Goal: Task Accomplishment & Management: Manage account settings

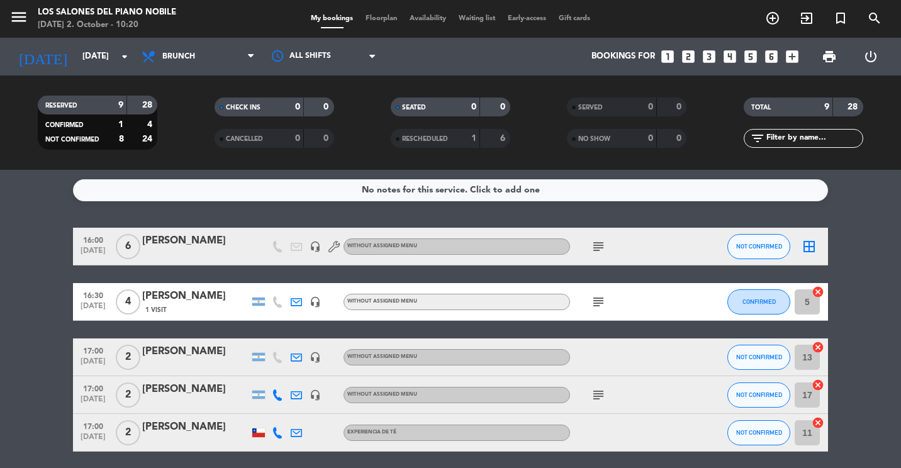
scroll to position [107, 0]
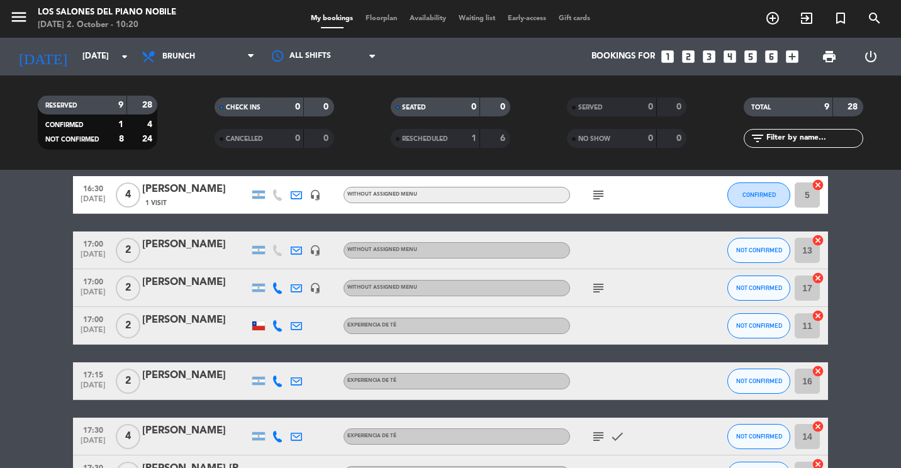
drag, startPoint x: 176, startPoint y: 36, endPoint x: 169, endPoint y: 37, distance: 6.9
click at [176, 36] on div "menu Los Salones del Piano [PERSON_NAME] [DATE] 2. October - 10:20 My bookings …" at bounding box center [450, 19] width 901 height 38
click at [106, 50] on input "[DATE]" at bounding box center [131, 56] width 110 height 23
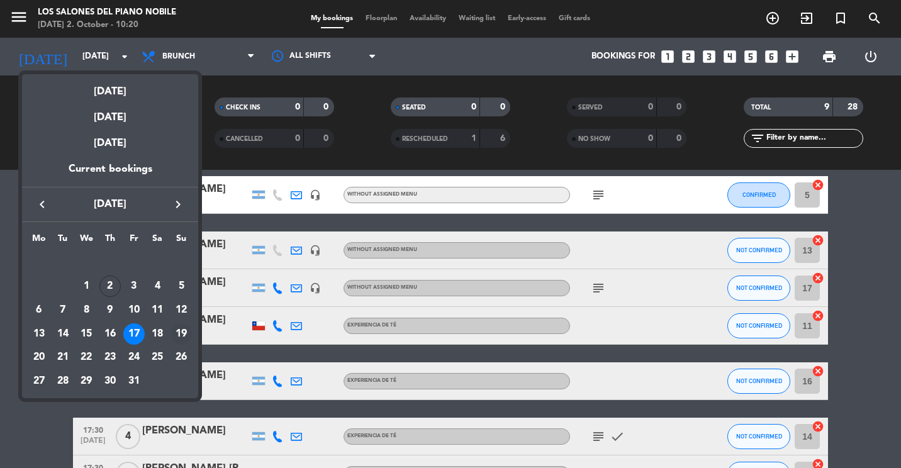
click at [174, 338] on div "19" at bounding box center [180, 333] width 21 height 21
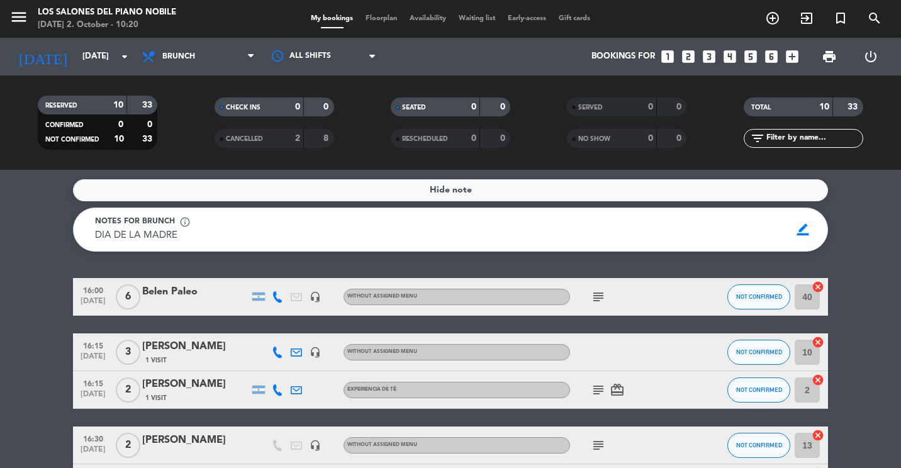
scroll to position [126, 0]
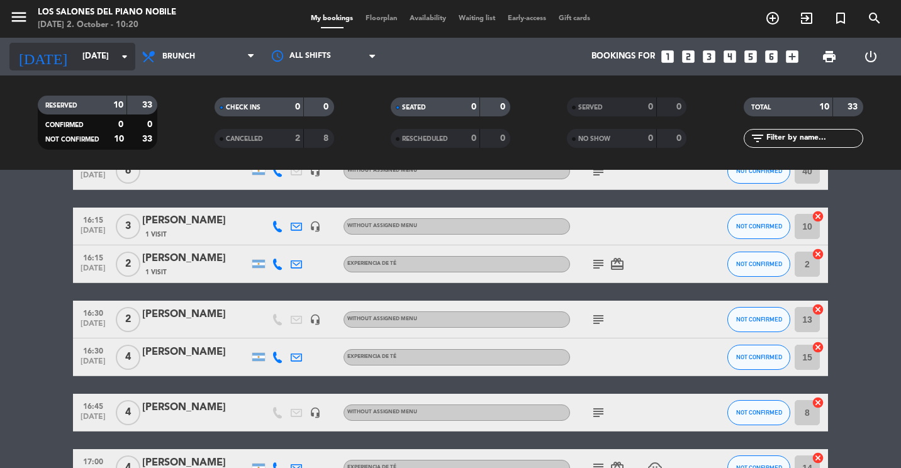
click at [132, 57] on input "[DATE]" at bounding box center [131, 56] width 110 height 23
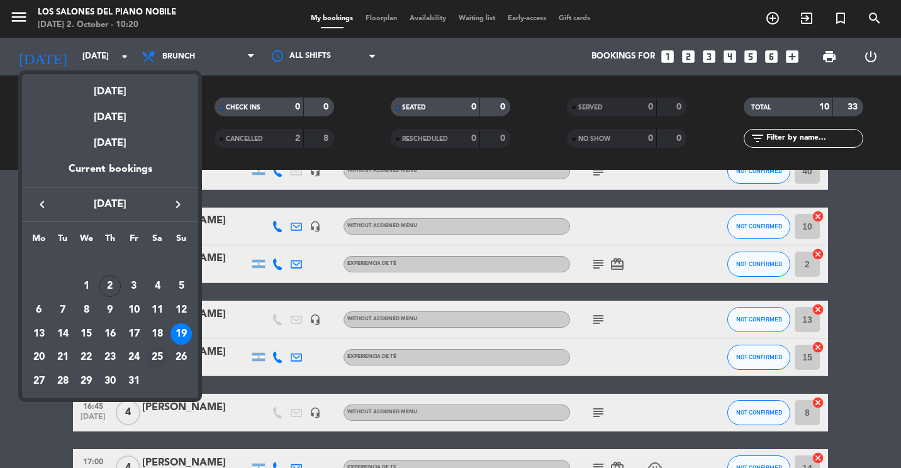
click at [159, 353] on div "25" at bounding box center [157, 357] width 21 height 21
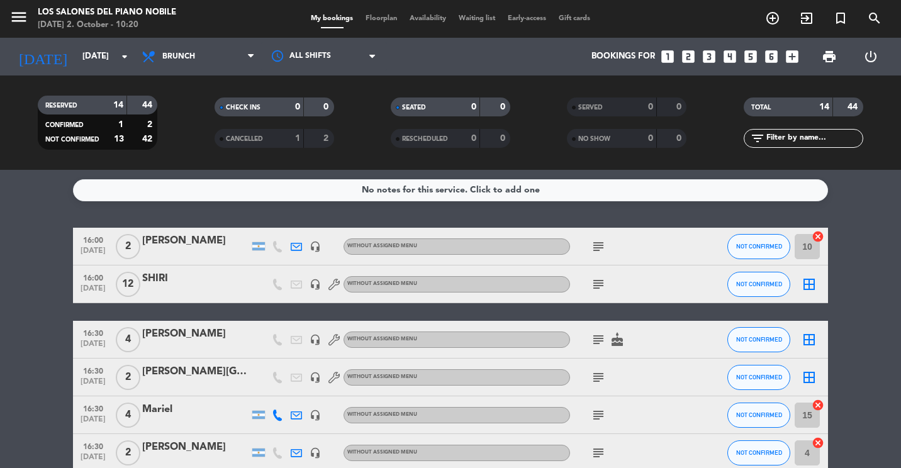
scroll to position [63, 0]
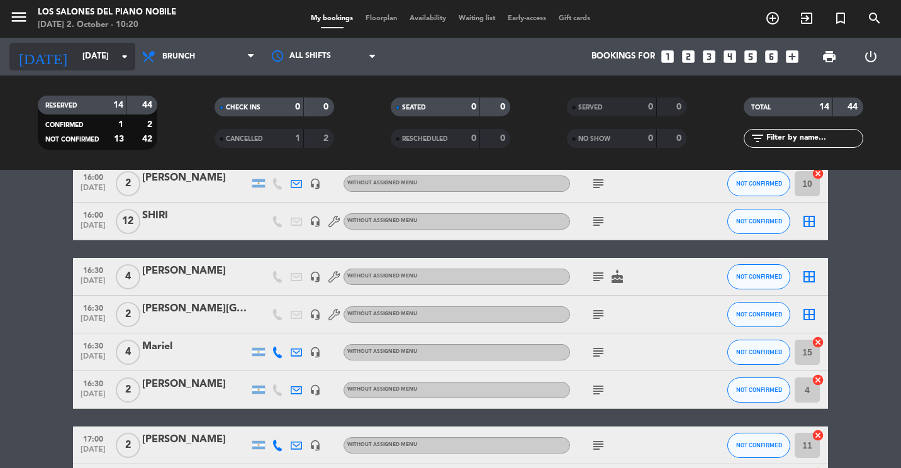
click at [79, 65] on input "[DATE]" at bounding box center [131, 56] width 110 height 23
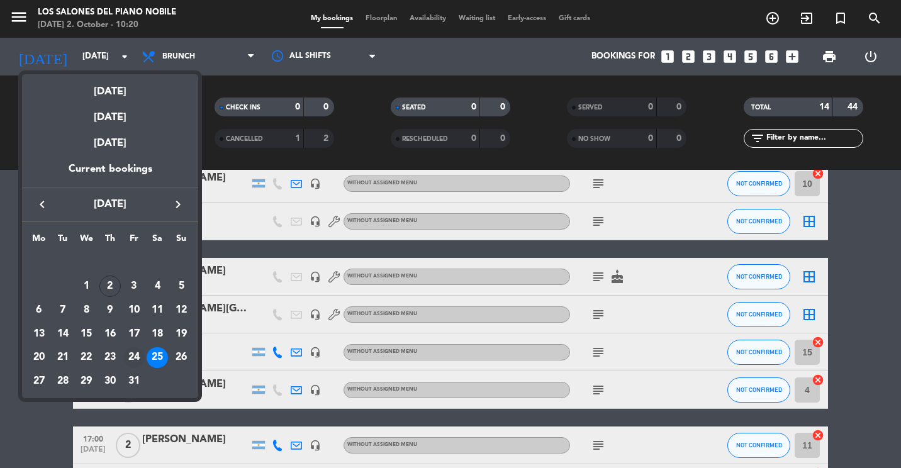
click at [137, 356] on div "24" at bounding box center [133, 357] width 21 height 21
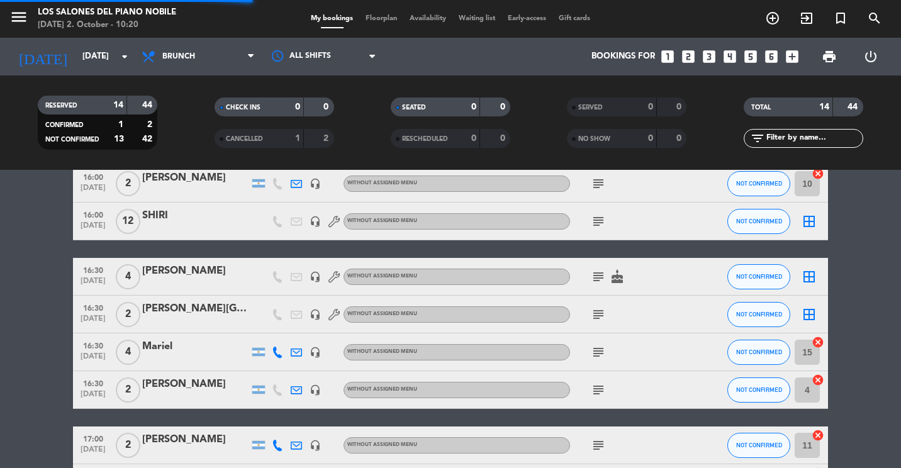
scroll to position [0, 0]
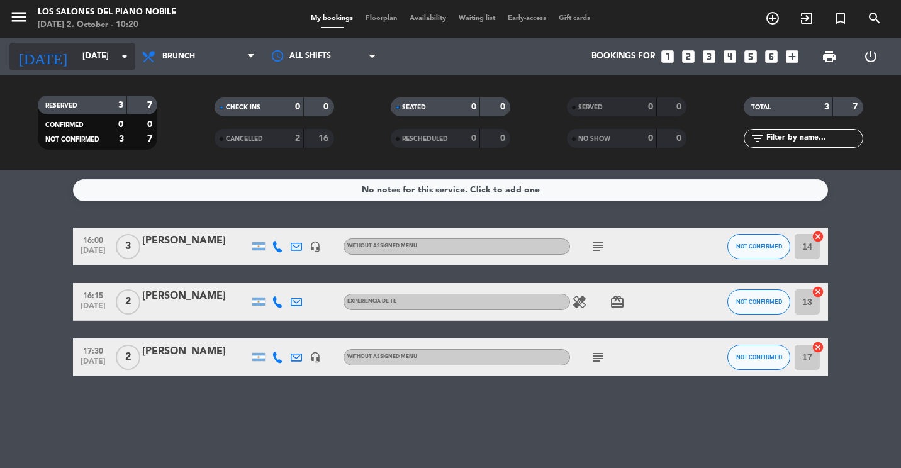
click at [81, 67] on input "[DATE]" at bounding box center [131, 56] width 110 height 23
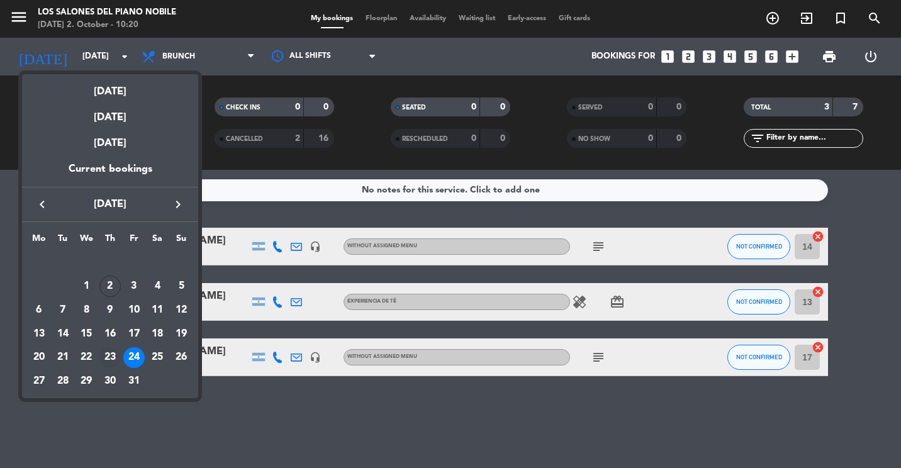
click at [106, 360] on div "23" at bounding box center [109, 357] width 21 height 21
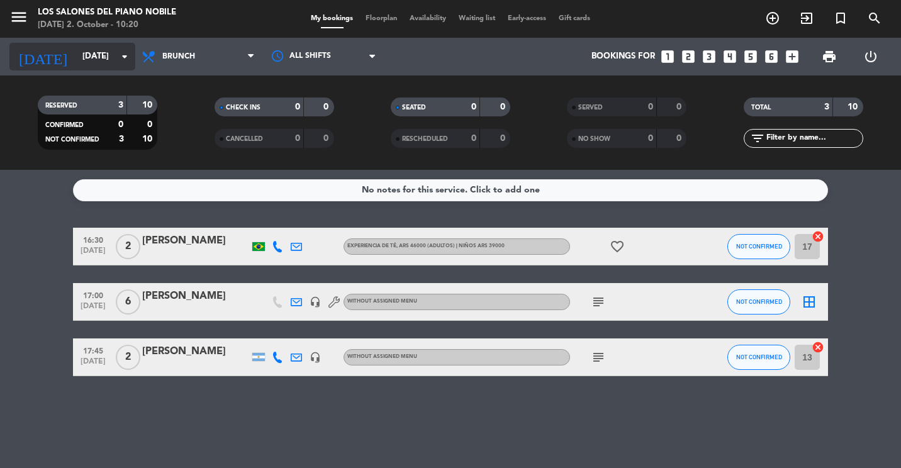
click at [80, 57] on input "[DATE]" at bounding box center [131, 56] width 110 height 23
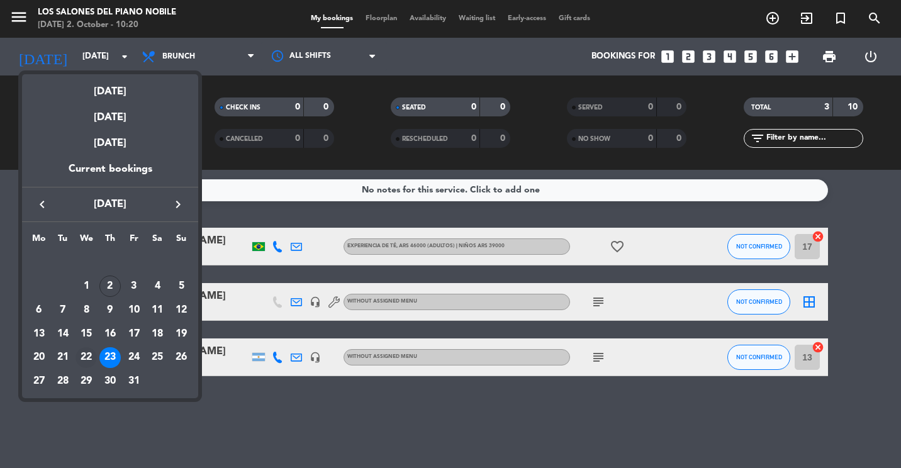
click at [78, 351] on div "22" at bounding box center [85, 357] width 21 height 21
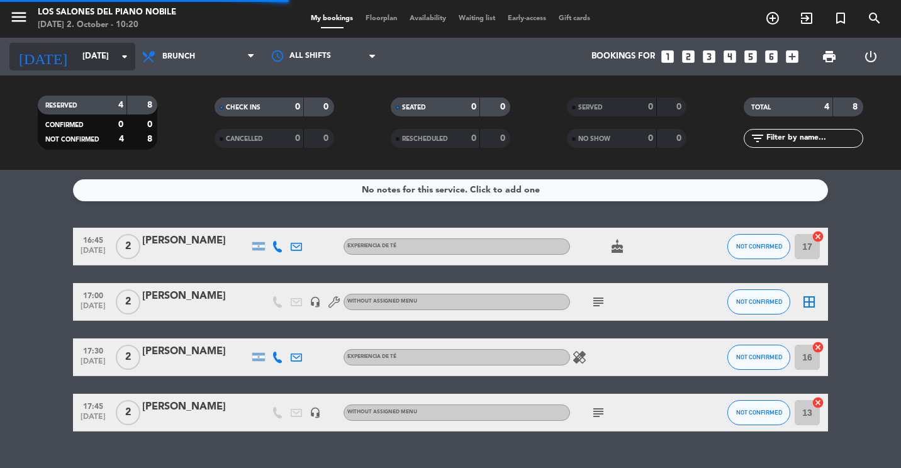
click at [92, 53] on input "[DATE]" at bounding box center [131, 56] width 110 height 23
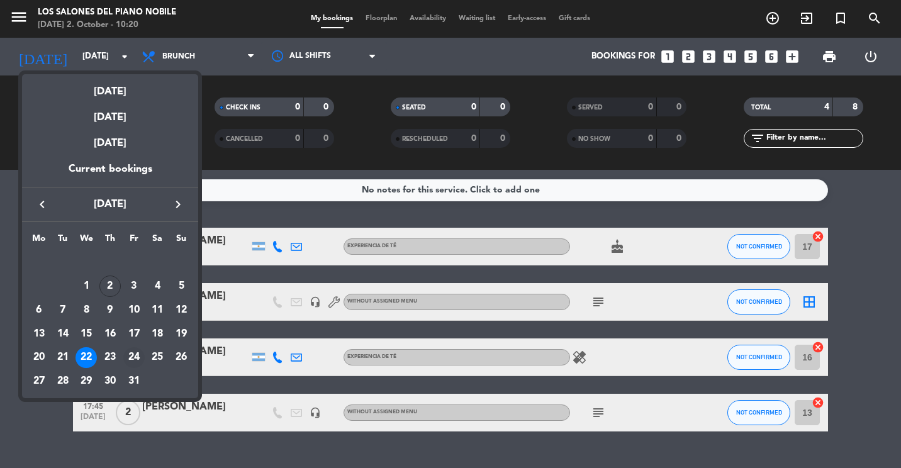
click at [132, 350] on div "24" at bounding box center [133, 357] width 21 height 21
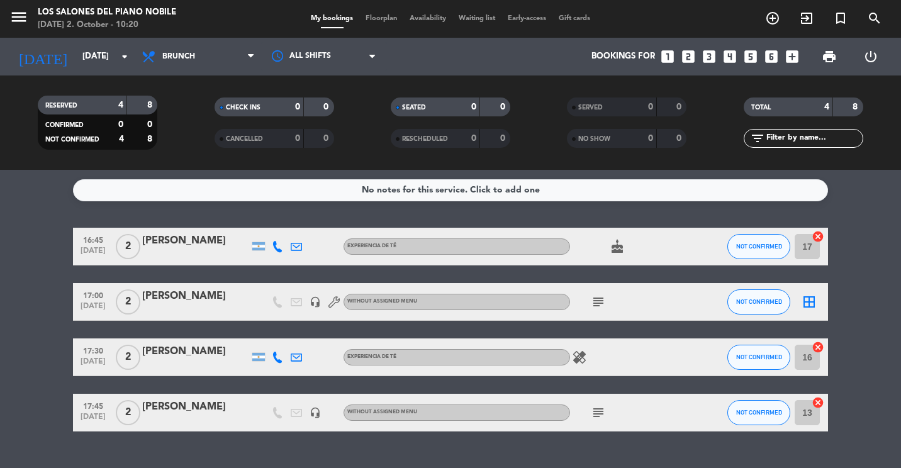
type input "[DATE]"
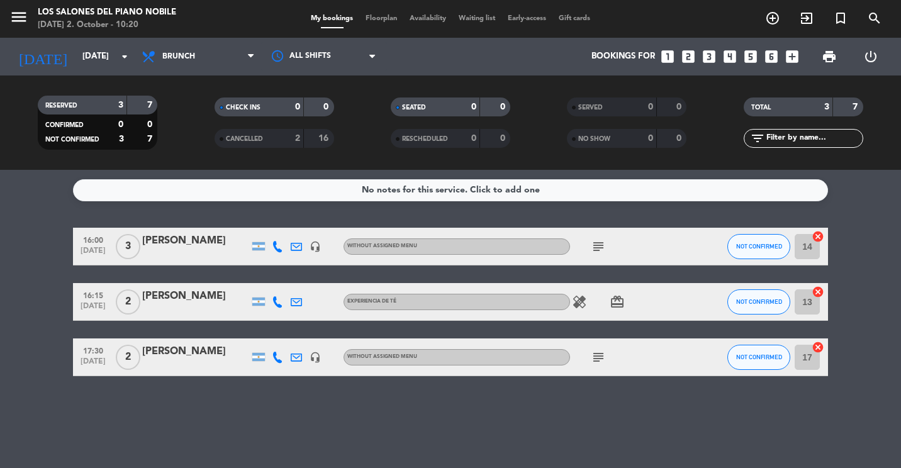
click at [297, 452] on div "No notes for this service. Click to add one 16:00 [DATE] 3 [PERSON_NAME] headse…" at bounding box center [450, 319] width 901 height 298
click at [688, 57] on icon "looks_two" at bounding box center [688, 56] width 16 height 16
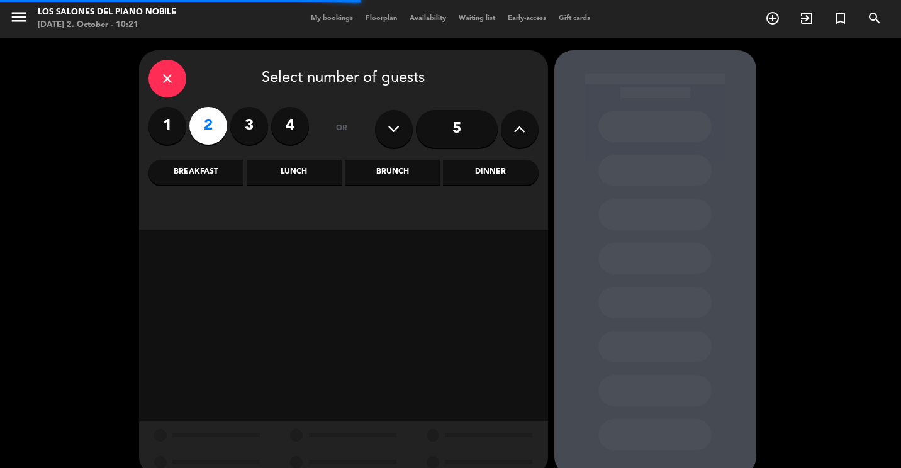
click at [407, 172] on div "Brunch" at bounding box center [392, 172] width 95 height 25
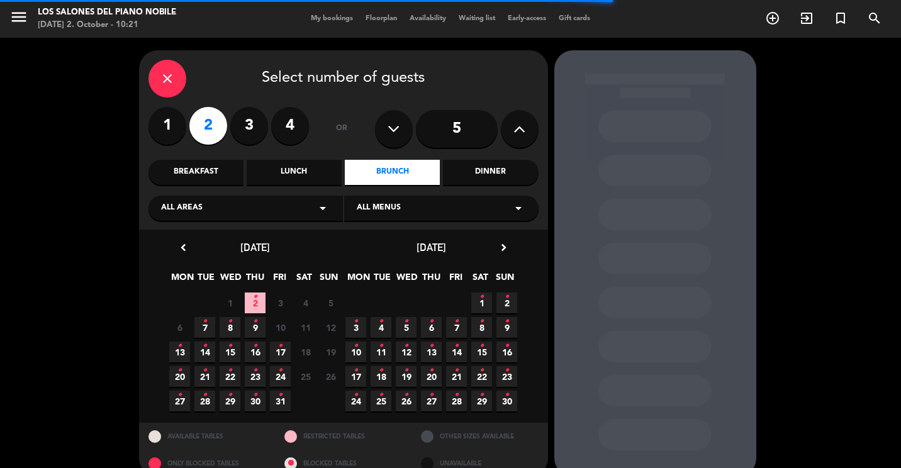
click at [283, 377] on span "24 •" at bounding box center [280, 376] width 21 height 21
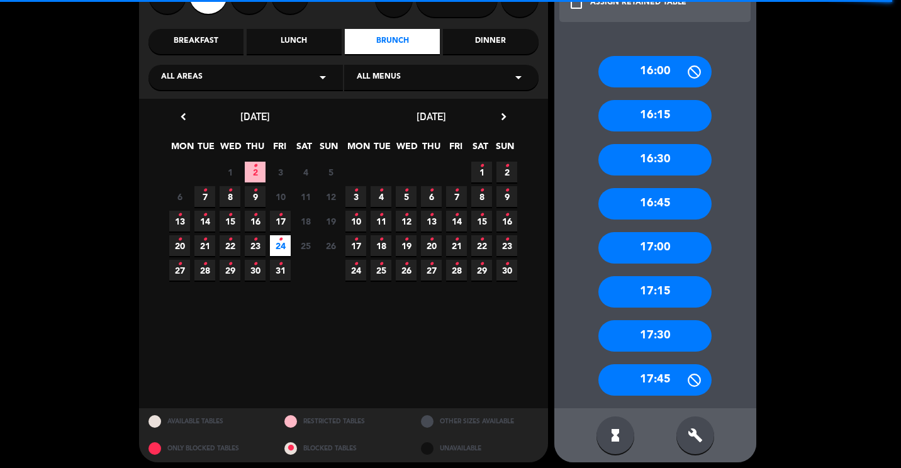
scroll to position [138, 0]
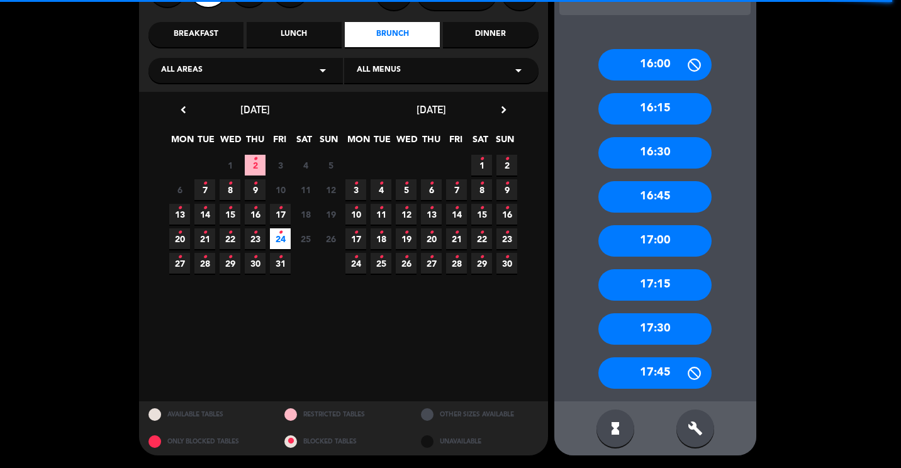
click at [678, 372] on div "17:45" at bounding box center [654, 372] width 113 height 31
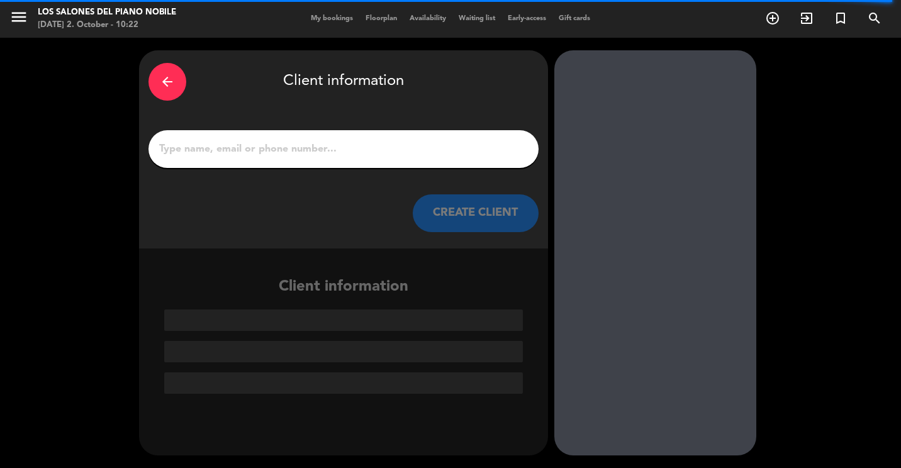
drag, startPoint x: 215, startPoint y: 151, endPoint x: 218, endPoint y: 142, distance: 9.9
click at [215, 151] on input "1" at bounding box center [343, 149] width 371 height 18
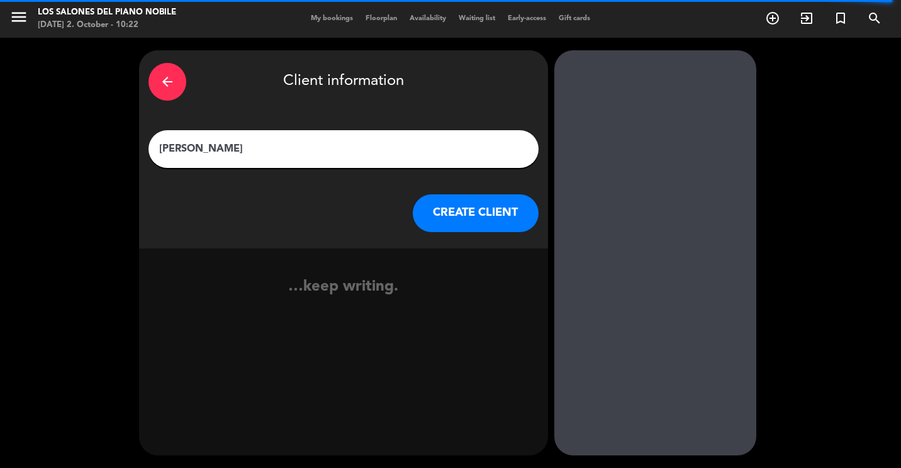
type input "[PERSON_NAME]"
click at [469, 203] on button "CREATE CLIENT" at bounding box center [476, 213] width 126 height 38
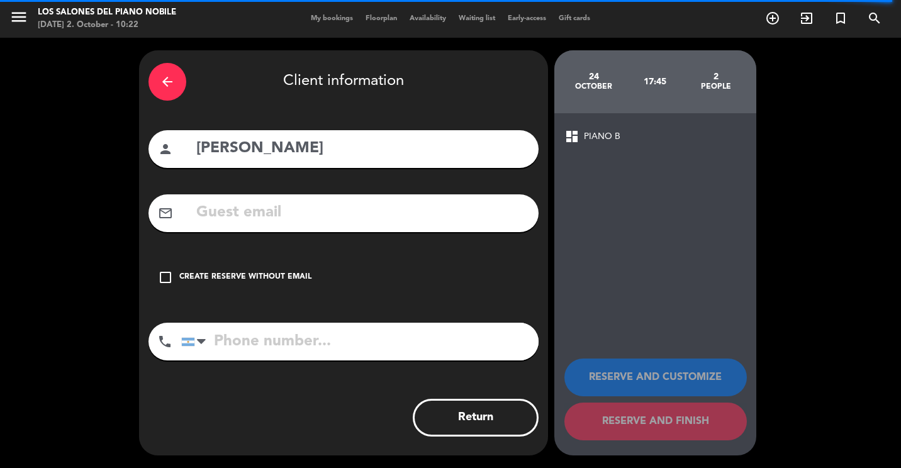
click at [290, 229] on div "mail_outline" at bounding box center [343, 213] width 390 height 38
click at [284, 220] on input "text" at bounding box center [362, 213] width 334 height 26
paste input "[PERSON_NAME][EMAIL_ADDRESS][DOMAIN_NAME]"
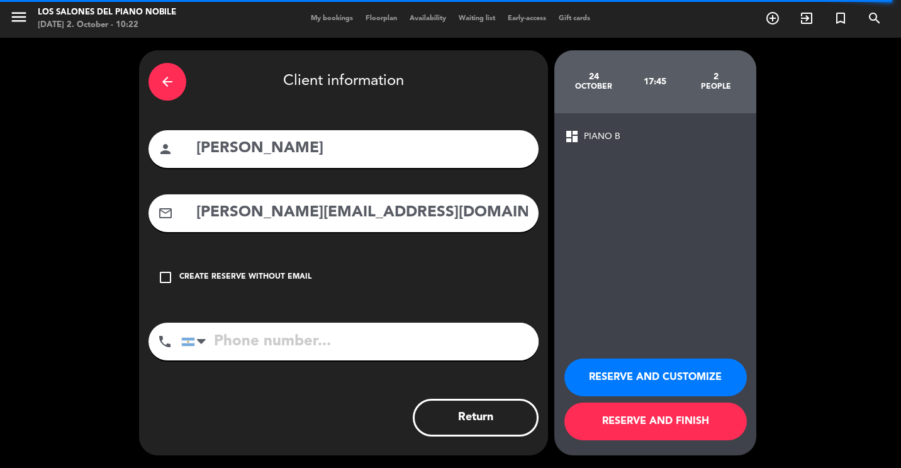
type input "[PERSON_NAME][EMAIL_ADDRESS][DOMAIN_NAME]"
click at [269, 355] on input "tel" at bounding box center [359, 342] width 357 height 38
paste input "[PHONE_NUMBER]"
type input "[PHONE_NUMBER]"
click at [679, 376] on button "RESERVE AND CUSTOMIZE" at bounding box center [655, 378] width 182 height 38
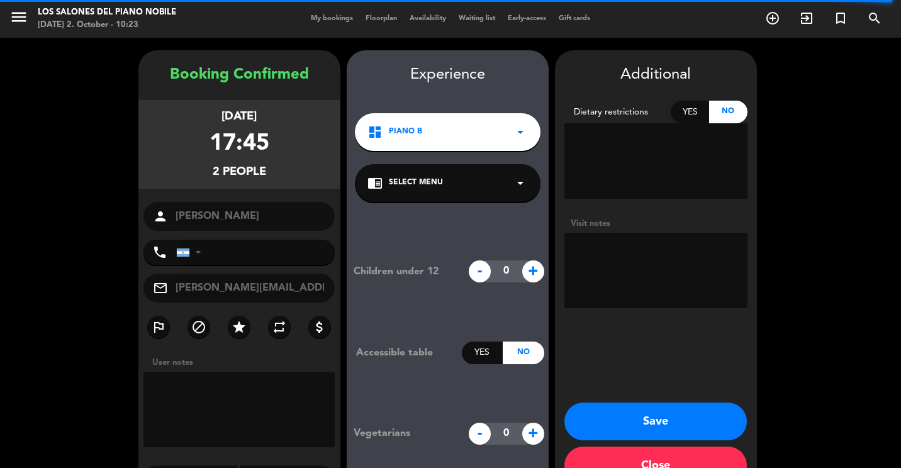
type input "[PHONE_NUMBER]"
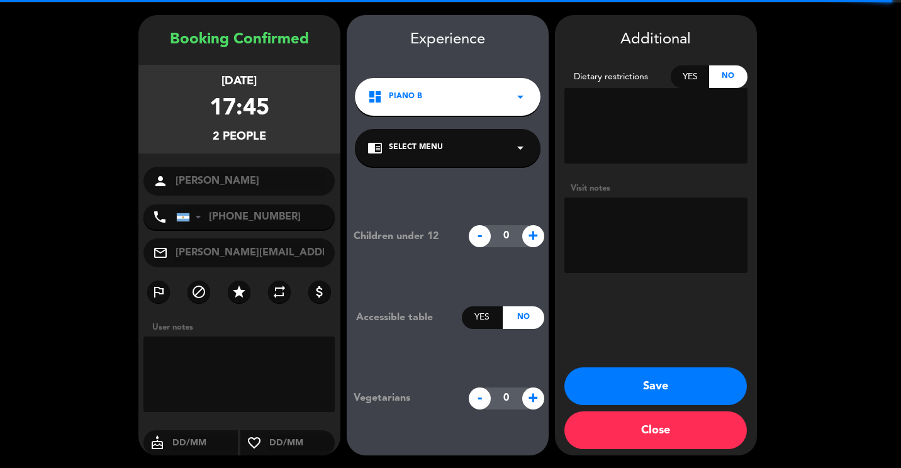
click at [644, 198] on textarea at bounding box center [655, 235] width 183 height 75
type textarea "F"
paste textarea "V-GOMS5-BUEPH"
type textarea "GC: V-GOMS5-BUEPH"
click at [677, 382] on button "Save" at bounding box center [655, 386] width 182 height 38
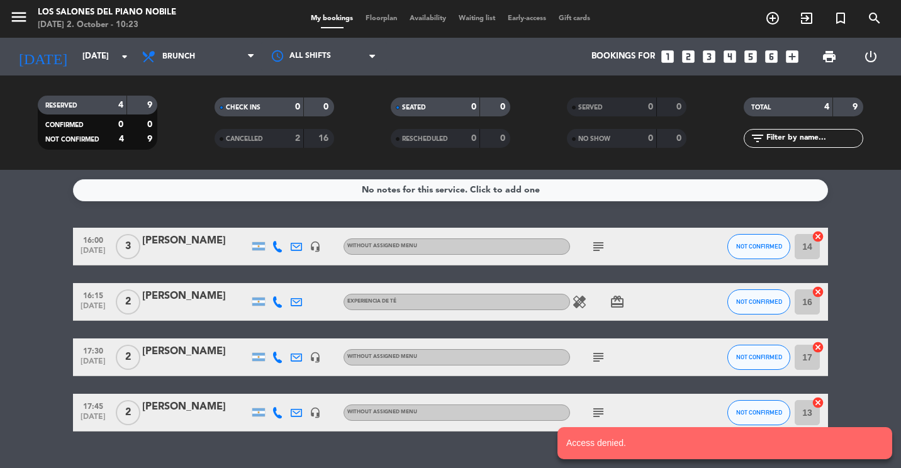
click at [178, 418] on div at bounding box center [195, 421] width 107 height 10
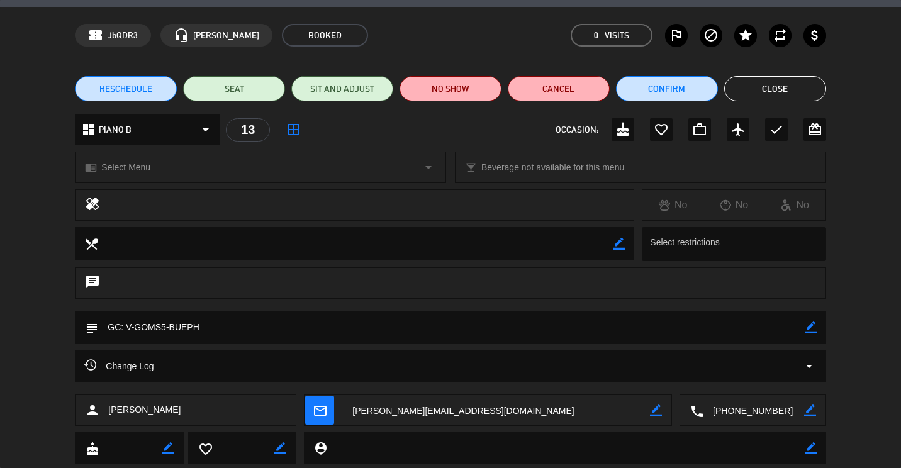
scroll to position [71, 0]
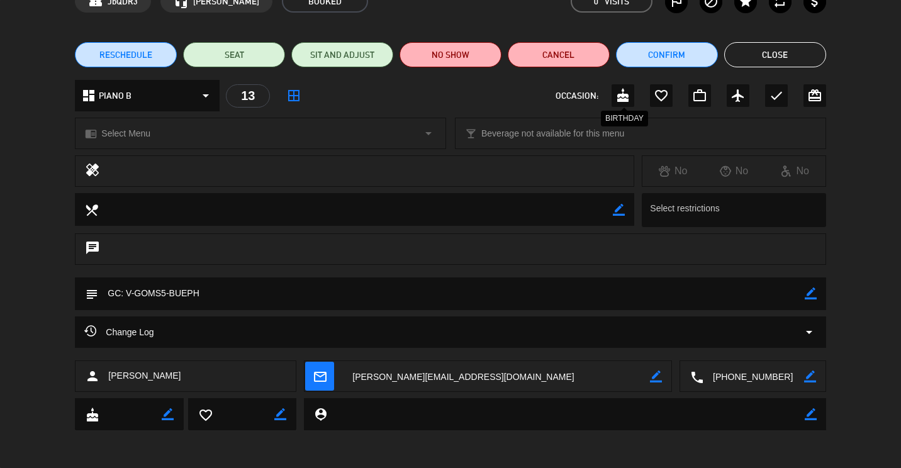
click at [628, 105] on div "cake" at bounding box center [622, 95] width 23 height 23
drag, startPoint x: 628, startPoint y: 105, endPoint x: 787, endPoint y: 48, distance: 168.9
click at [787, 48] on button "Close" at bounding box center [775, 54] width 102 height 25
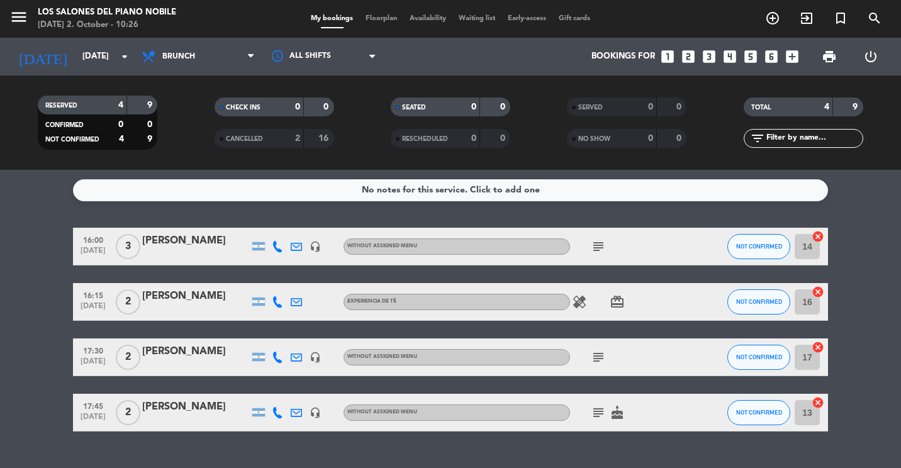
click at [77, 86] on div "RESERVED 4 9 CONFIRMED 0 0 NOT CONFIRMED 4 9 CHECK INS 0 0 CANCELLED 2 16 SEATE…" at bounding box center [450, 122] width 901 height 94
click at [75, 75] on div "[DATE] [DATE] arrow_drop_down" at bounding box center [72, 57] width 126 height 38
click at [76, 63] on input "[DATE]" at bounding box center [131, 56] width 110 height 23
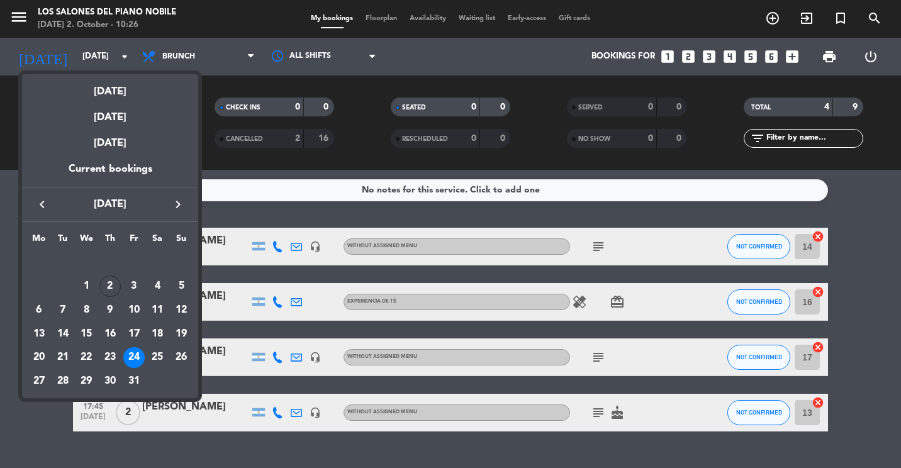
click at [172, 199] on icon "keyboard_arrow_right" at bounding box center [177, 204] width 15 height 15
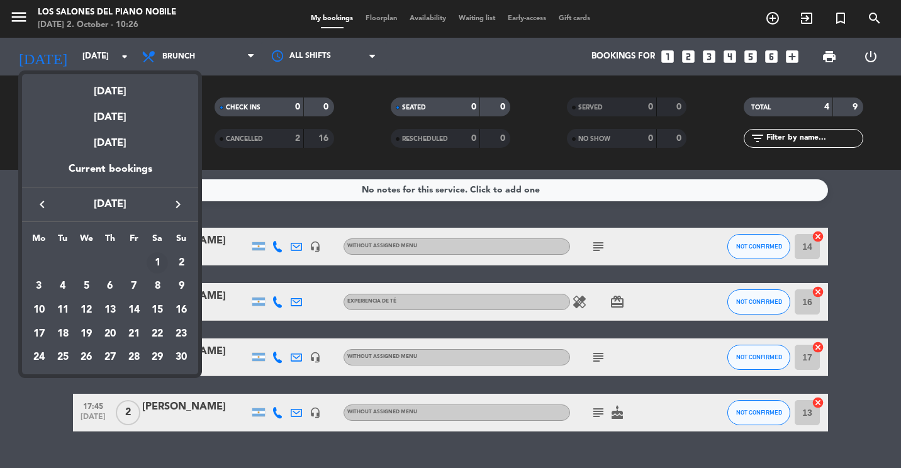
click at [155, 261] on div "1" at bounding box center [157, 262] width 21 height 21
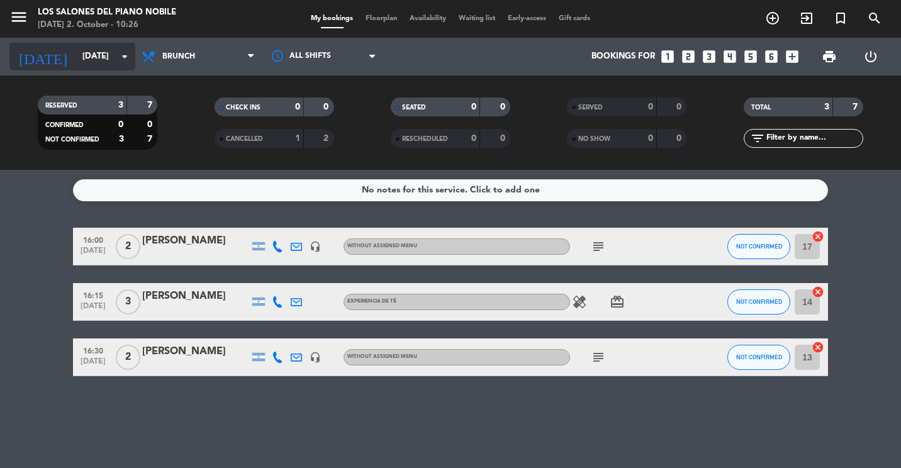
click at [76, 65] on input "[DATE]" at bounding box center [131, 56] width 110 height 23
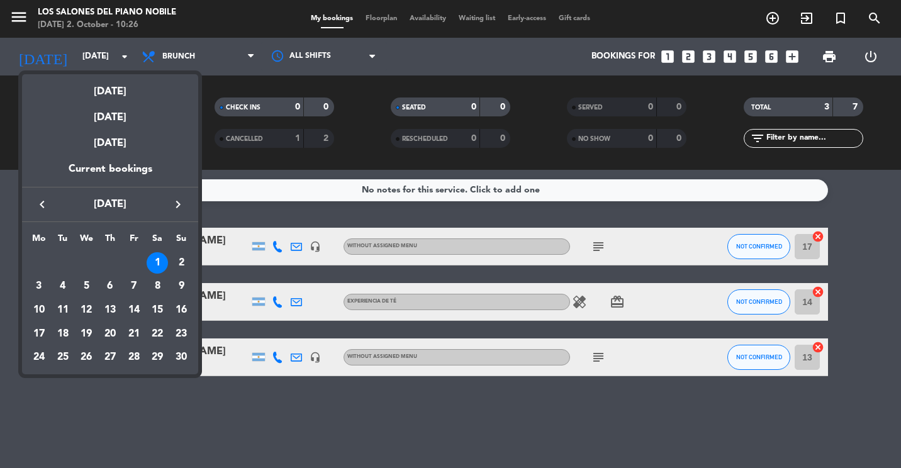
click at [37, 215] on div "keyboard_arrow_left [DATE] keyboard_arrow_right" at bounding box center [110, 204] width 176 height 35
click at [37, 209] on icon "keyboard_arrow_left" at bounding box center [42, 204] width 15 height 15
click at [26, 20] on div at bounding box center [450, 234] width 901 height 468
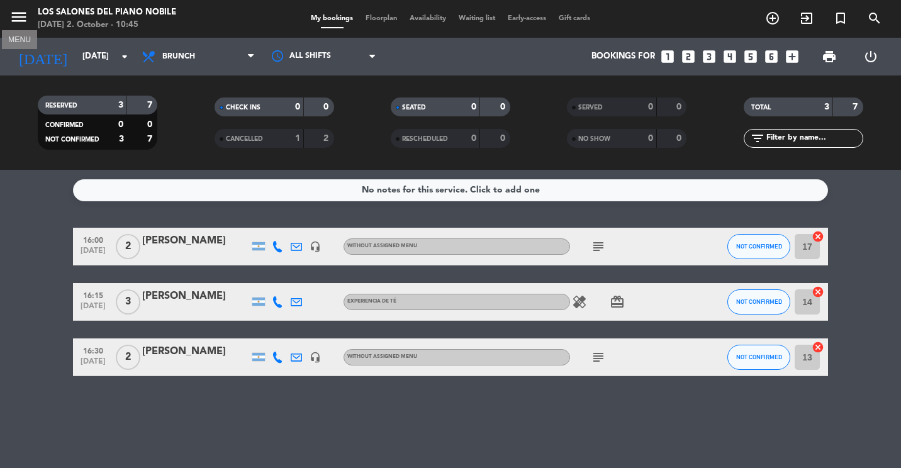
click at [21, 20] on icon "menu" at bounding box center [18, 17] width 19 height 19
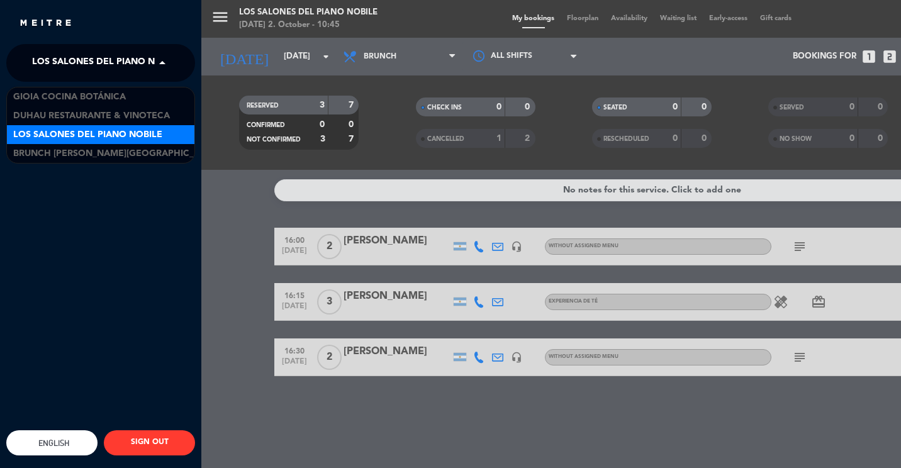
click at [95, 72] on span "Los Salones del Piano Nobile" at bounding box center [106, 63] width 149 height 26
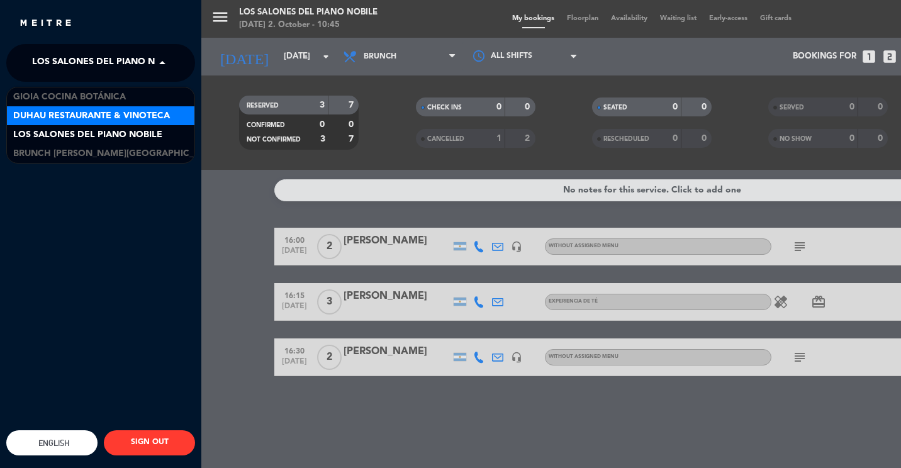
click at [61, 116] on span "Duhau Restaurante & Vinoteca" at bounding box center [91, 116] width 157 height 14
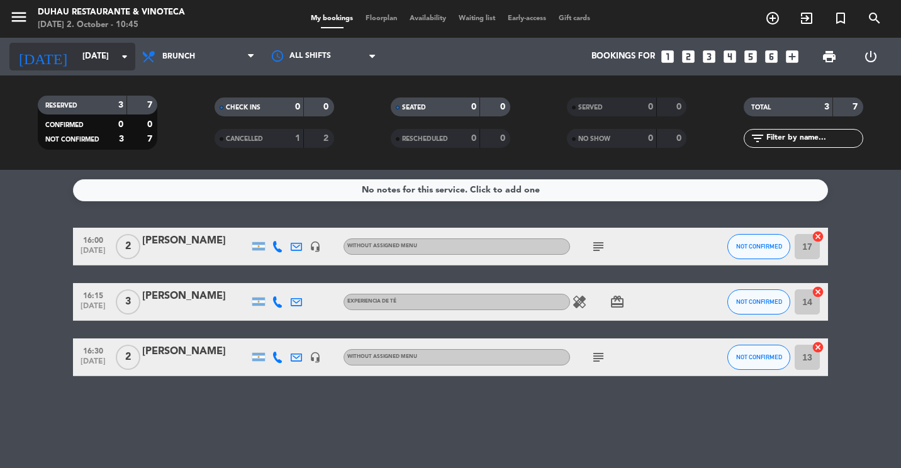
click at [88, 52] on input "[DATE]" at bounding box center [131, 56] width 110 height 23
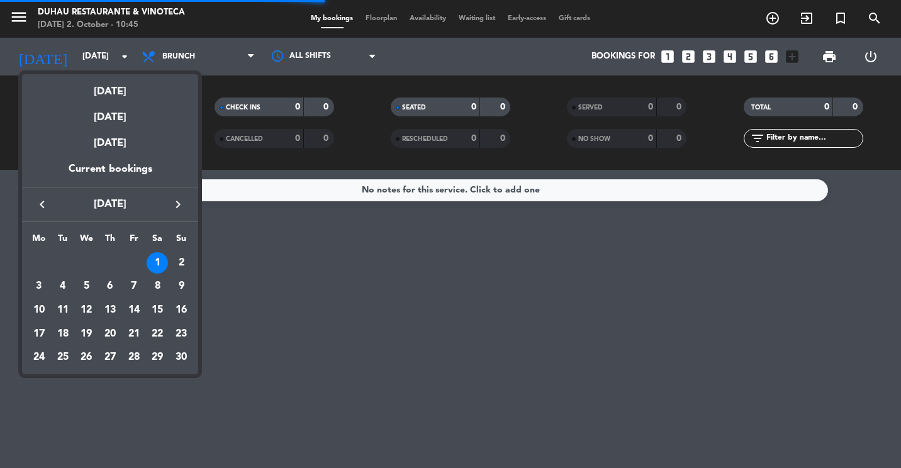
click at [36, 213] on div "keyboard_arrow_left [DATE] keyboard_arrow_right" at bounding box center [110, 204] width 176 height 35
click at [40, 204] on icon "keyboard_arrow_left" at bounding box center [42, 204] width 15 height 15
drag, startPoint x: 115, startPoint y: 280, endPoint x: 106, endPoint y: 285, distance: 10.7
click at [111, 281] on div "2" at bounding box center [109, 286] width 21 height 21
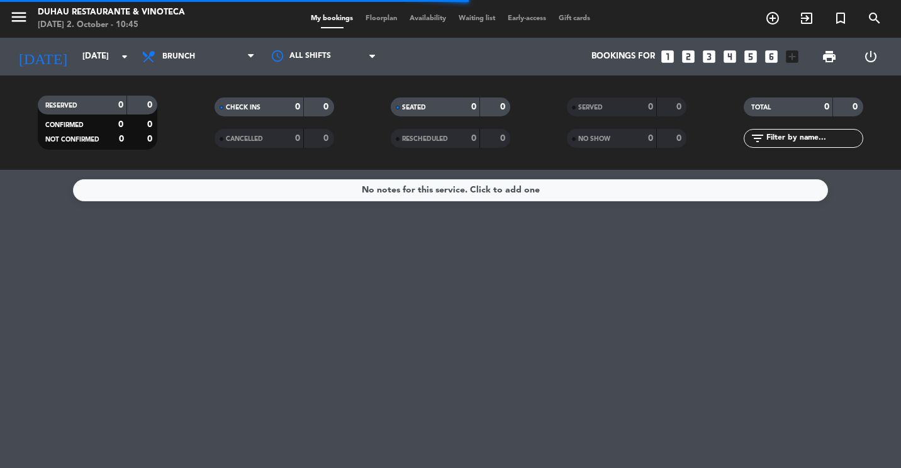
type input "[DATE]"
click at [189, 52] on span "Brunch" at bounding box center [198, 57] width 126 height 28
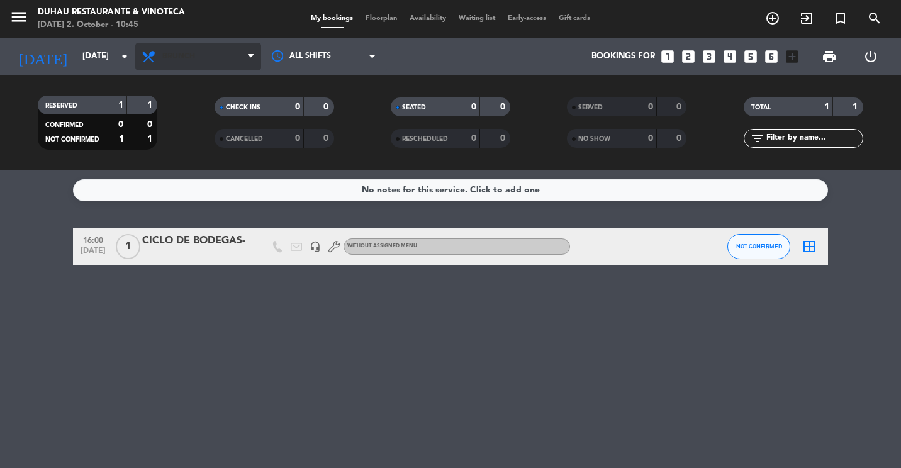
click at [177, 52] on span "Brunch" at bounding box center [198, 57] width 126 height 28
click at [171, 164] on div "menu Duhau Restaurante & Vinoteca [DATE] 2. October - 10:45 My bookings Floorpl…" at bounding box center [450, 85] width 901 height 170
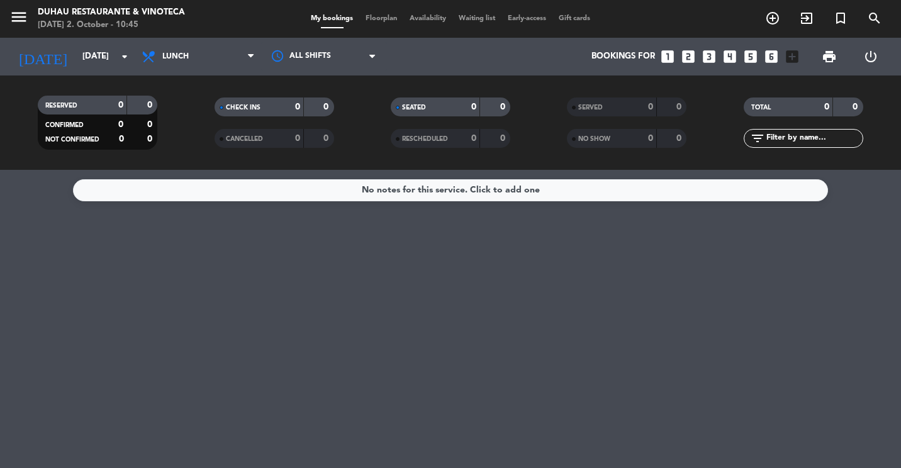
click at [690, 58] on icon "looks_two" at bounding box center [688, 56] width 16 height 16
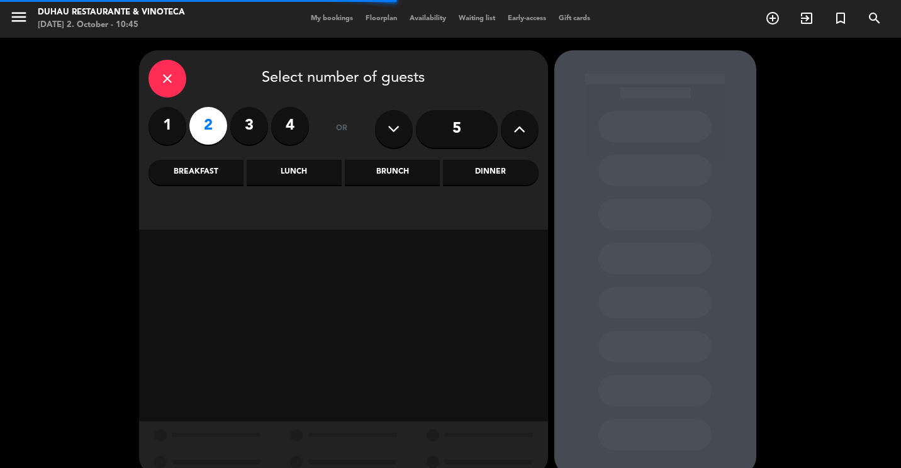
click at [306, 174] on div "Lunch" at bounding box center [294, 172] width 95 height 25
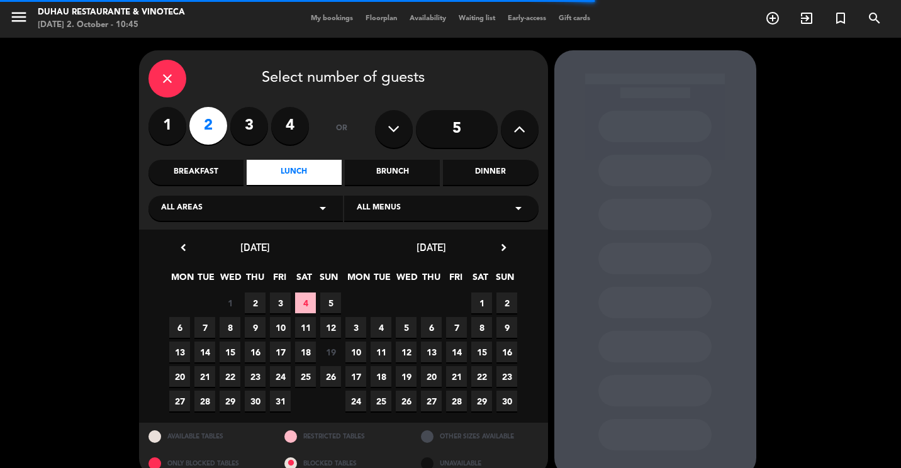
click at [257, 299] on span "2" at bounding box center [255, 303] width 21 height 21
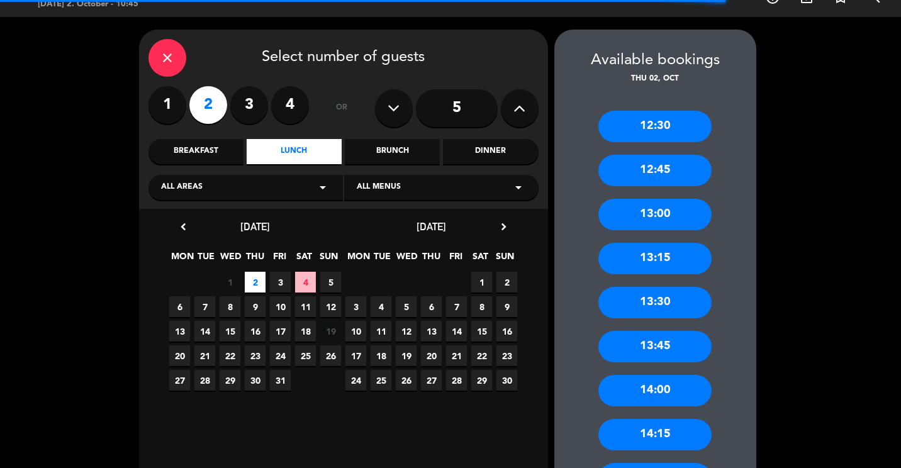
click at [641, 214] on div "13:00" at bounding box center [654, 214] width 113 height 31
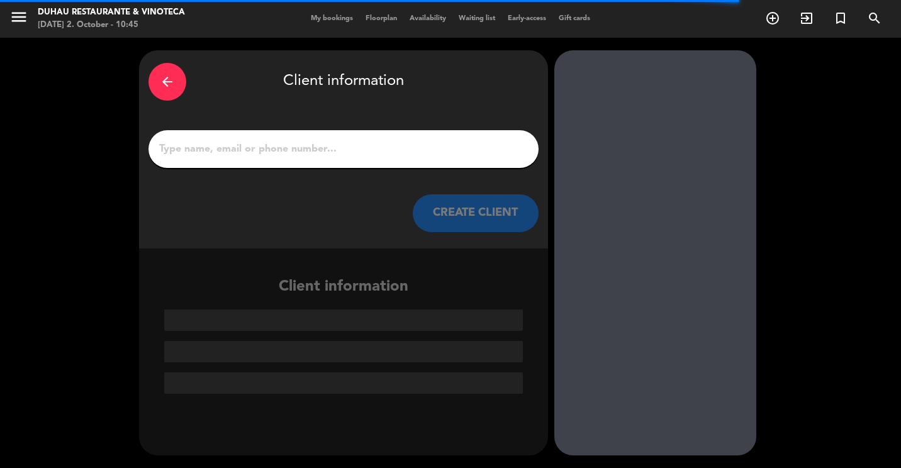
click at [242, 162] on div at bounding box center [343, 149] width 390 height 38
click at [235, 159] on div at bounding box center [343, 149] width 390 height 38
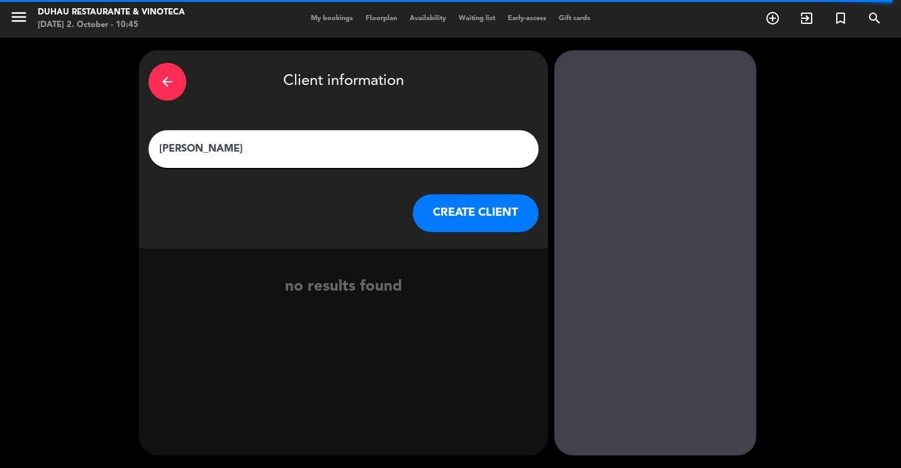
type input "[PERSON_NAME]"
click at [437, 204] on button "CREATE CLIENT" at bounding box center [476, 213] width 126 height 38
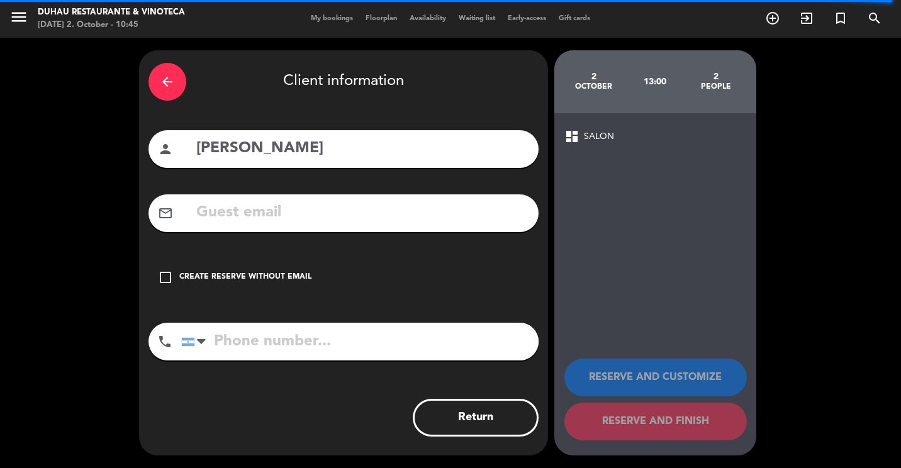
click at [275, 219] on input "text" at bounding box center [362, 213] width 334 height 26
drag, startPoint x: 275, startPoint y: 219, endPoint x: 262, endPoint y: 204, distance: 19.6
click at [262, 204] on input "text" at bounding box center [362, 213] width 334 height 26
click at [253, 219] on input "text" at bounding box center [362, 213] width 334 height 26
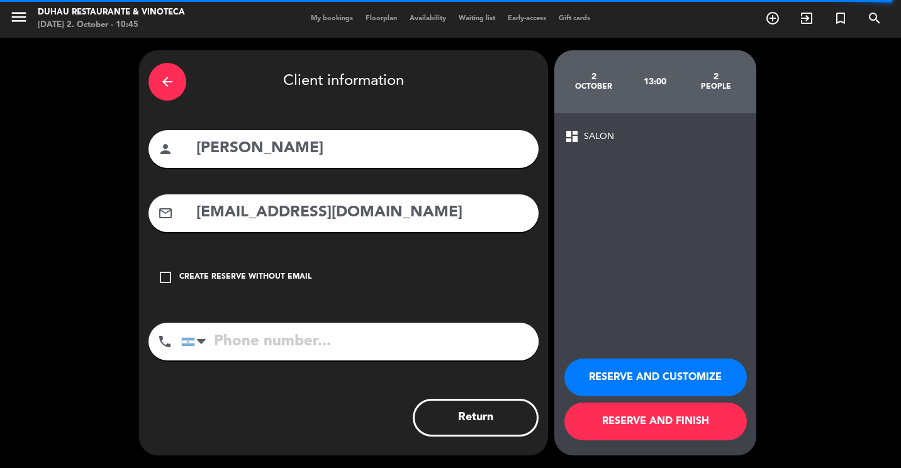
type input "[EMAIL_ADDRESS][DOMAIN_NAME]"
click at [356, 332] on input "tel" at bounding box center [359, 342] width 357 height 38
type input "1131345025"
click at [669, 364] on button "RESERVE AND CUSTOMIZE" at bounding box center [655, 378] width 182 height 38
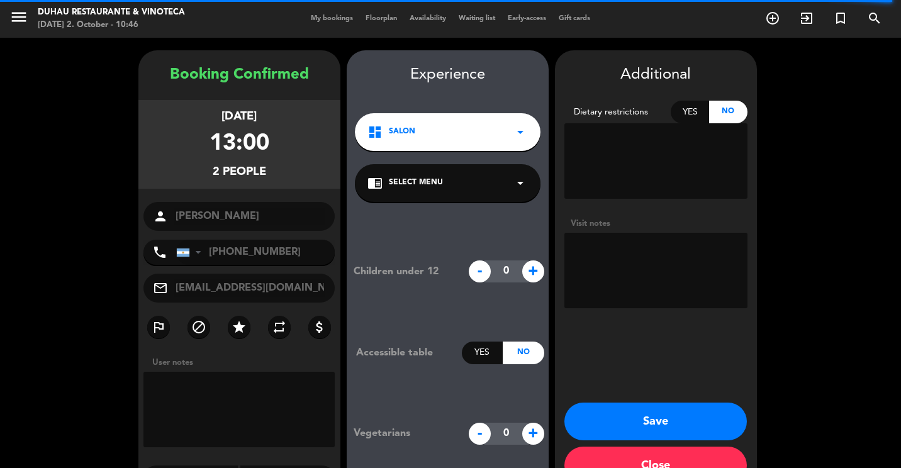
scroll to position [35, 0]
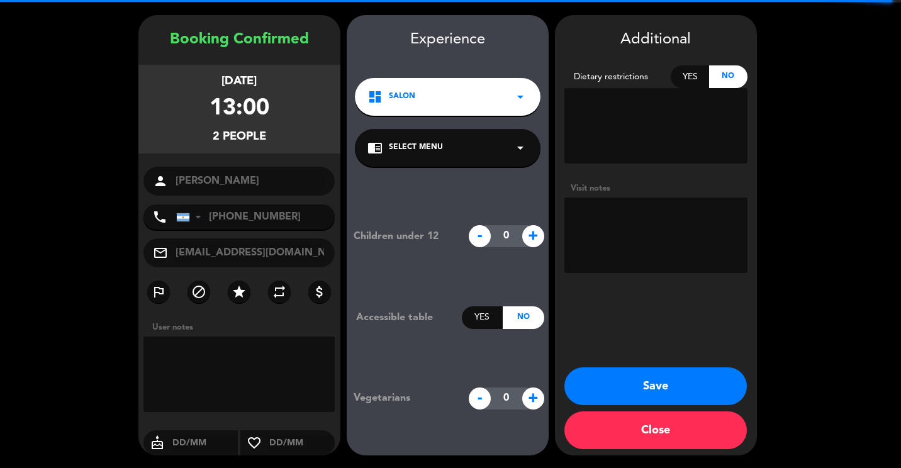
click at [626, 248] on textarea at bounding box center [655, 235] width 183 height 75
click at [696, 77] on div "Yes" at bounding box center [690, 76] width 38 height 23
click at [664, 118] on textarea at bounding box center [655, 125] width 183 height 75
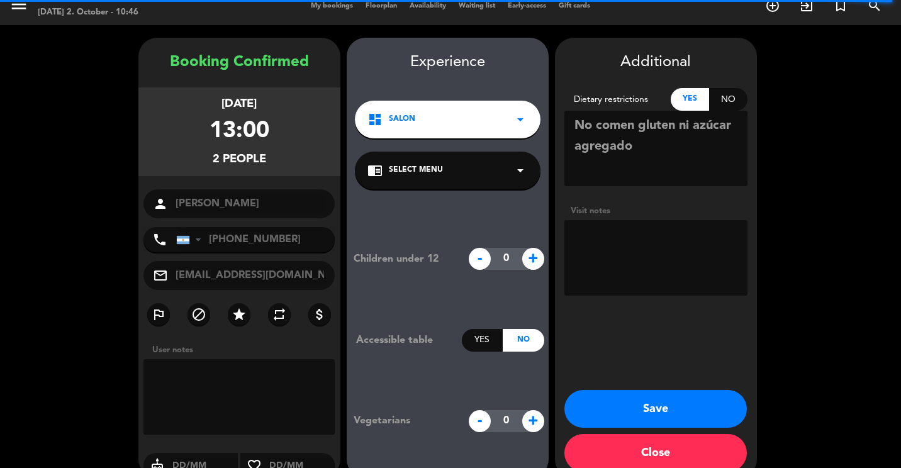
scroll to position [0, 0]
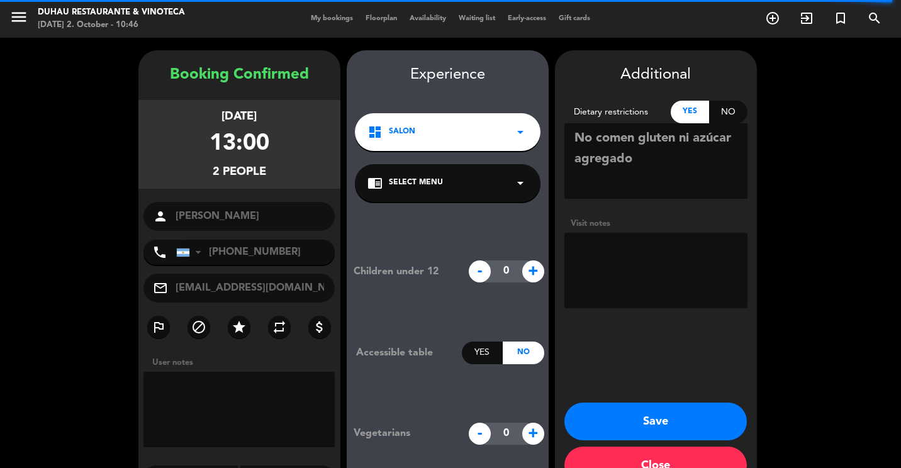
type textarea "No comen gluten ni azúcar agregado"
click at [615, 433] on button "Save" at bounding box center [655, 422] width 182 height 38
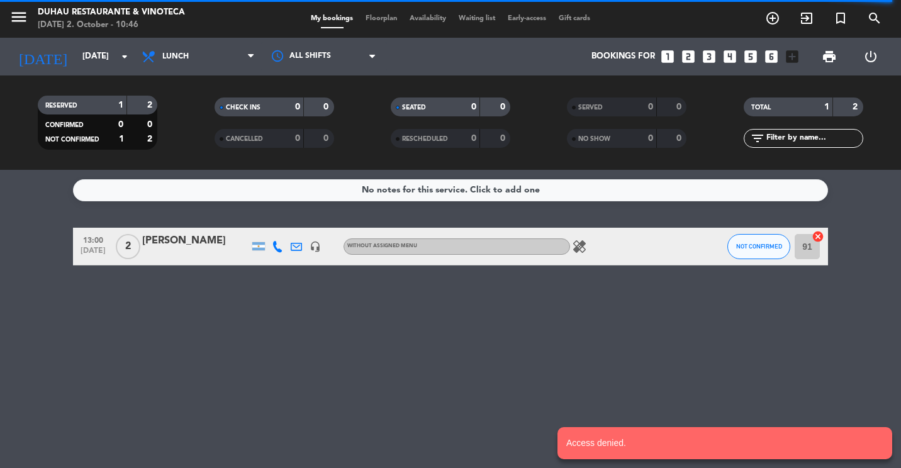
click at [189, 241] on div "[PERSON_NAME]" at bounding box center [195, 241] width 107 height 16
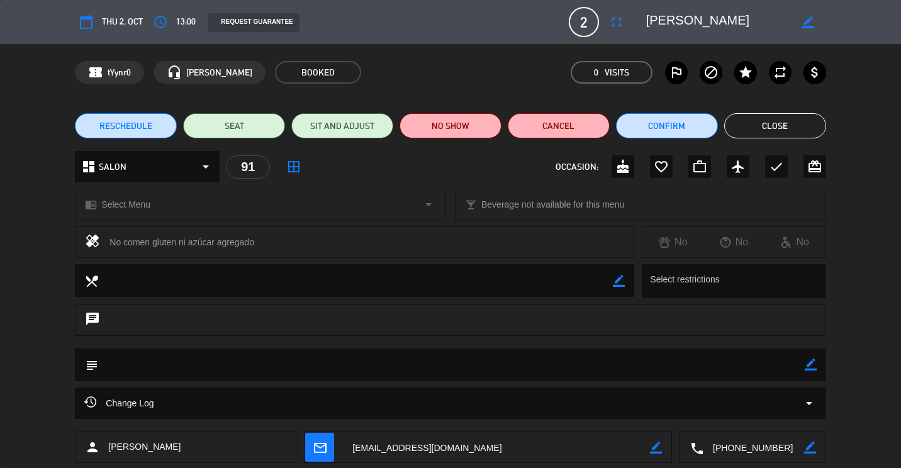
click at [822, 364] on div "subject border_color" at bounding box center [450, 365] width 751 height 33
click at [815, 362] on icon "border_color" at bounding box center [811, 365] width 12 height 12
click at [552, 379] on textarea at bounding box center [451, 365] width 706 height 32
click at [818, 365] on div "subject" at bounding box center [450, 365] width 751 height 33
click at [810, 365] on icon at bounding box center [811, 365] width 12 height 12
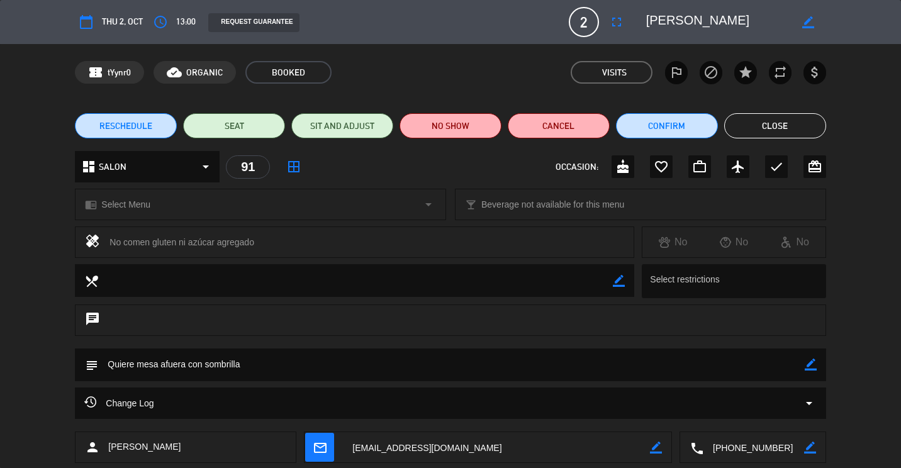
click at [807, 364] on icon "border_color" at bounding box center [811, 365] width 12 height 12
click at [508, 364] on textarea at bounding box center [451, 365] width 706 height 32
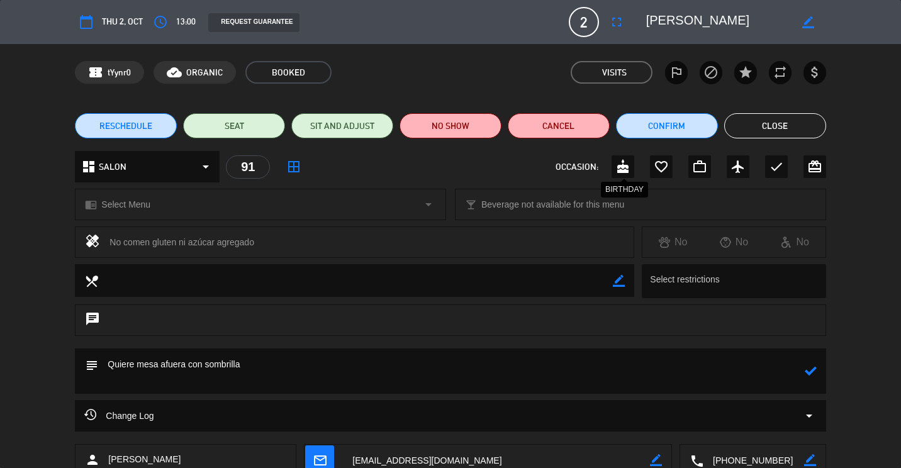
click at [616, 169] on icon "cake" at bounding box center [622, 166] width 15 height 15
click at [174, 386] on textarea at bounding box center [451, 371] width 706 height 45
type textarea "Quiere mesa afuera con sombrilla Es el cumpleaños del marido"
drag, startPoint x: 815, startPoint y: 376, endPoint x: 776, endPoint y: 319, distance: 69.6
click at [815, 376] on icon at bounding box center [811, 371] width 12 height 12
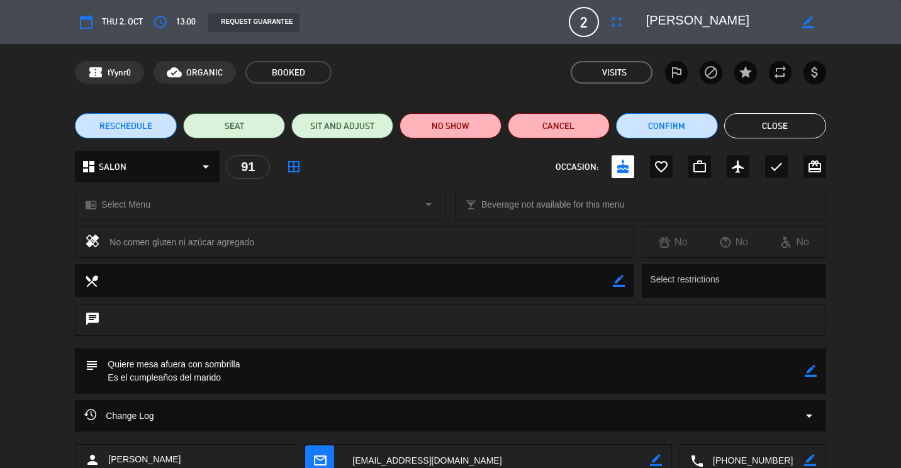
click at [778, 132] on button "Close" at bounding box center [775, 125] width 102 height 25
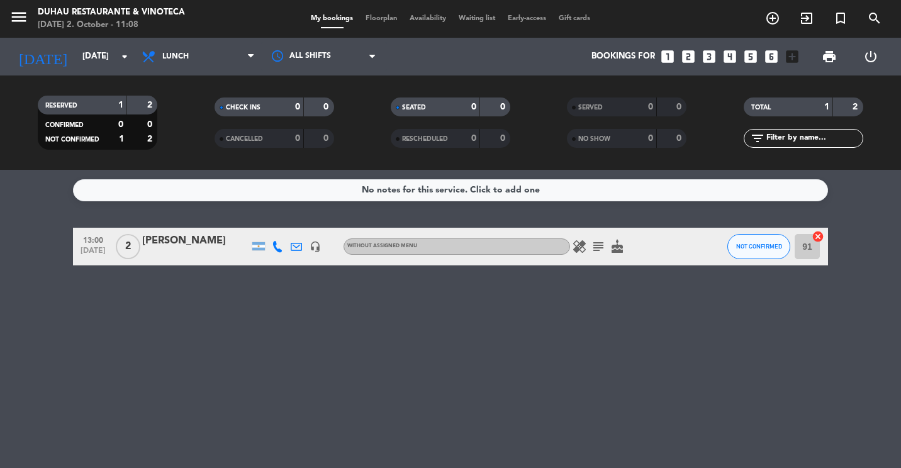
click at [204, 251] on div at bounding box center [195, 255] width 107 height 10
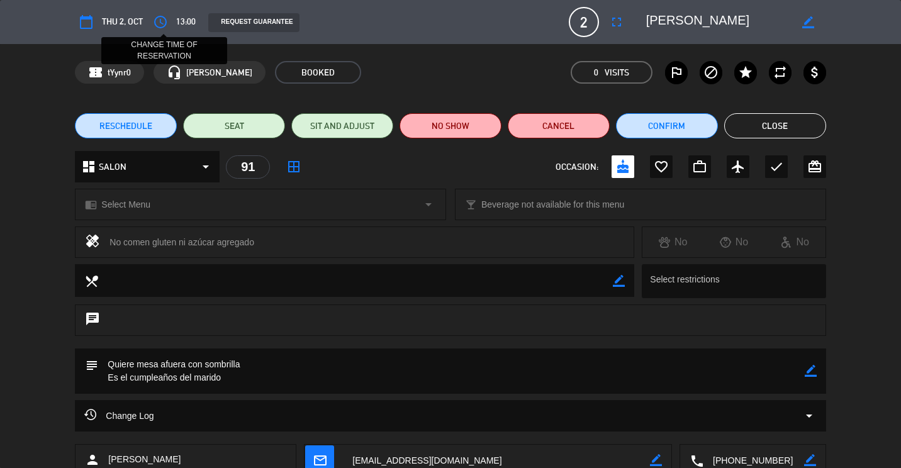
click at [166, 25] on icon "access_time" at bounding box center [160, 21] width 15 height 15
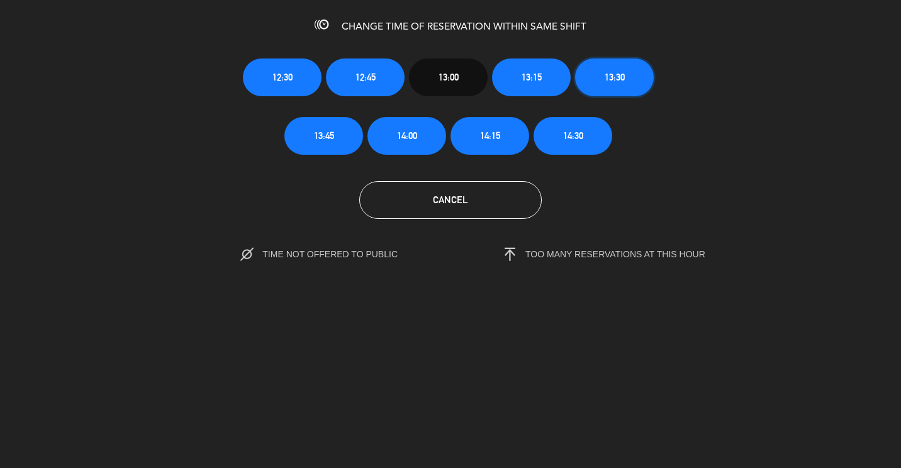
click at [597, 86] on button "13:30" at bounding box center [614, 78] width 79 height 38
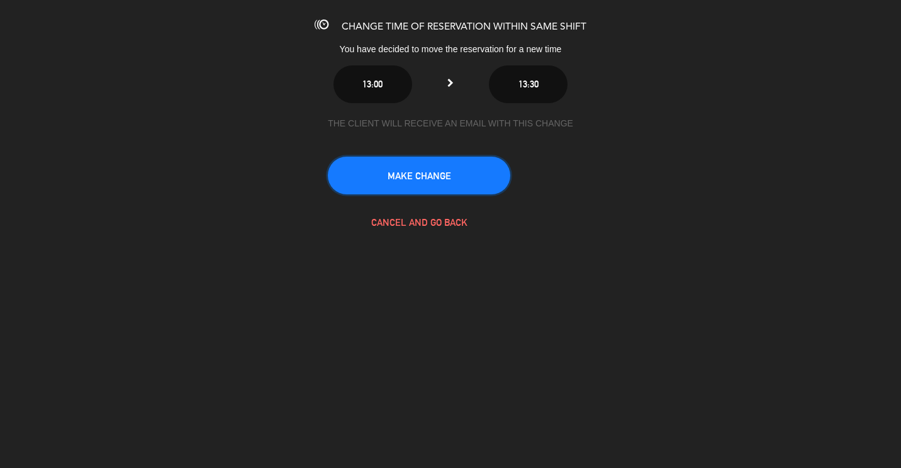
click at [419, 170] on button "MAKE CHANGE" at bounding box center [419, 176] width 182 height 38
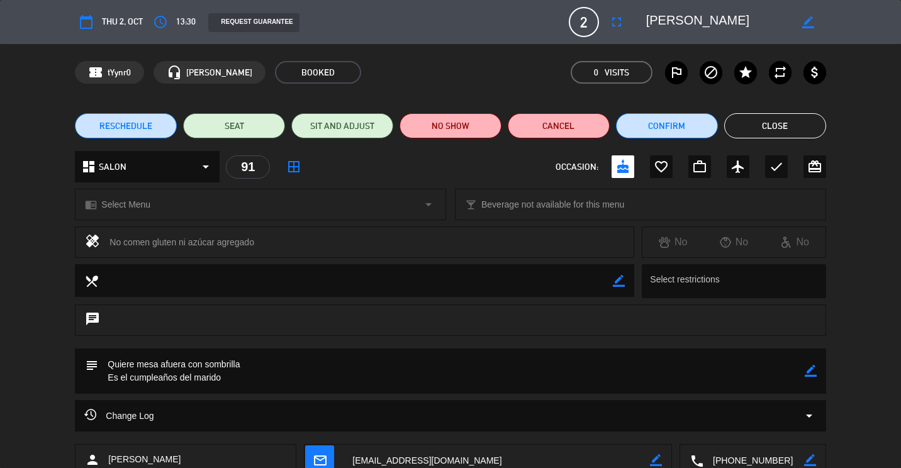
click at [773, 115] on button "Close" at bounding box center [775, 125] width 102 height 25
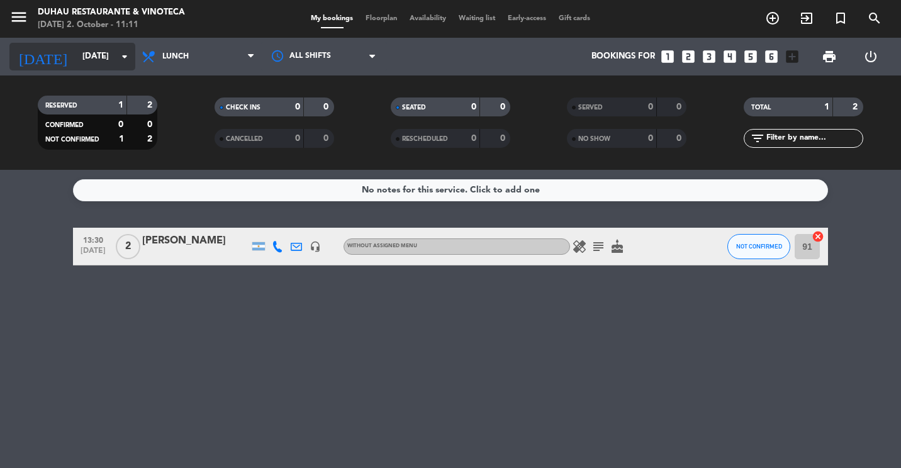
click at [76, 57] on input "[DATE]" at bounding box center [131, 56] width 110 height 23
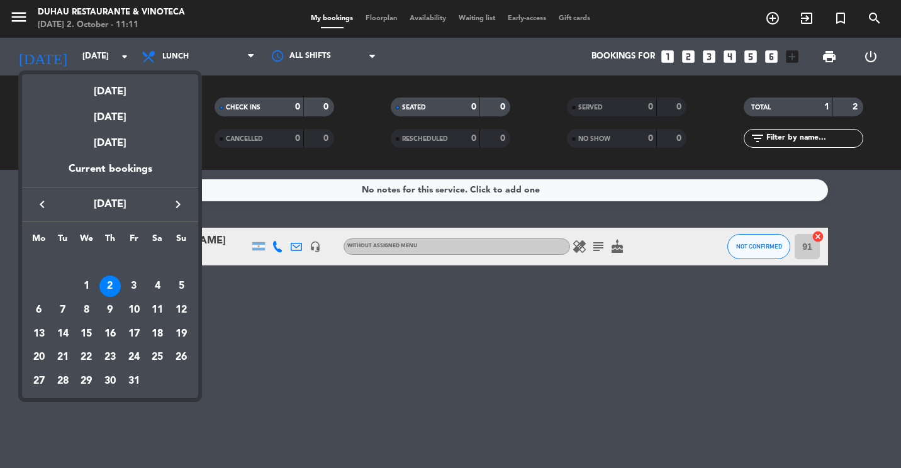
click at [171, 48] on div at bounding box center [450, 234] width 901 height 468
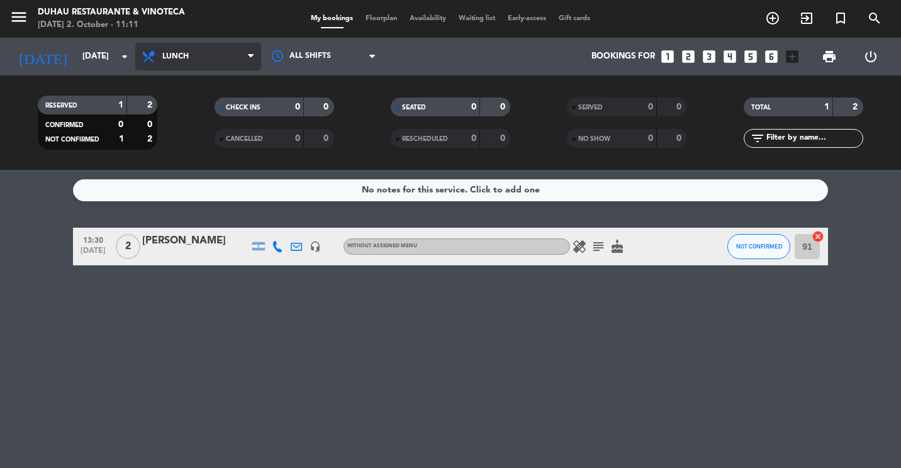
click at [179, 50] on span "Lunch" at bounding box center [198, 57] width 126 height 28
click at [212, 189] on ng-component "menu Duhau Restaurante & Vinoteca [DATE] 2. October - 11:11 My bookings Floorpl…" at bounding box center [450, 234] width 901 height 468
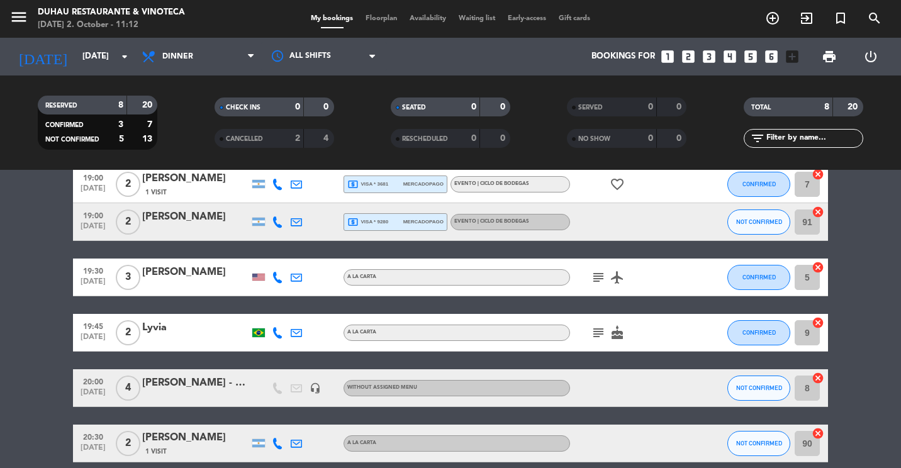
scroll to position [189, 0]
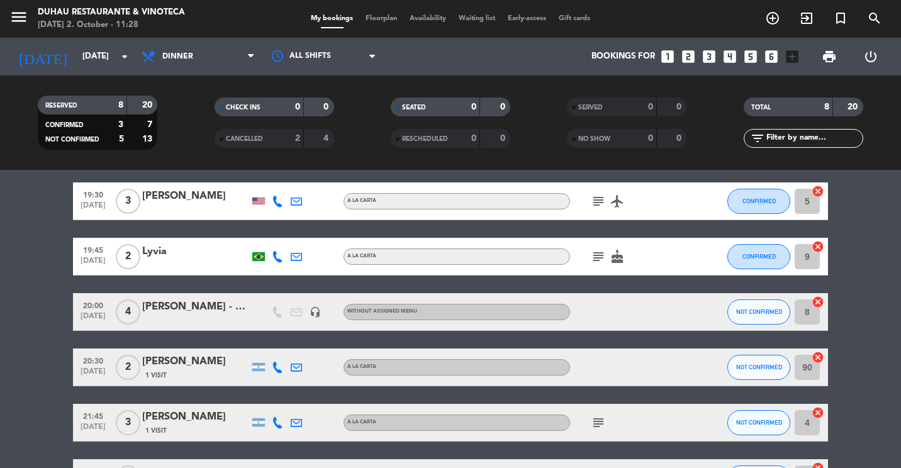
click at [8, 6] on div "menu Duhau Restaurante & Vinoteca [DATE] 2. October - 11:28" at bounding box center [112, 19] width 225 height 30
click at [17, 11] on icon "menu" at bounding box center [18, 17] width 19 height 19
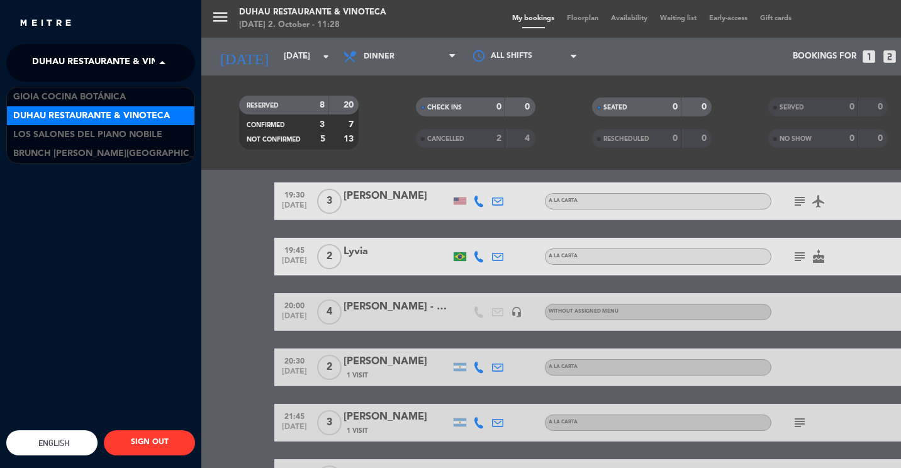
click at [43, 53] on span "Duhau Restaurante & Vinoteca" at bounding box center [110, 63] width 157 height 26
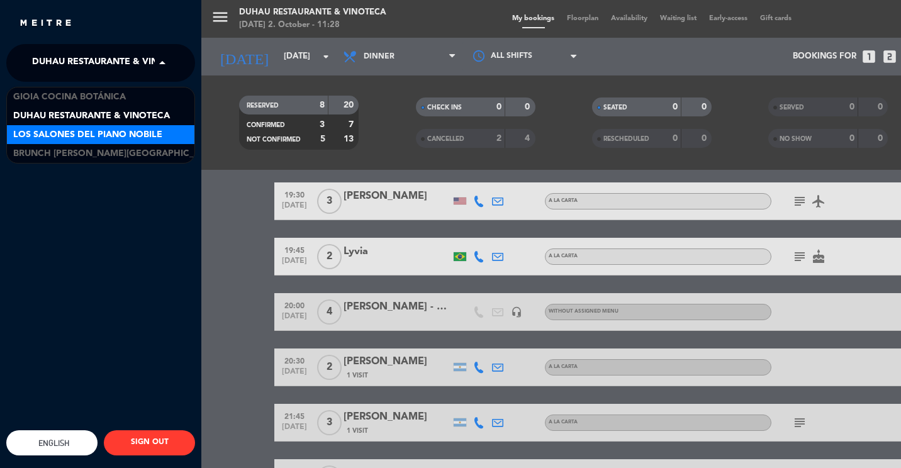
click at [83, 133] on span "Los Salones del Piano Nobile" at bounding box center [87, 135] width 149 height 14
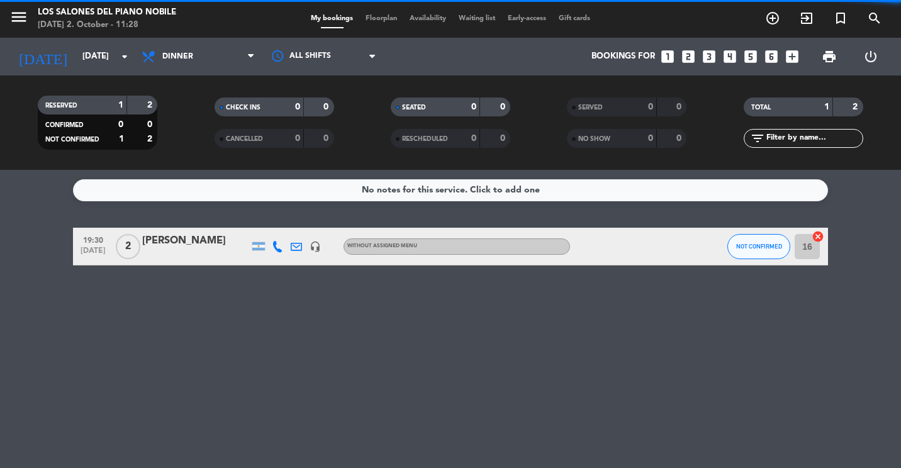
scroll to position [0, 0]
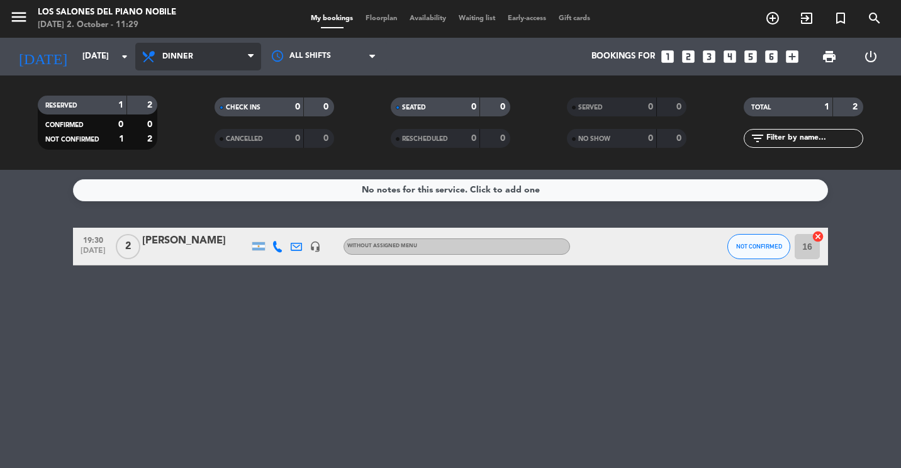
click at [185, 60] on span "Dinner" at bounding box center [177, 56] width 31 height 9
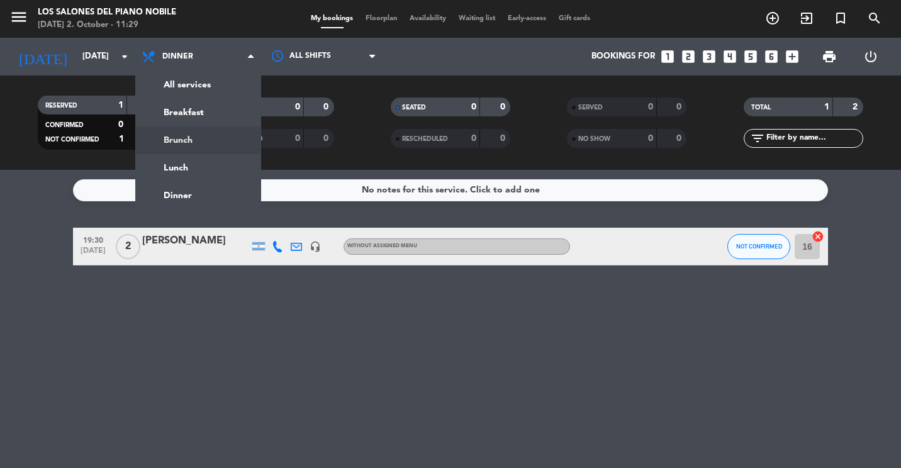
drag, startPoint x: 173, startPoint y: 148, endPoint x: 181, endPoint y: 152, distance: 8.4
click at [181, 152] on div "menu Los Salones del Piano [PERSON_NAME] [DATE] 2. October - 11:29 My bookings …" at bounding box center [450, 85] width 901 height 170
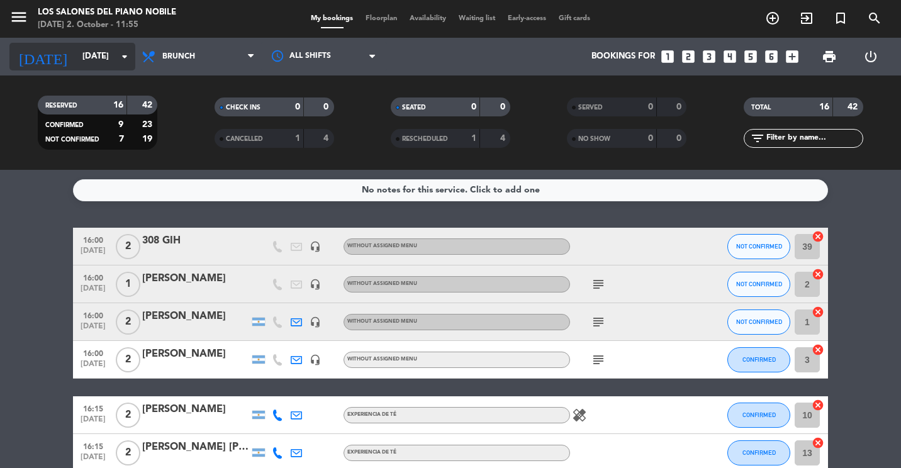
click at [90, 50] on input "[DATE]" at bounding box center [131, 56] width 110 height 23
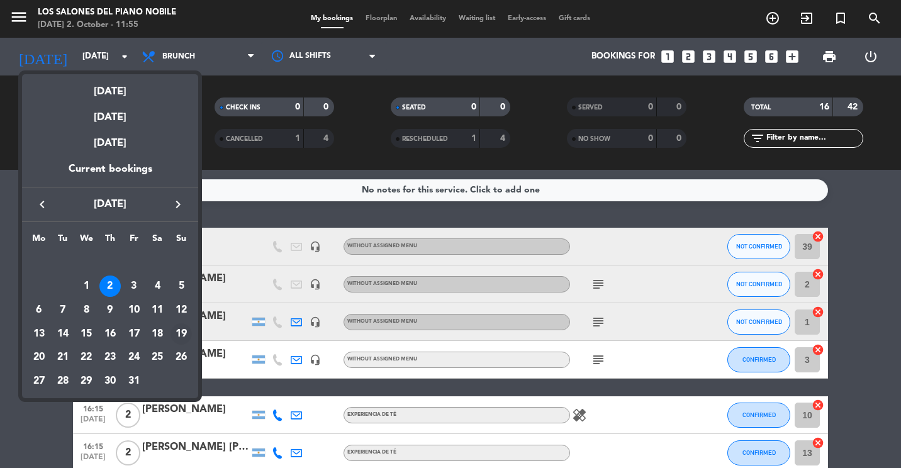
click at [181, 333] on div "19" at bounding box center [180, 333] width 21 height 21
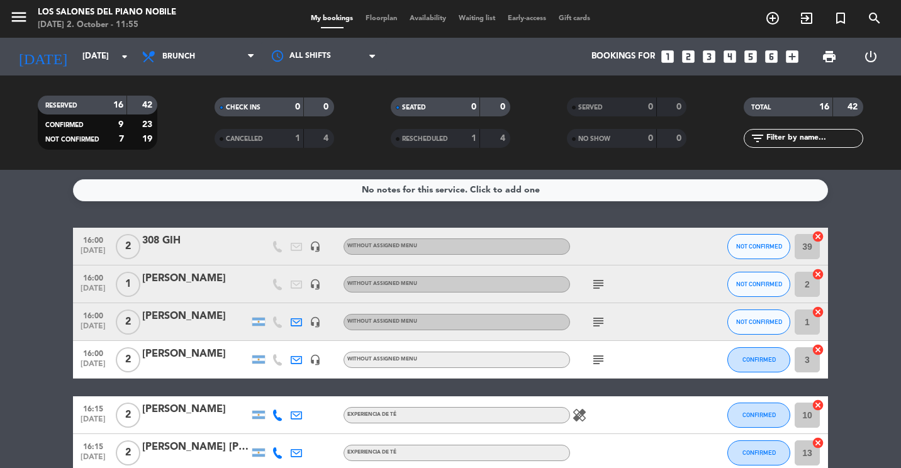
type input "[DATE]"
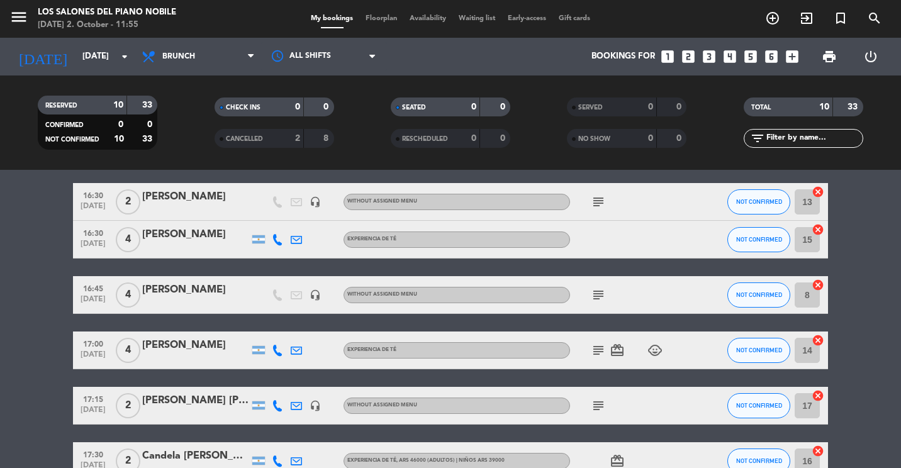
scroll to position [42, 0]
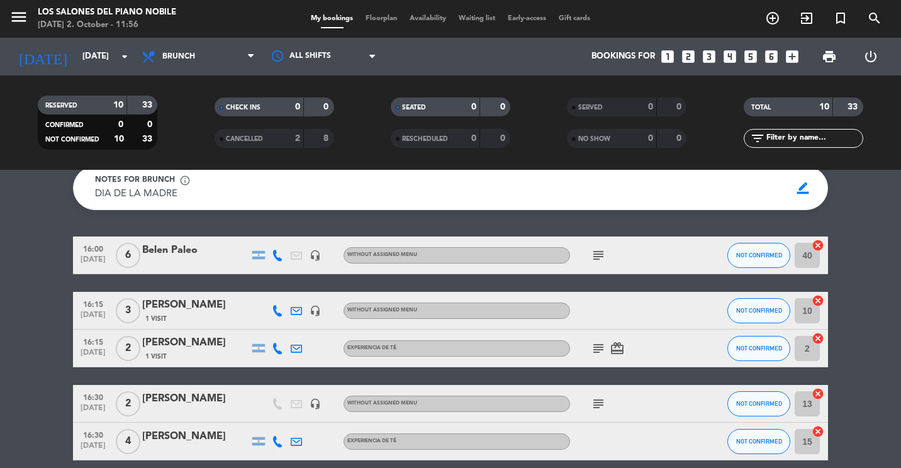
click at [175, 79] on div "RESERVED 10 33 CONFIRMED 0 0 NOT CONFIRMED 10 33 CHECK INS 0 0 CANCELLED 2 8 SE…" at bounding box center [450, 122] width 901 height 94
click at [179, 57] on span "Brunch" at bounding box center [178, 56] width 33 height 9
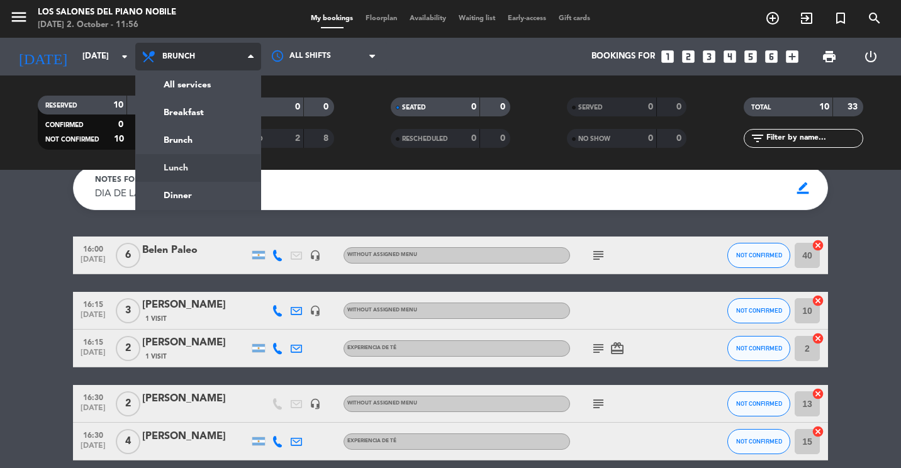
click at [196, 168] on div "menu Los Salones del Piano [PERSON_NAME] [DATE] 2. October - 11:56 My bookings …" at bounding box center [450, 85] width 901 height 170
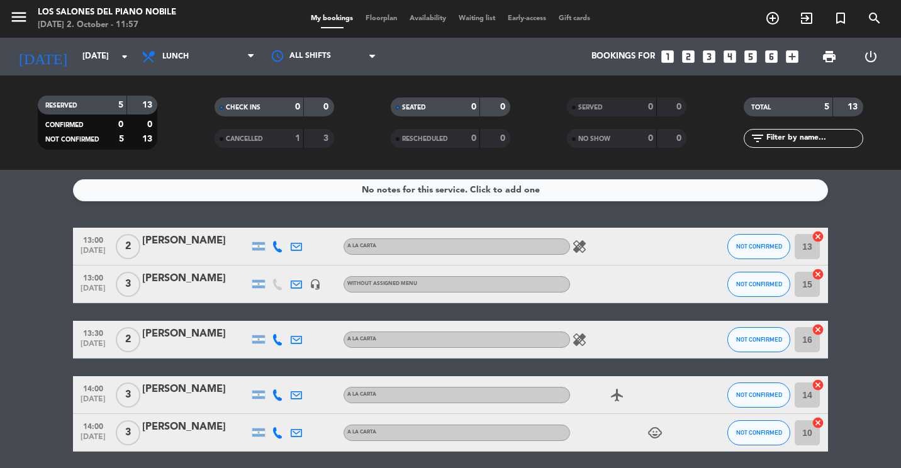
scroll to position [47, 0]
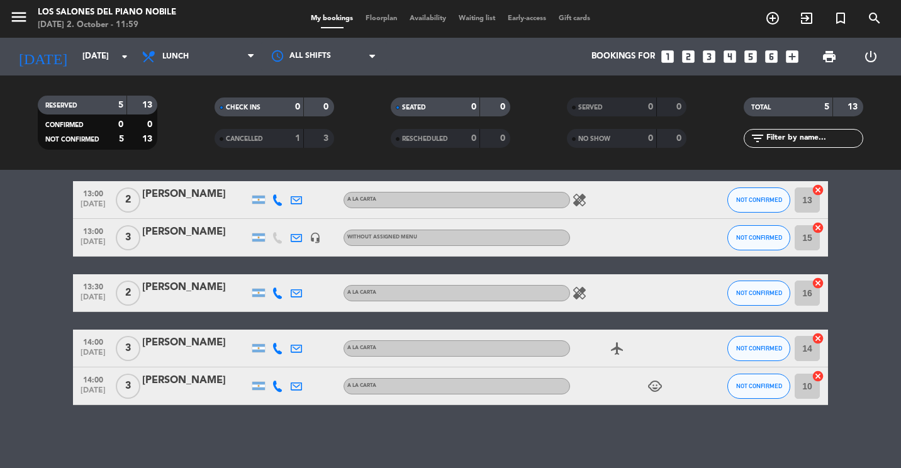
click at [683, 57] on icon "looks_two" at bounding box center [688, 56] width 16 height 16
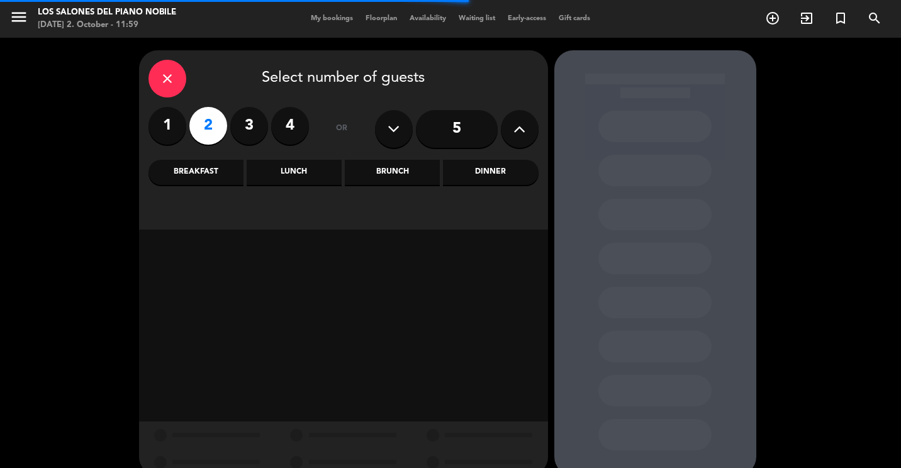
click at [285, 169] on div "Lunch" at bounding box center [294, 172] width 95 height 25
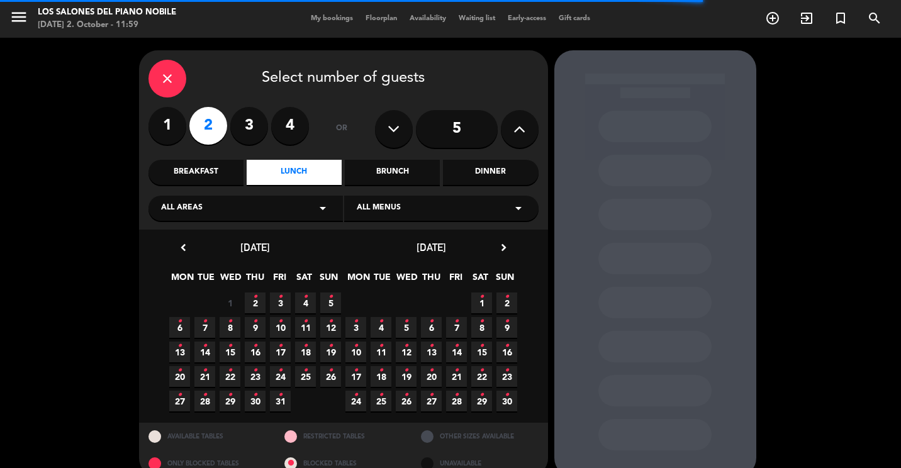
click at [331, 345] on icon "•" at bounding box center [330, 346] width 4 height 20
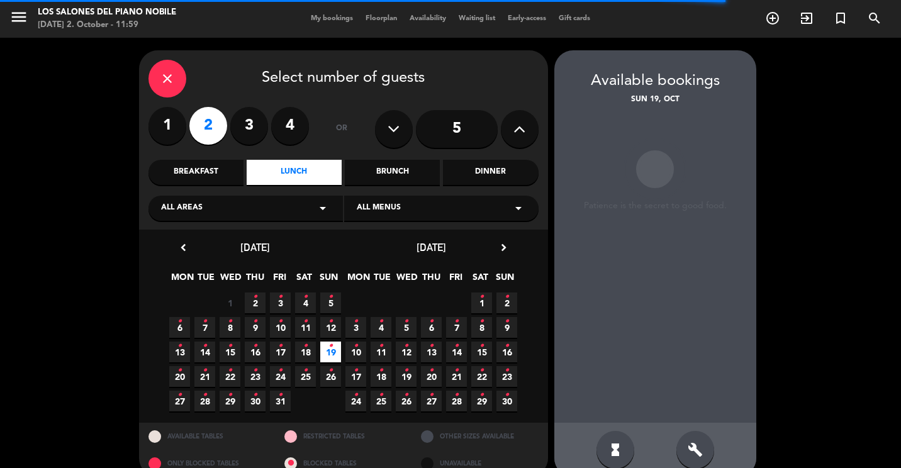
scroll to position [21, 0]
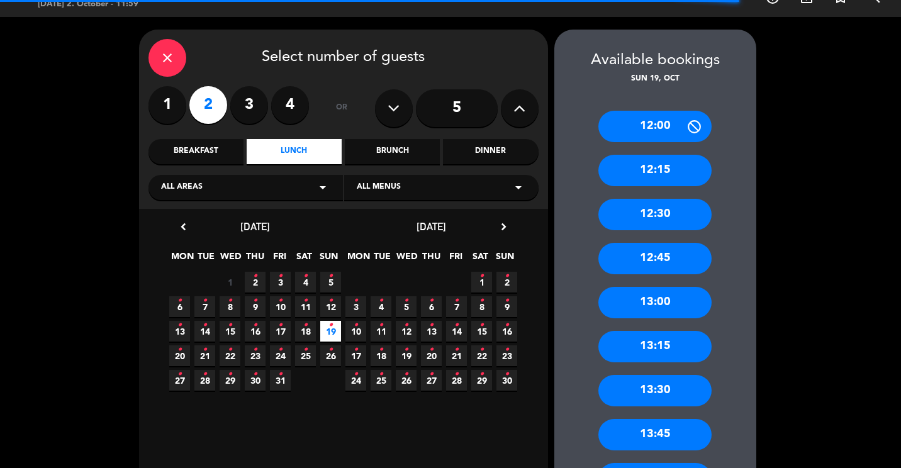
click at [622, 128] on div "12:00" at bounding box center [654, 126] width 113 height 31
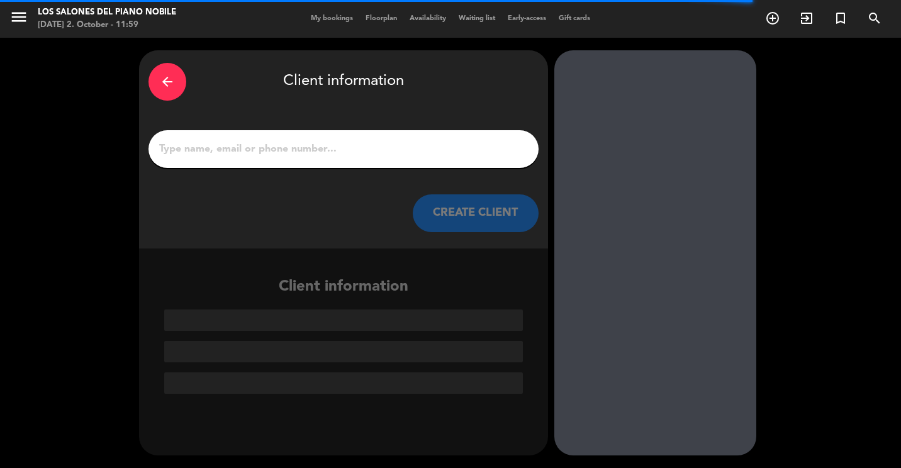
click at [294, 153] on input "1" at bounding box center [343, 149] width 371 height 18
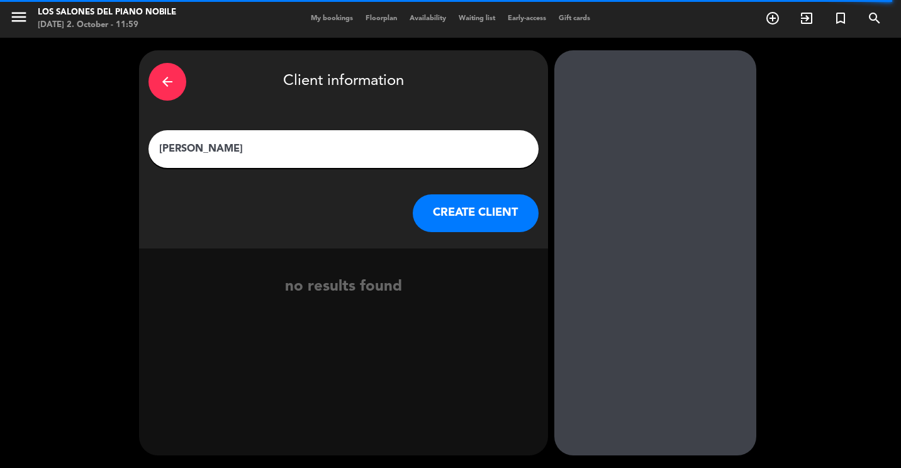
type input "[PERSON_NAME]"
click at [473, 200] on button "CREATE CLIENT" at bounding box center [476, 213] width 126 height 38
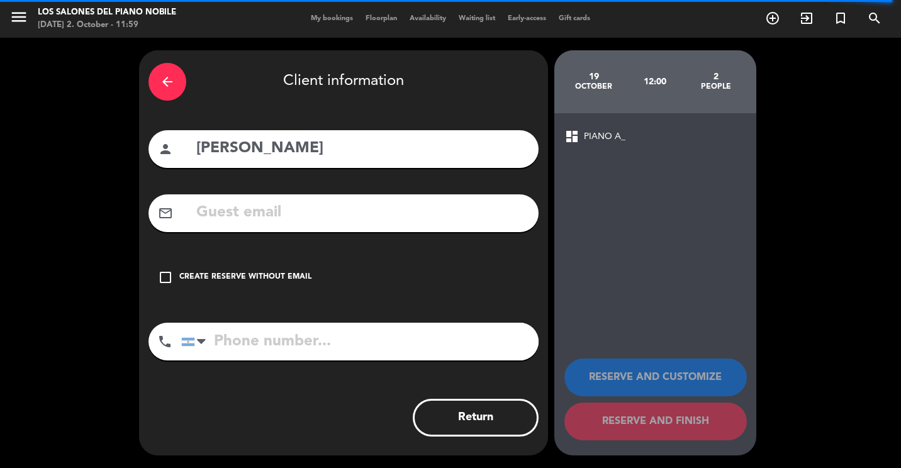
click at [302, 210] on input "text" at bounding box center [362, 213] width 334 height 26
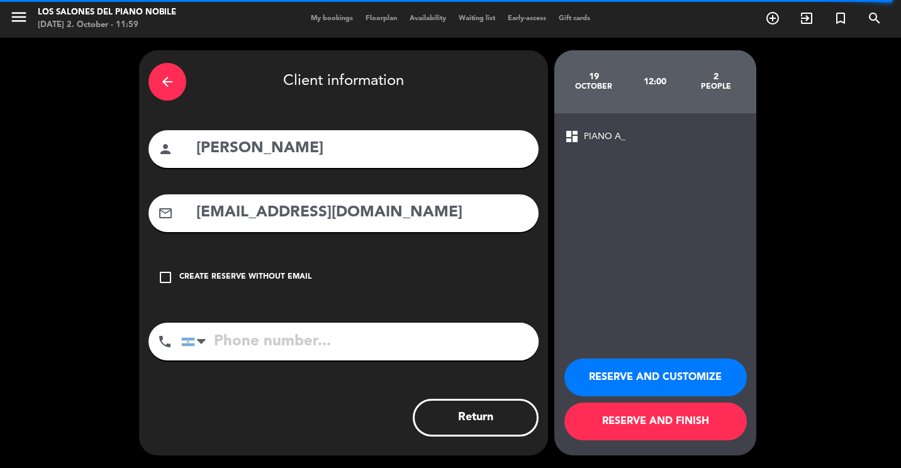
type input "[EMAIL_ADDRESS][DOMAIN_NAME]"
click at [364, 357] on input "tel" at bounding box center [359, 342] width 357 height 38
type input "1176921992"
click at [642, 378] on button "RESERVE AND CUSTOMIZE" at bounding box center [655, 378] width 182 height 38
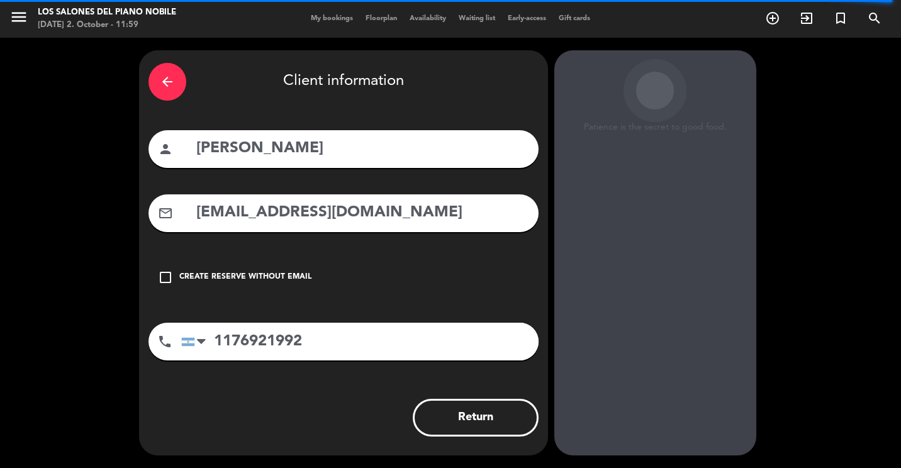
scroll to position [35, 0]
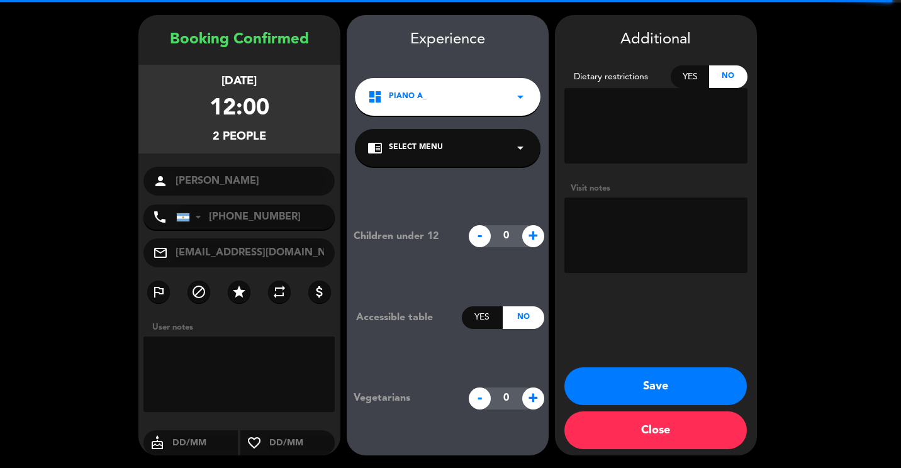
drag, startPoint x: 288, startPoint y: 355, endPoint x: 304, endPoint y: 342, distance: 20.5
drag, startPoint x: 304, startPoint y: 342, endPoint x: 266, endPoint y: 324, distance: 41.7
click at [266, 324] on div "User notes" at bounding box center [243, 327] width 194 height 13
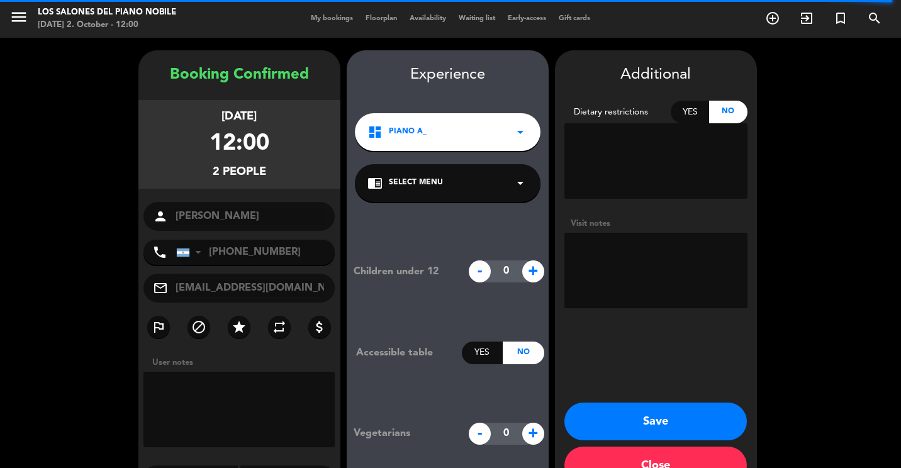
click at [652, 406] on button "Save" at bounding box center [655, 422] width 182 height 38
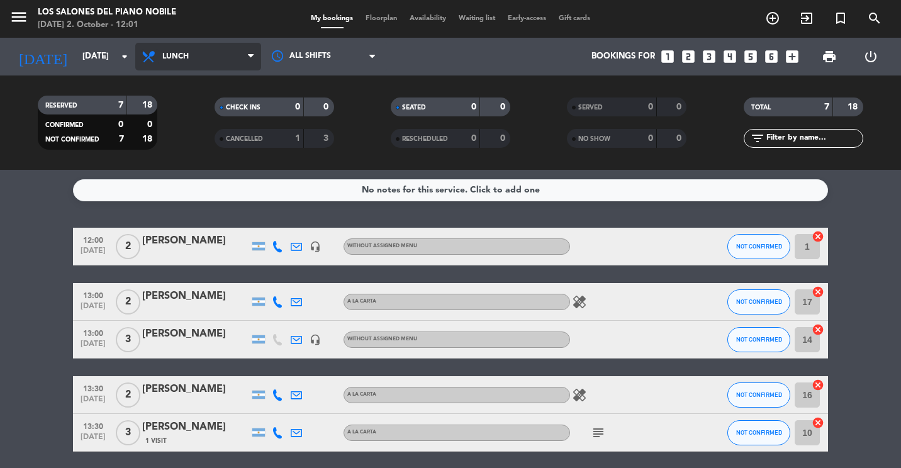
click at [158, 49] on icon at bounding box center [150, 56] width 18 height 15
click at [208, 144] on div "menu Los Salones del Piano [PERSON_NAME] [DATE] 2. October - 12:01 My bookings …" at bounding box center [450, 85] width 901 height 170
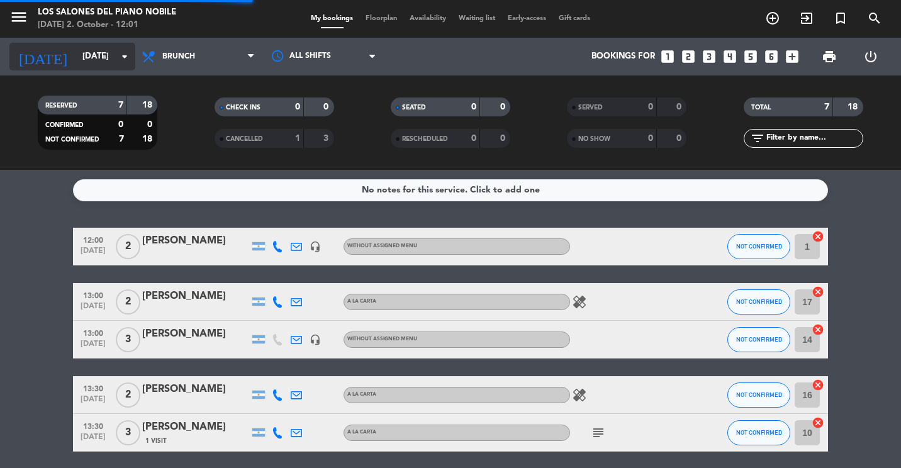
click at [86, 59] on input "[DATE]" at bounding box center [131, 56] width 110 height 23
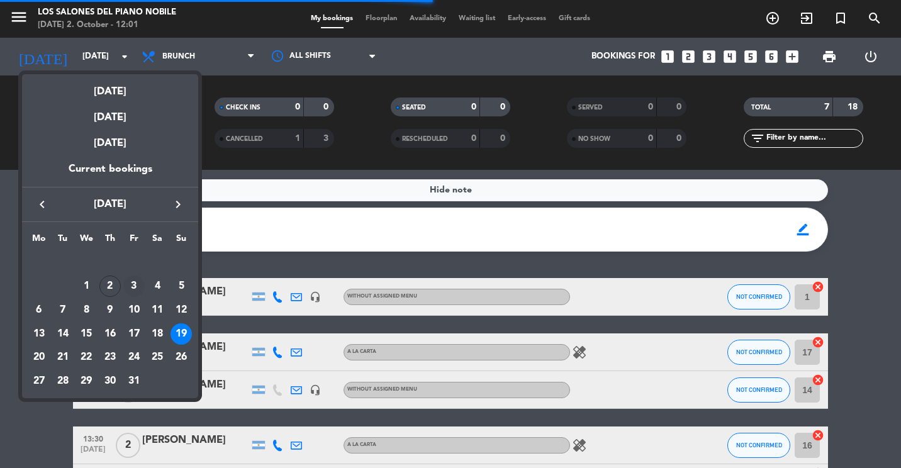
click at [132, 279] on div "3" at bounding box center [133, 286] width 21 height 21
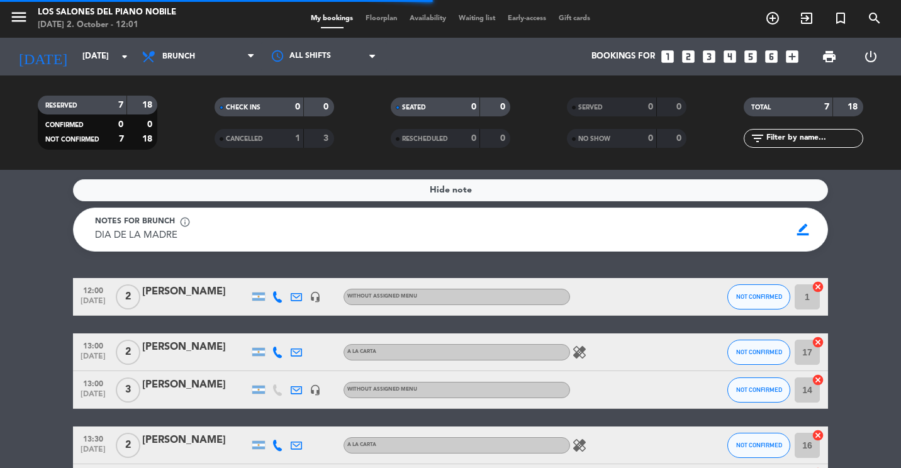
type input "[DATE]"
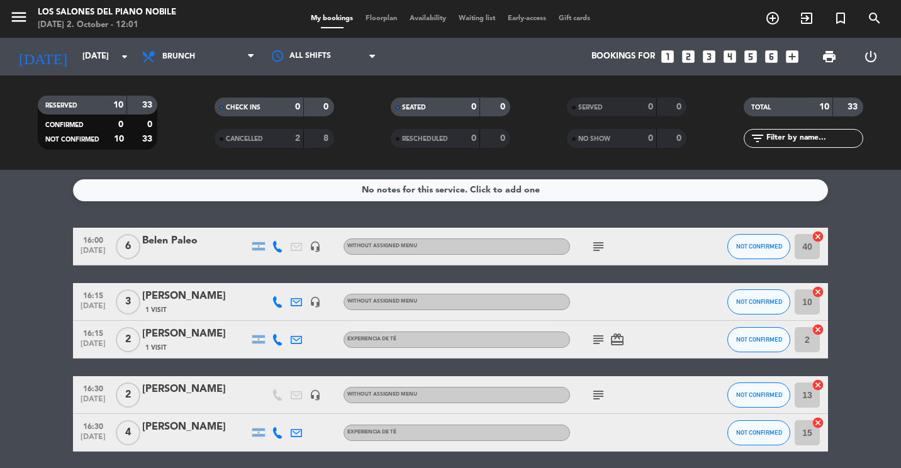
click at [712, 57] on icon "looks_3" at bounding box center [709, 56] width 16 height 16
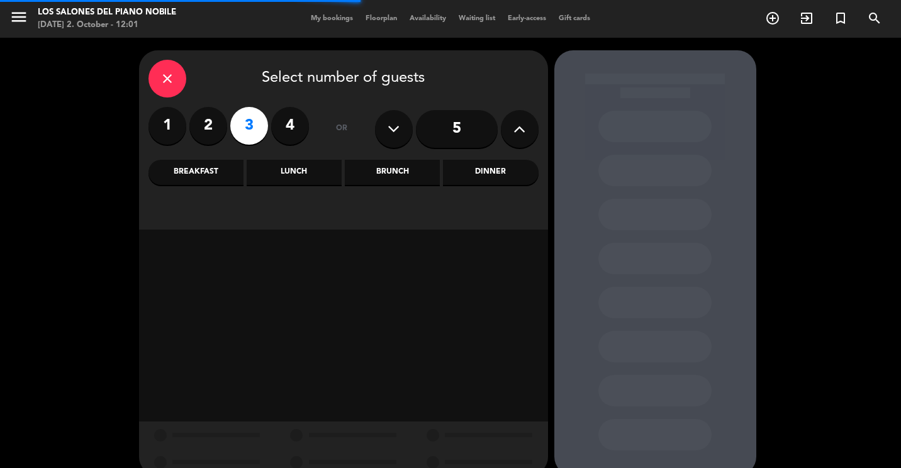
click at [403, 168] on div "Brunch" at bounding box center [392, 172] width 95 height 25
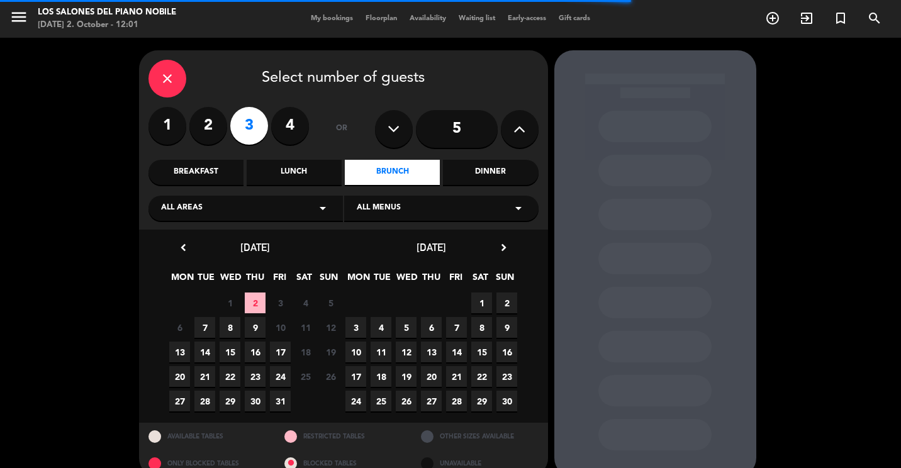
click at [154, 68] on div "close" at bounding box center [167, 79] width 38 height 38
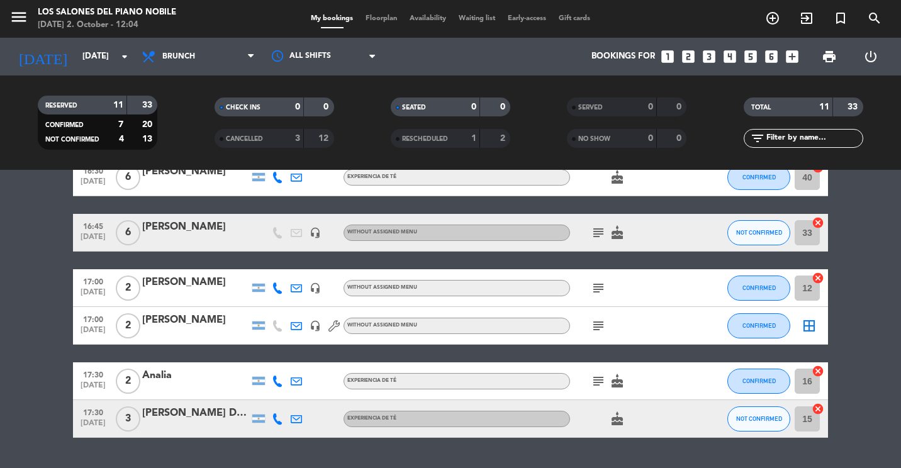
scroll to position [315, 0]
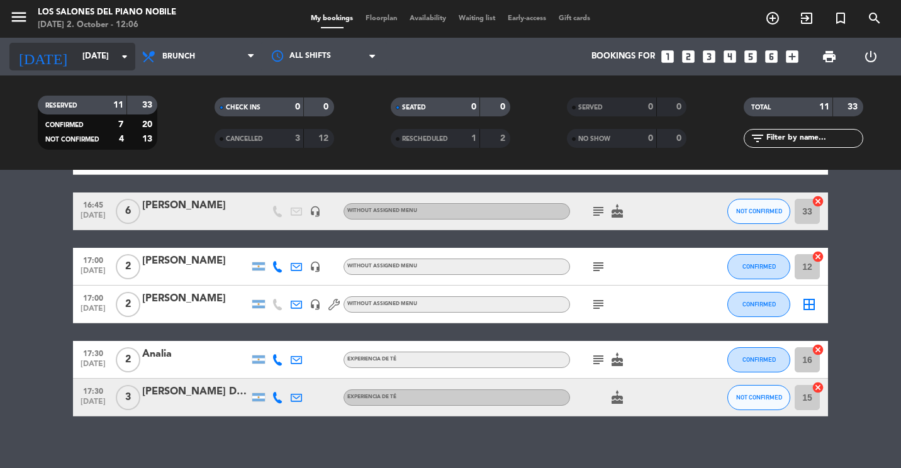
click at [76, 59] on input "[DATE]" at bounding box center [131, 56] width 110 height 23
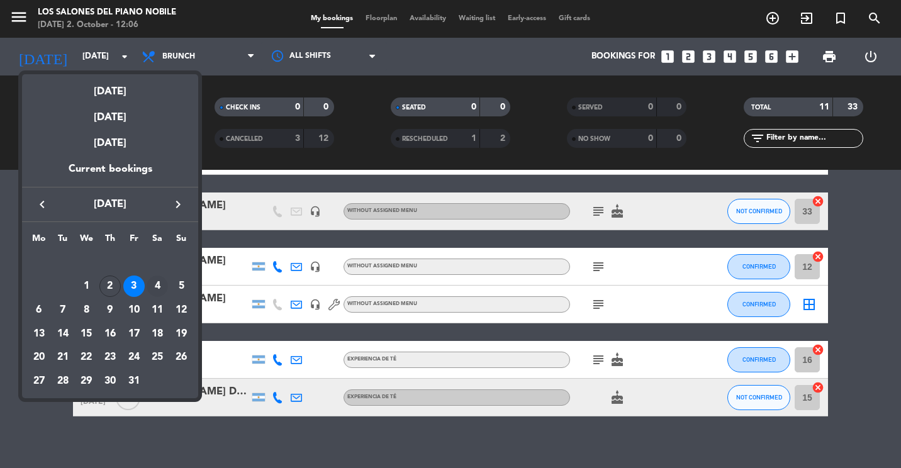
click at [153, 281] on div "4" at bounding box center [157, 286] width 21 height 21
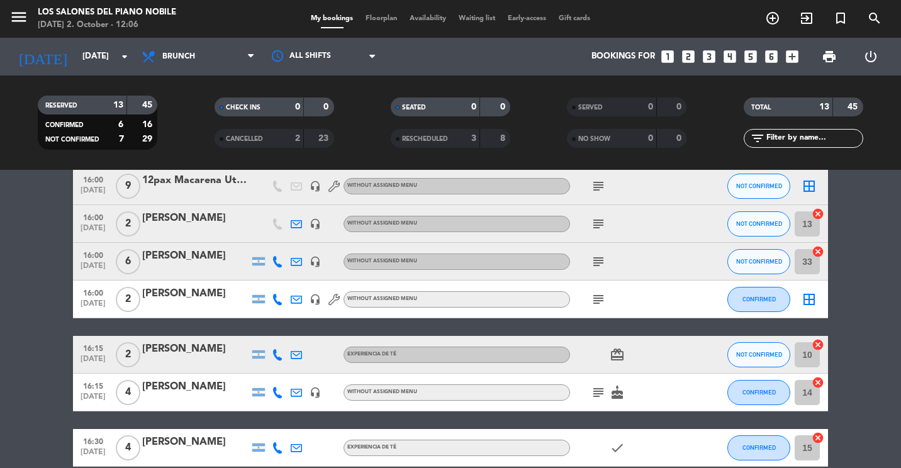
scroll to position [126, 0]
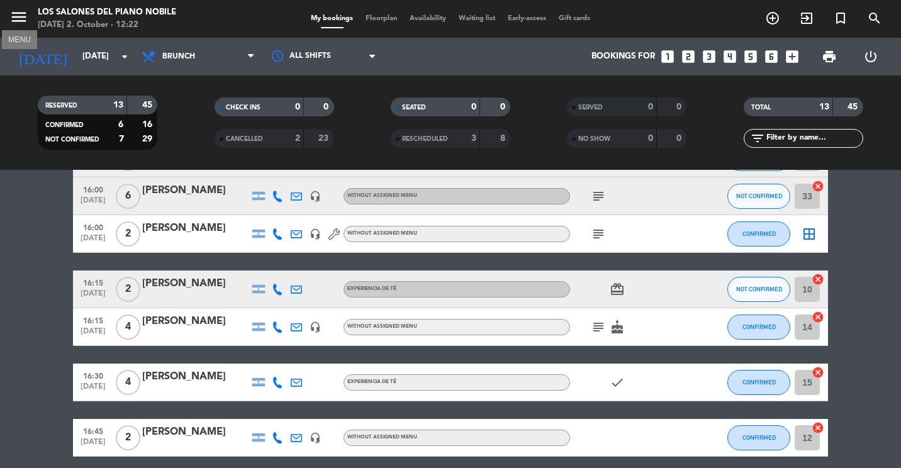
click at [26, 24] on icon "menu" at bounding box center [18, 17] width 19 height 19
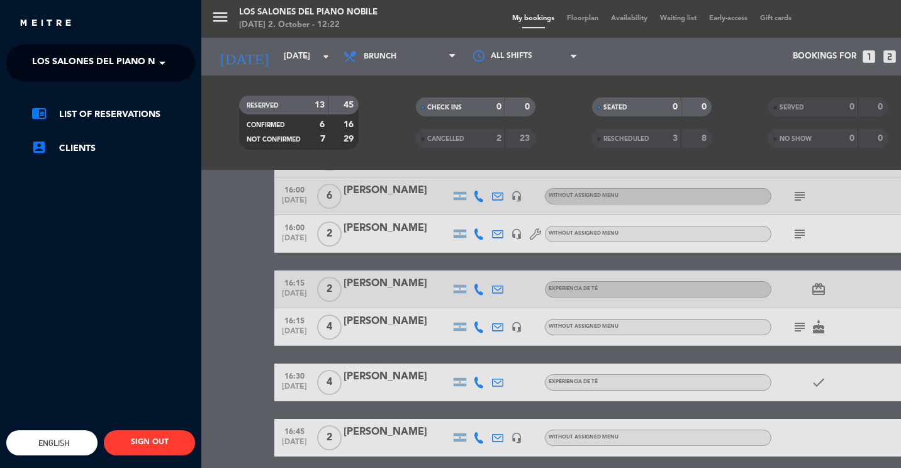
drag, startPoint x: 69, startPoint y: 30, endPoint x: 69, endPoint y: 45, distance: 14.5
click at [69, 45] on div "close × Los Salones del Piano [PERSON_NAME] × chrome_reader_mode List of Reserv…" at bounding box center [100, 234] width 201 height 468
drag, startPoint x: 69, startPoint y: 45, endPoint x: 72, endPoint y: 53, distance: 8.8
click at [72, 53] on span "Los Salones del Piano Nobile" at bounding box center [106, 63] width 149 height 26
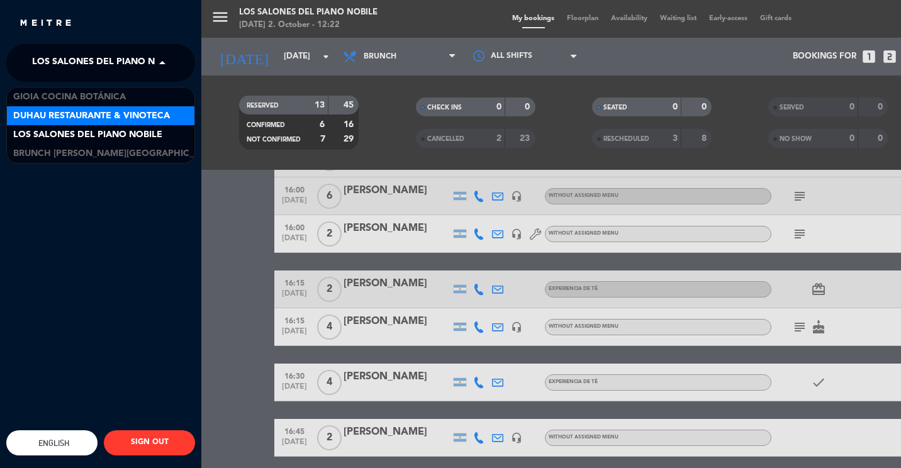
click at [67, 124] on div "Duhau Restaurante & Vinoteca" at bounding box center [100, 115] width 187 height 19
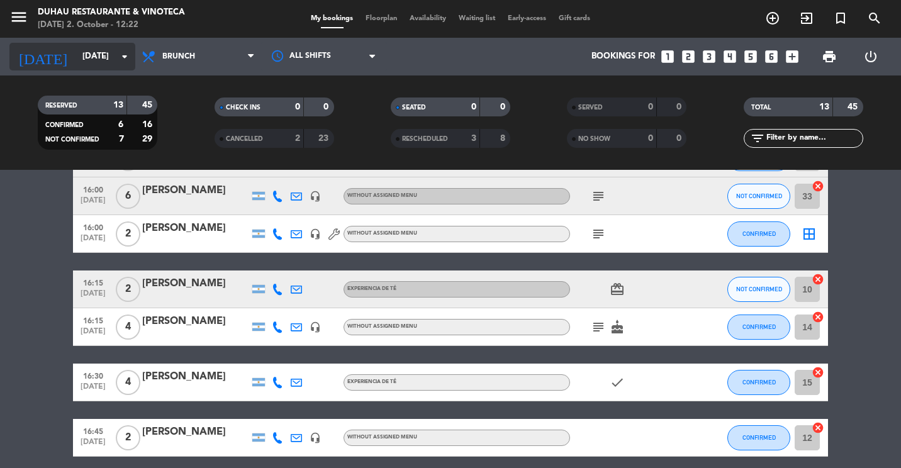
click at [76, 65] on input "[DATE]" at bounding box center [131, 56] width 110 height 23
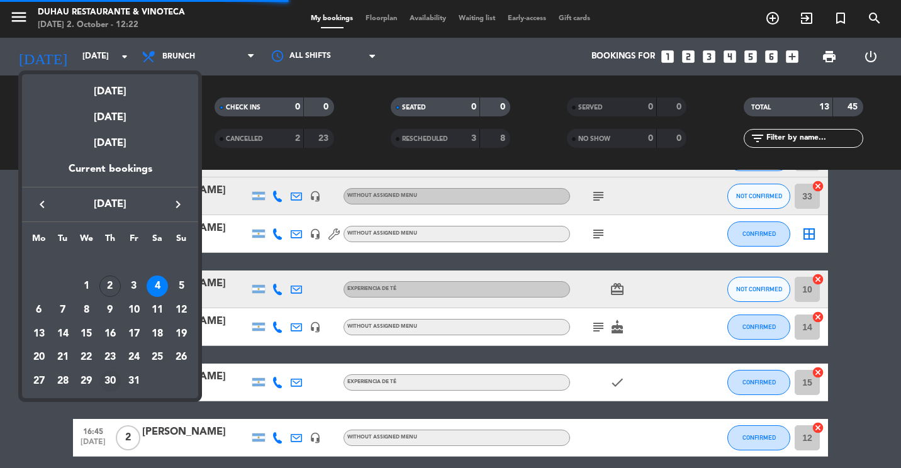
scroll to position [0, 0]
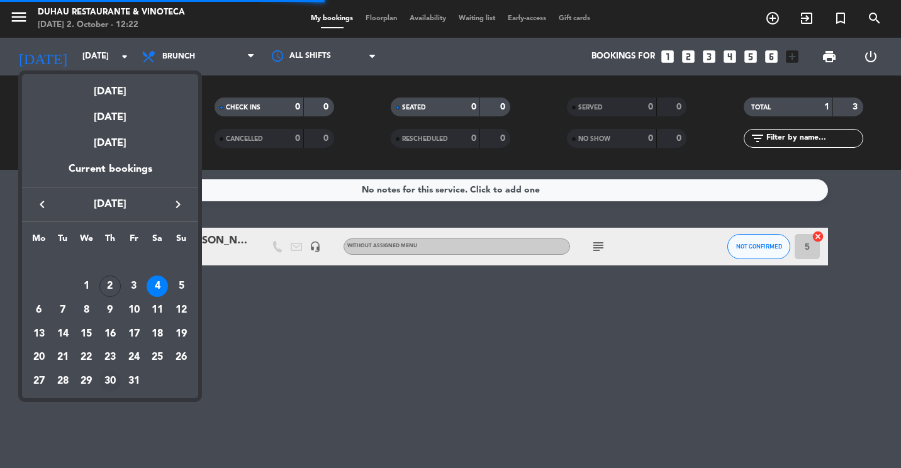
click at [108, 376] on div "30" at bounding box center [109, 381] width 21 height 21
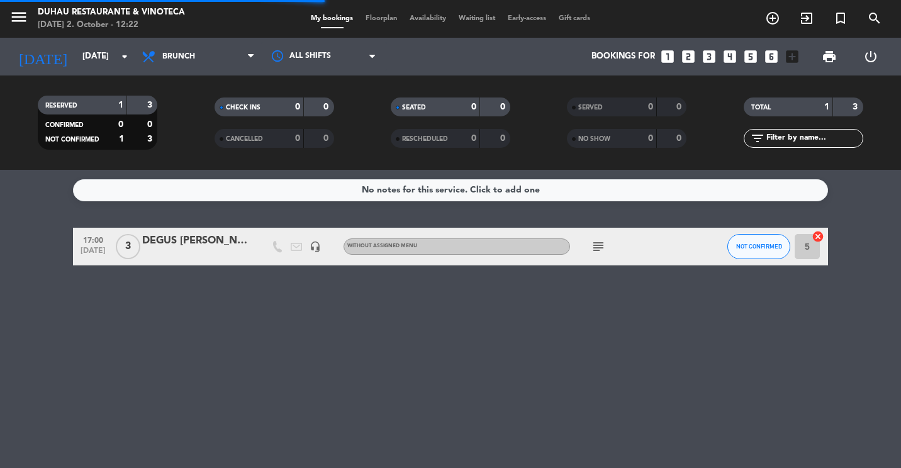
type input "[DATE]"
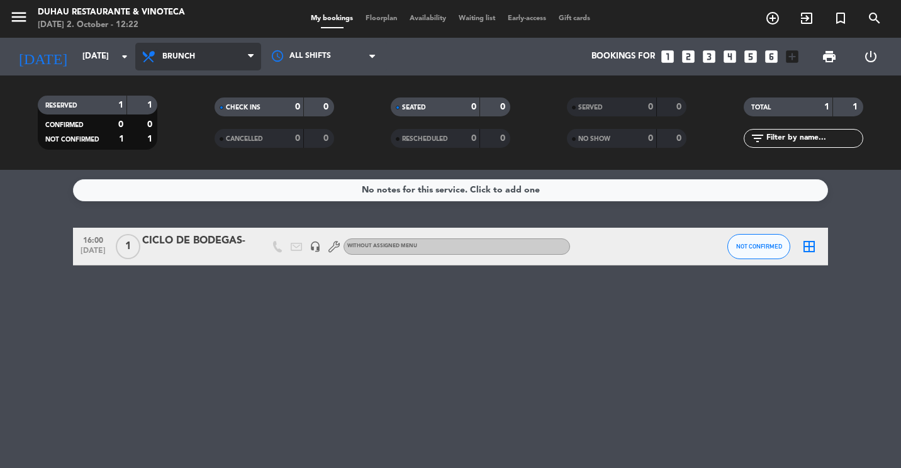
click at [154, 53] on icon at bounding box center [150, 56] width 18 height 15
click at [684, 51] on icon "looks_two" at bounding box center [688, 56] width 16 height 16
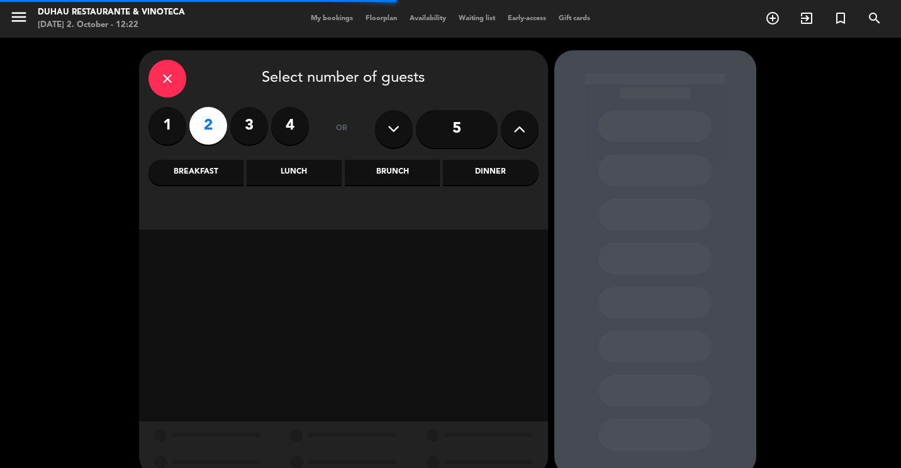
click at [410, 162] on div "Brunch" at bounding box center [392, 172] width 95 height 25
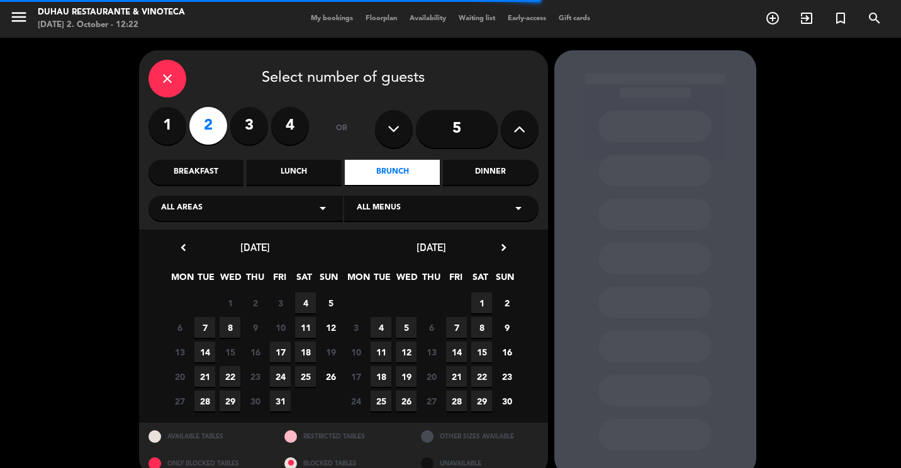
click at [174, 64] on div "close" at bounding box center [167, 79] width 38 height 38
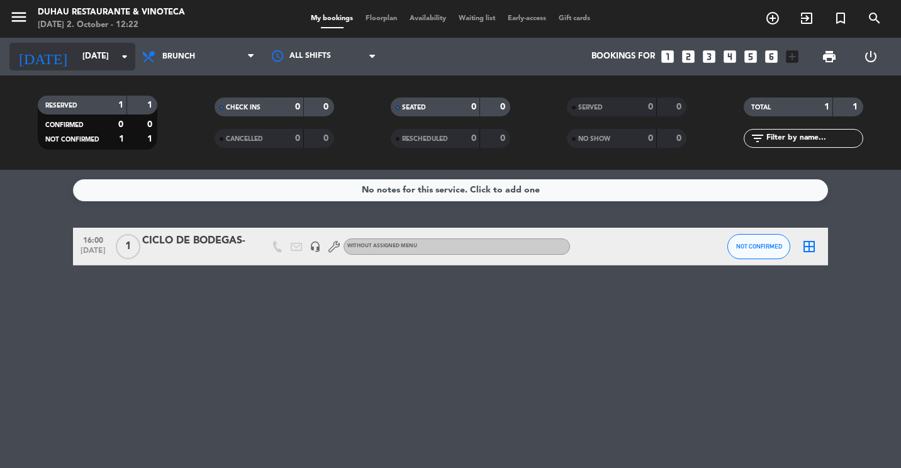
click at [118, 68] on div "[DATE] [DATE] arrow_drop_down" at bounding box center [72, 57] width 126 height 28
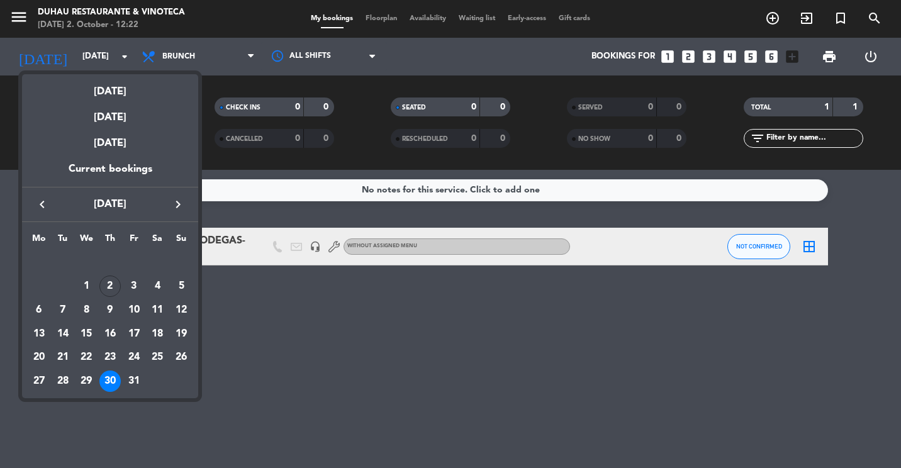
click at [243, 384] on div at bounding box center [450, 234] width 901 height 468
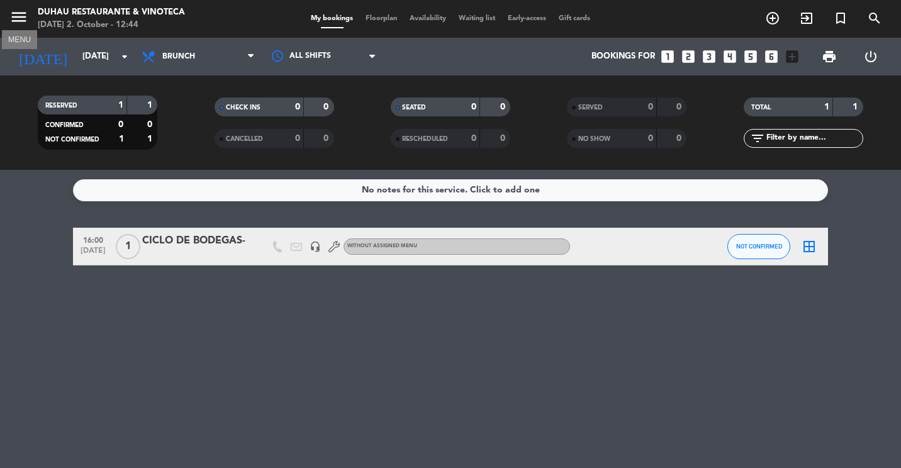
click at [17, 11] on icon "menu" at bounding box center [18, 17] width 19 height 19
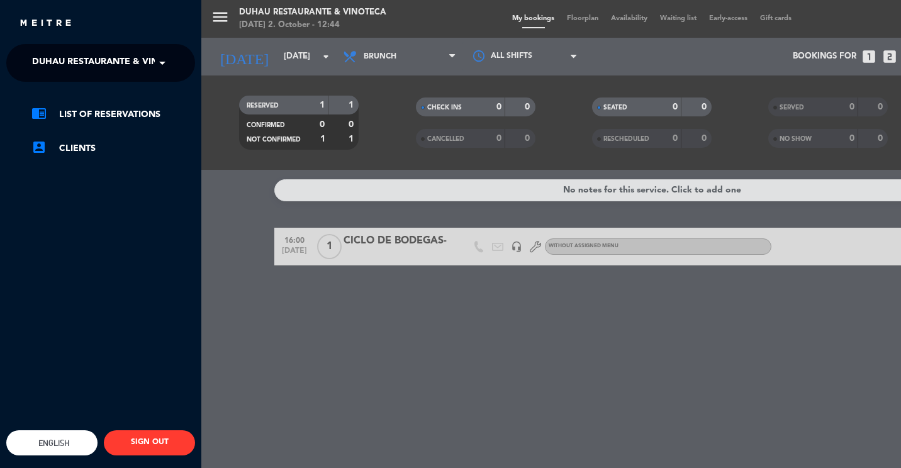
click at [104, 65] on span "Duhau Restaurante & Vinoteca" at bounding box center [110, 63] width 157 height 26
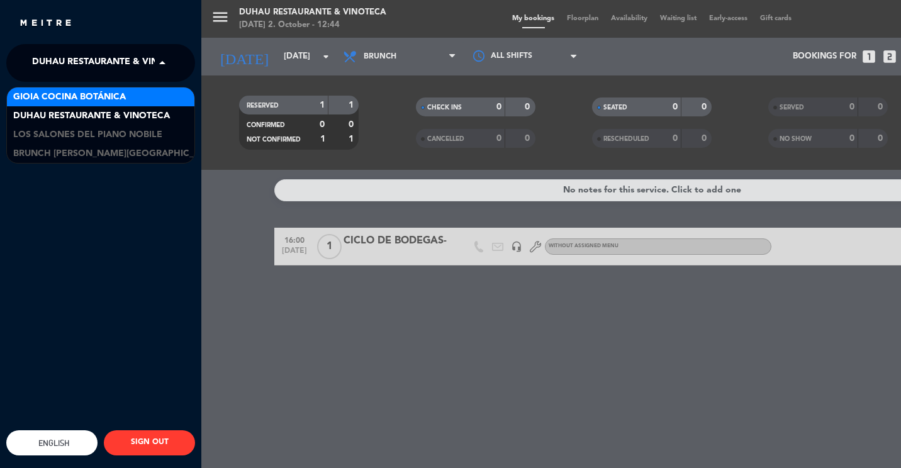
click at [113, 99] on span "Gioia Cocina Botánica" at bounding box center [69, 97] width 113 height 14
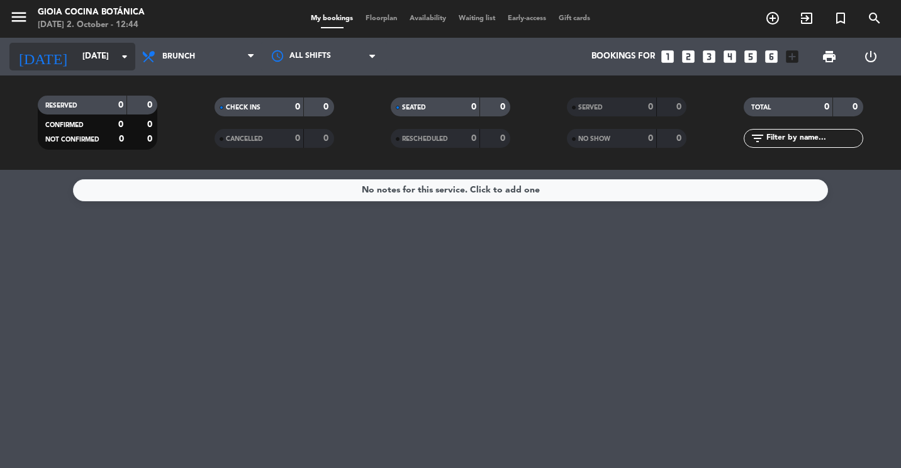
click at [119, 54] on icon "arrow_drop_down" at bounding box center [124, 56] width 15 height 15
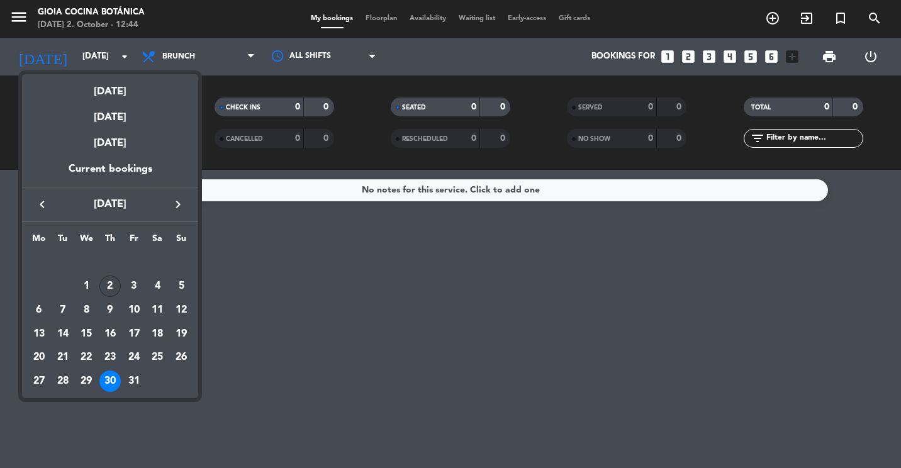
click at [115, 279] on div "2" at bounding box center [109, 286] width 21 height 21
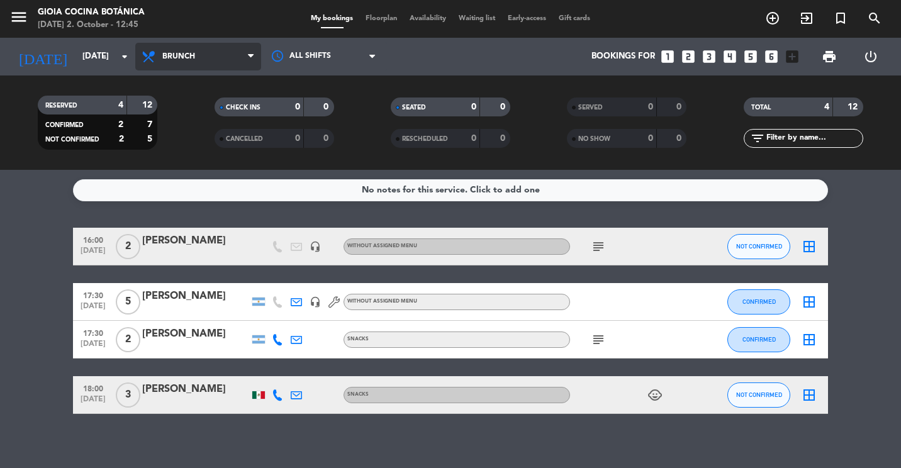
click at [202, 59] on span "Brunch" at bounding box center [198, 57] width 126 height 28
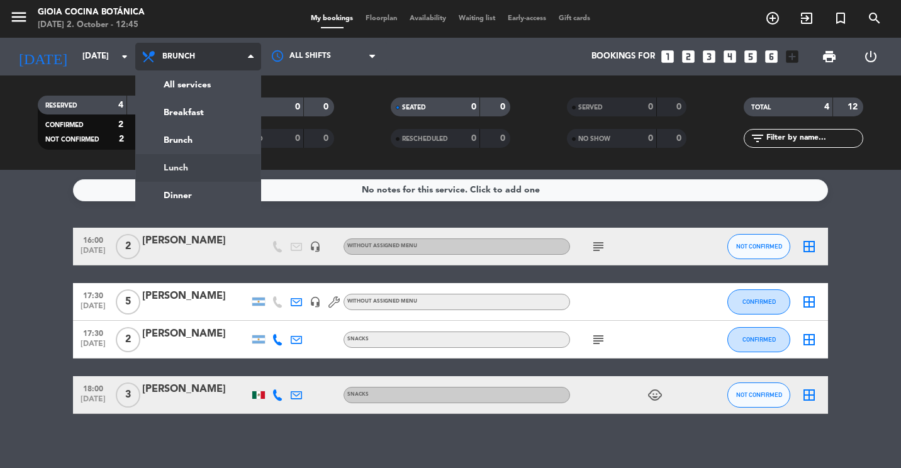
click at [194, 164] on div "menu [PERSON_NAME] Cocina Botánica [DATE] 2. October - 12:45 My bookings Floorp…" at bounding box center [450, 85] width 901 height 170
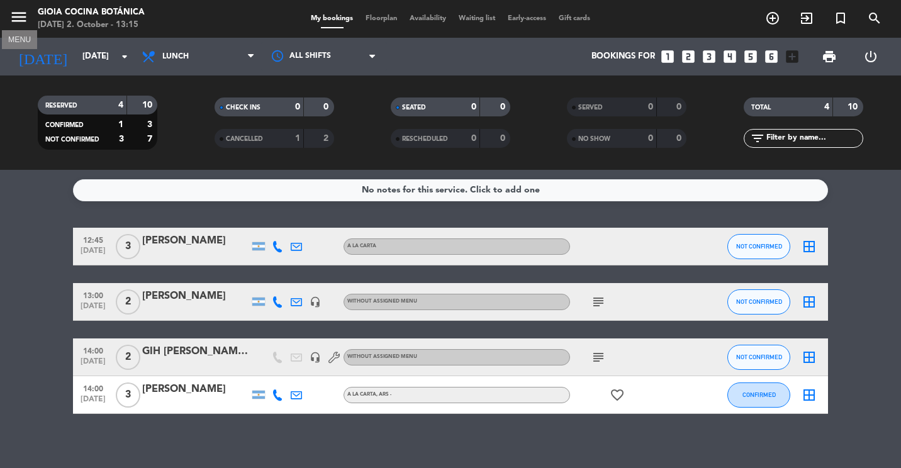
click at [16, 9] on icon "menu" at bounding box center [18, 17] width 19 height 19
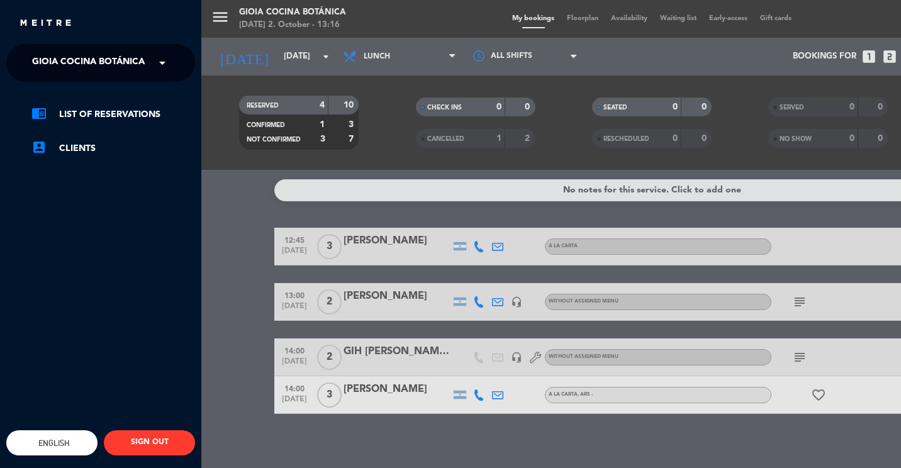
click at [177, 66] on ng-select "× [PERSON_NAME] Cocina Botánica ×" at bounding box center [100, 63] width 189 height 38
click at [158, 57] on span at bounding box center [165, 63] width 21 height 26
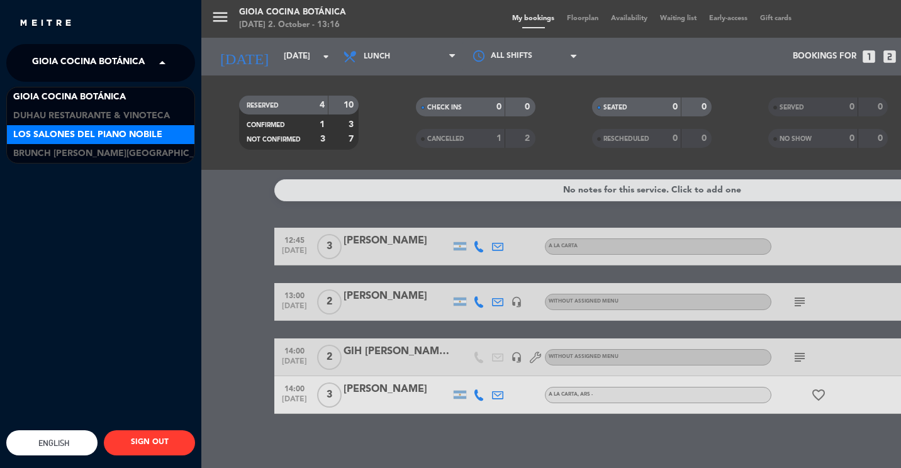
click at [104, 137] on span "Los Salones del Piano Nobile" at bounding box center [87, 135] width 149 height 14
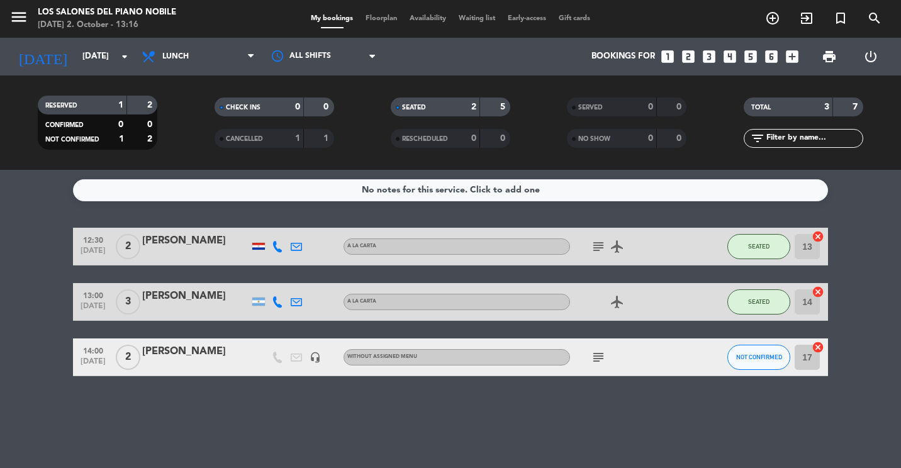
click at [171, 59] on span "Lunch" at bounding box center [175, 56] width 26 height 9
click at [176, 138] on div "menu Los Salones del Piano [PERSON_NAME] [DATE] 2. October - 13:16 My bookings …" at bounding box center [450, 85] width 901 height 170
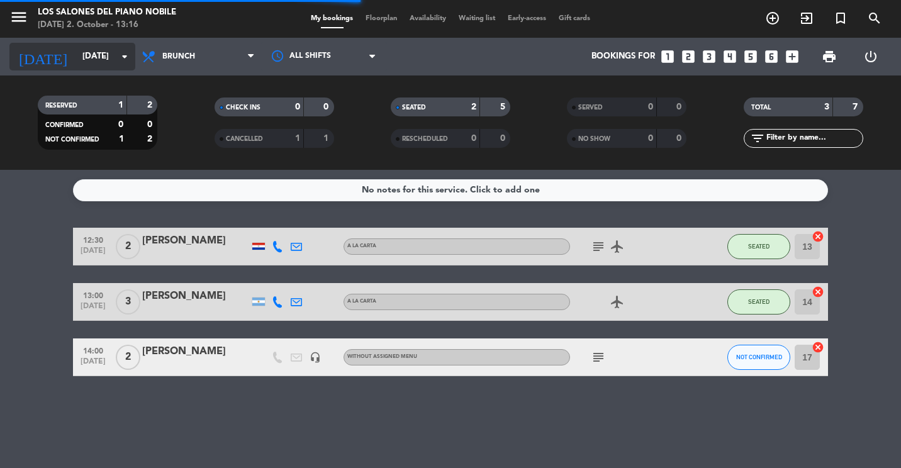
click at [106, 62] on input "[DATE]" at bounding box center [131, 56] width 110 height 23
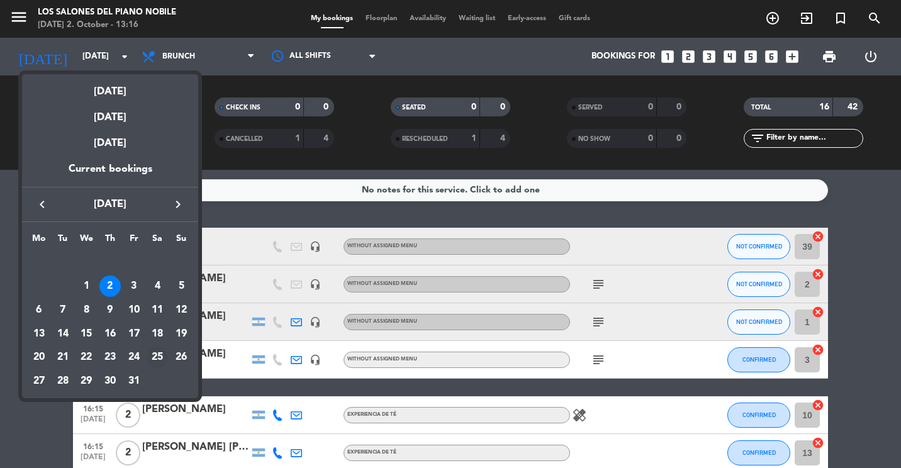
click at [165, 357] on div "25" at bounding box center [157, 357] width 21 height 21
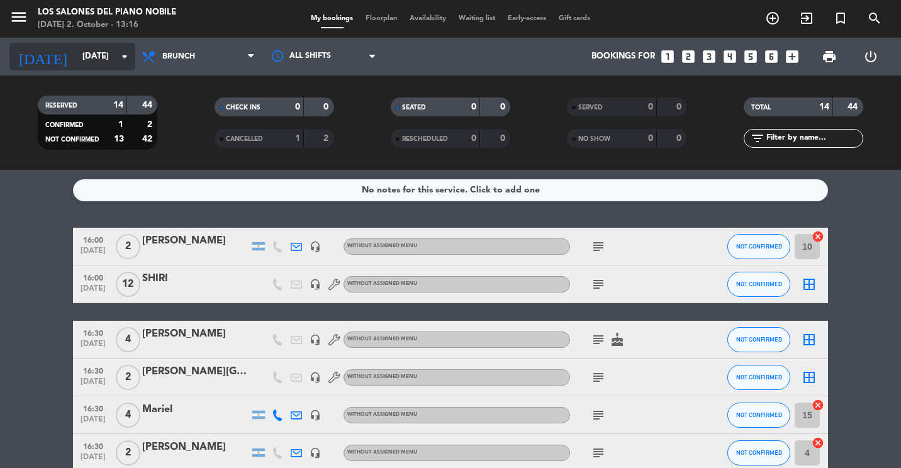
click at [96, 51] on input "[DATE]" at bounding box center [131, 56] width 110 height 23
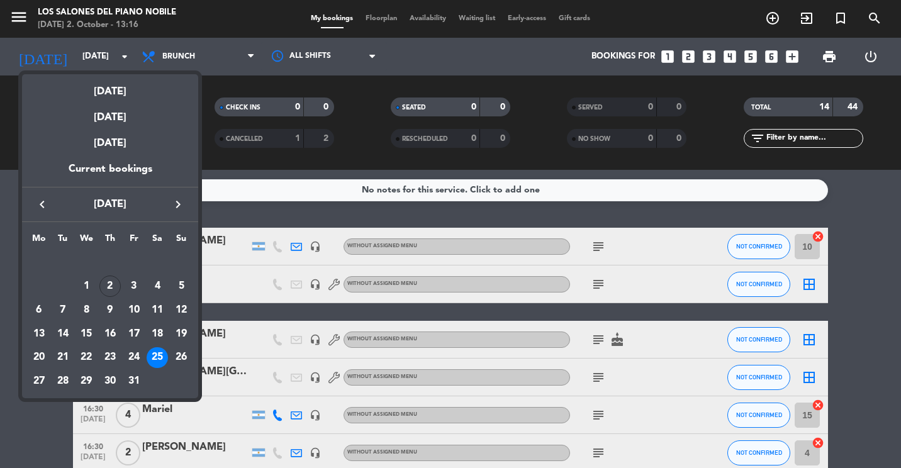
click at [181, 206] on icon "keyboard_arrow_right" at bounding box center [177, 204] width 15 height 15
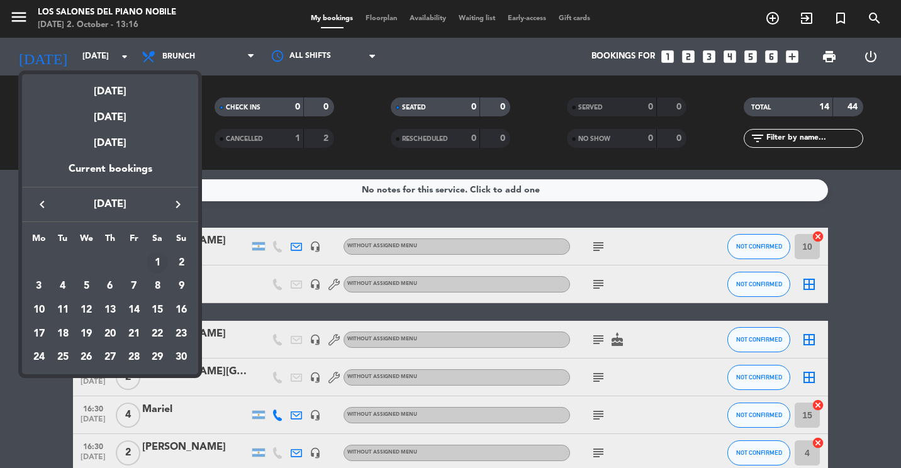
click at [153, 257] on div "1" at bounding box center [157, 262] width 21 height 21
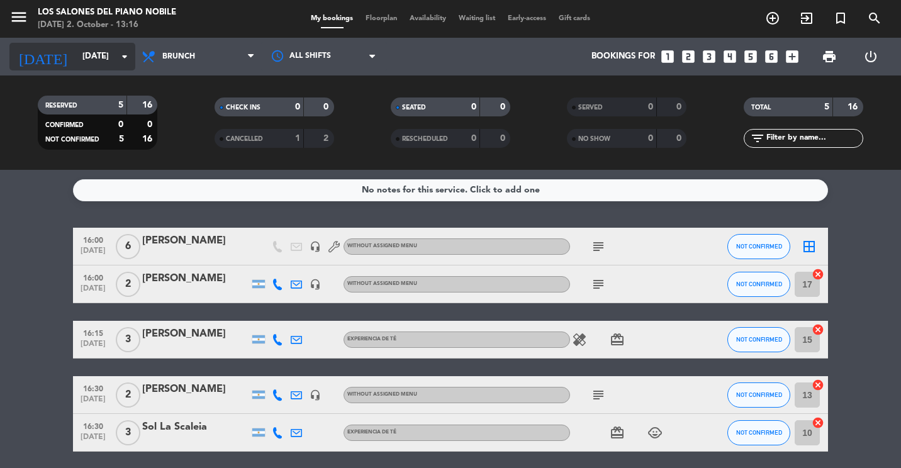
click at [102, 53] on input "[DATE]" at bounding box center [131, 56] width 110 height 23
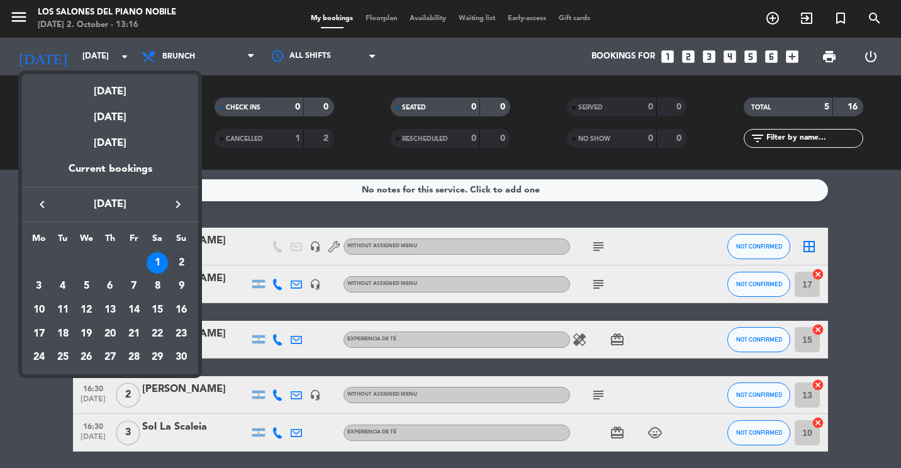
click at [177, 255] on div "2" at bounding box center [180, 262] width 21 height 21
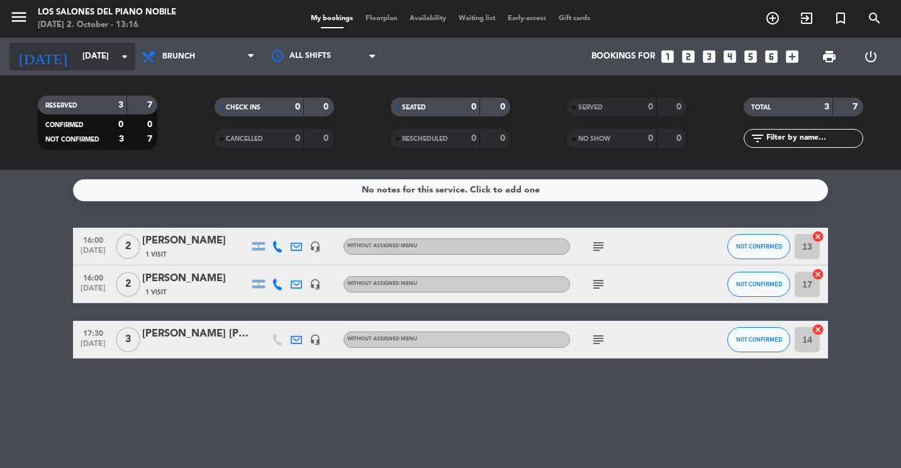
click at [89, 60] on input "[DATE]" at bounding box center [131, 56] width 110 height 23
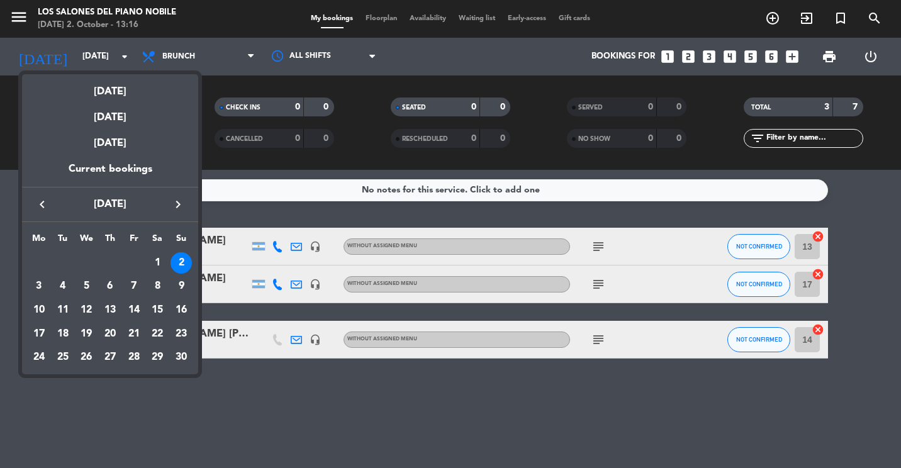
click at [50, 206] on button "keyboard_arrow_left" at bounding box center [42, 204] width 23 height 16
click at [176, 198] on icon "keyboard_arrow_right" at bounding box center [177, 204] width 15 height 15
click at [156, 264] on div "1" at bounding box center [157, 262] width 21 height 21
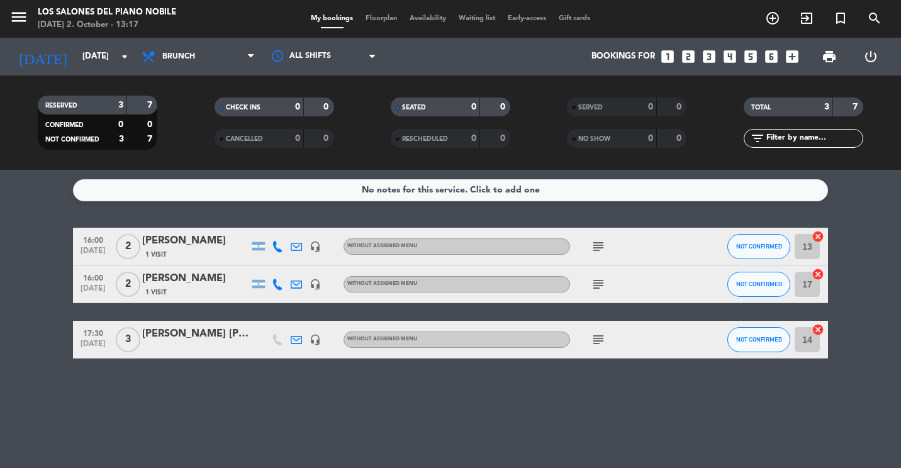
type input "[DATE]"
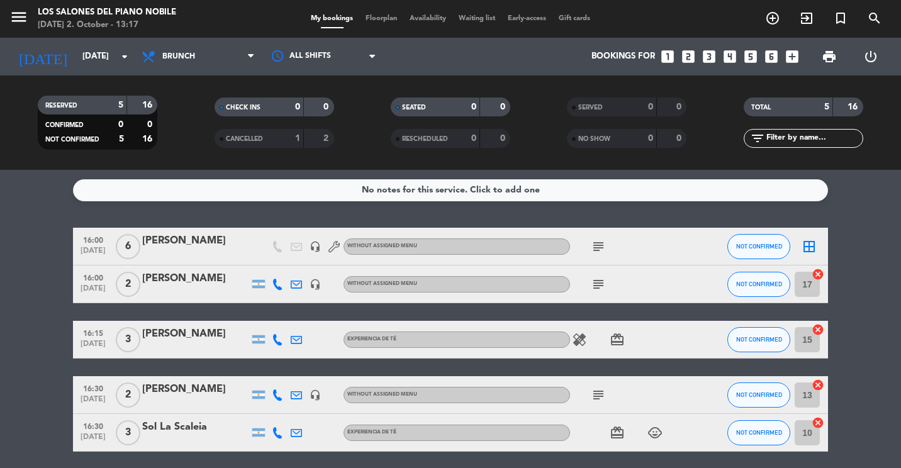
scroll to position [47, 0]
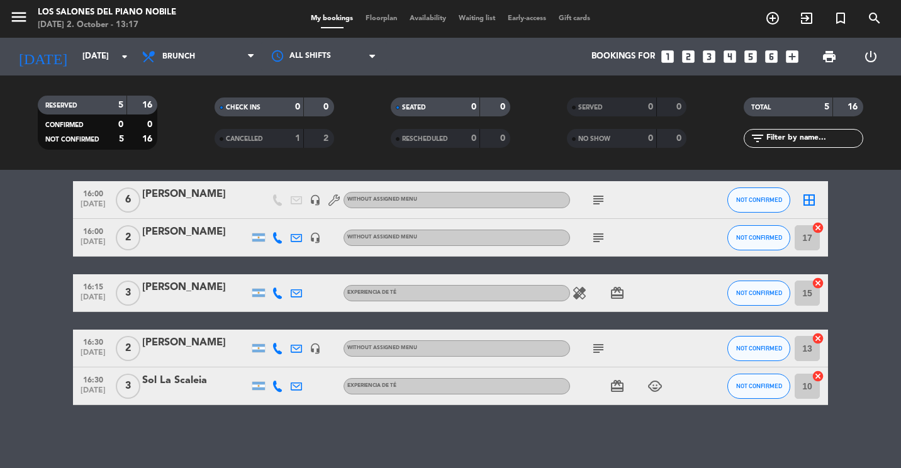
click at [690, 53] on icon "looks_two" at bounding box center [688, 56] width 16 height 16
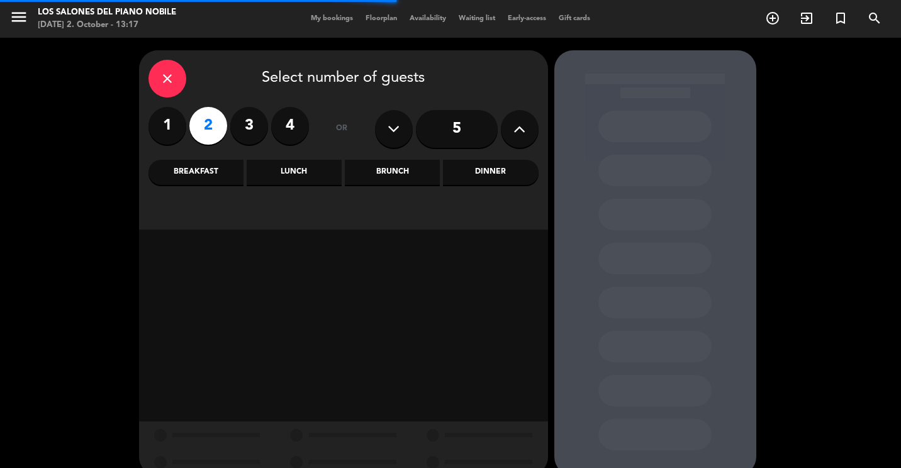
click at [417, 172] on div "Brunch" at bounding box center [392, 172] width 95 height 25
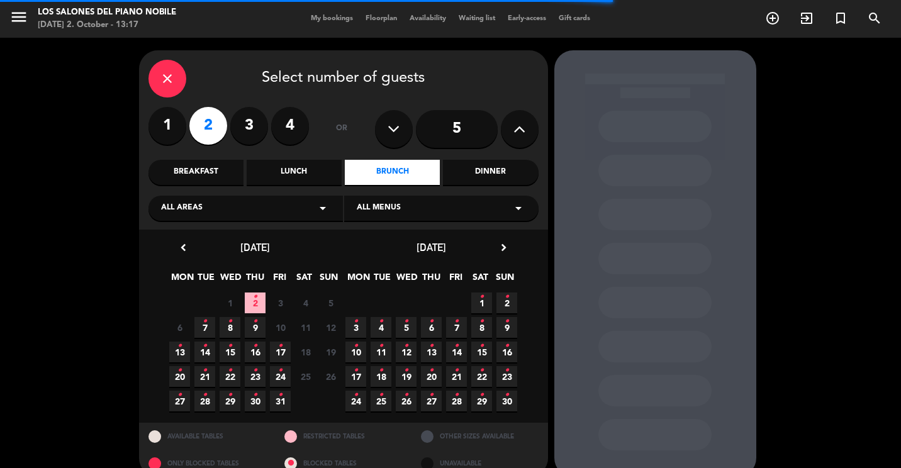
drag, startPoint x: 488, startPoint y: 290, endPoint x: 480, endPoint y: 296, distance: 9.4
click at [480, 296] on div "27 • 28 • 29 • 30 • 31 • 1 • 2 •" at bounding box center [431, 303] width 176 height 25
click at [480, 296] on icon "•" at bounding box center [481, 297] width 4 height 20
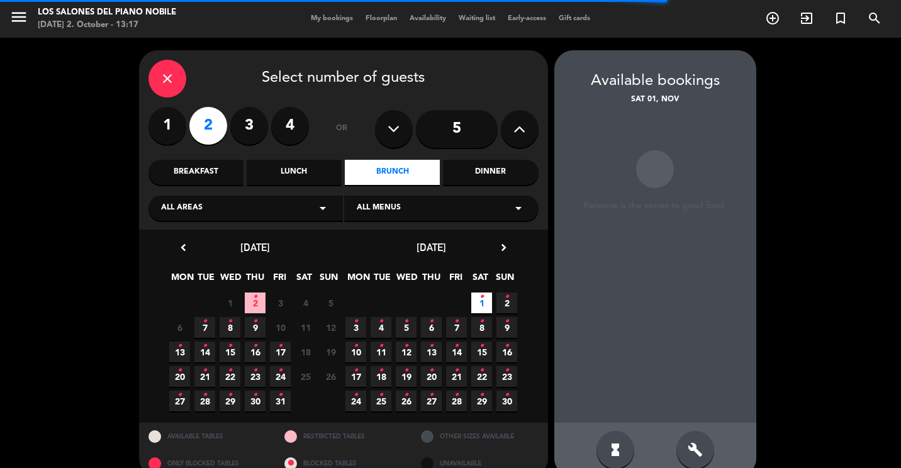
scroll to position [21, 0]
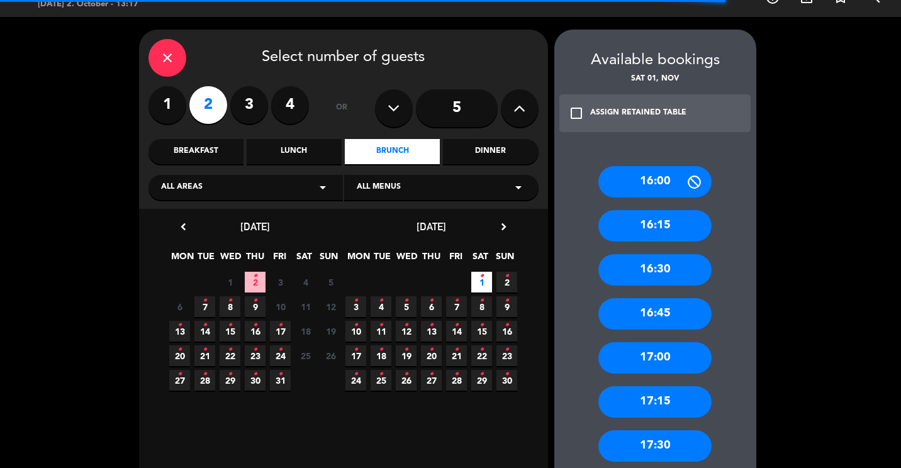
click at [649, 223] on div "16:15" at bounding box center [654, 225] width 113 height 31
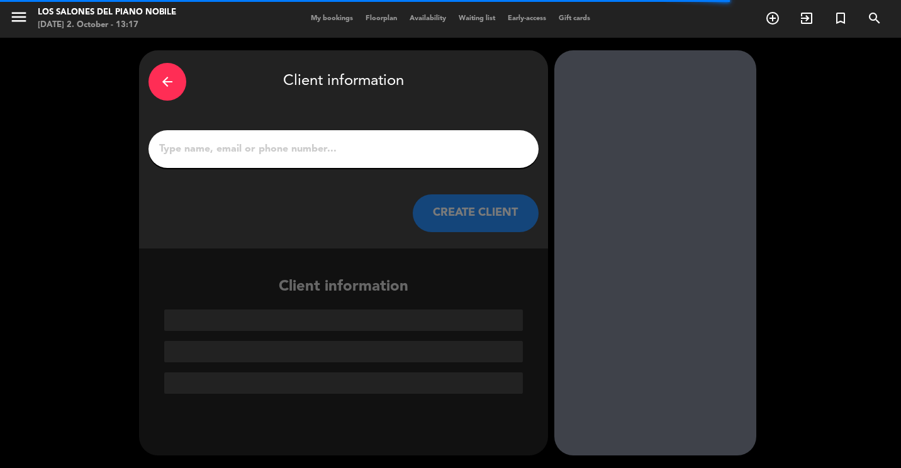
scroll to position [0, 0]
click at [250, 132] on div at bounding box center [343, 149] width 390 height 38
click at [255, 143] on input "1" at bounding box center [343, 149] width 371 height 18
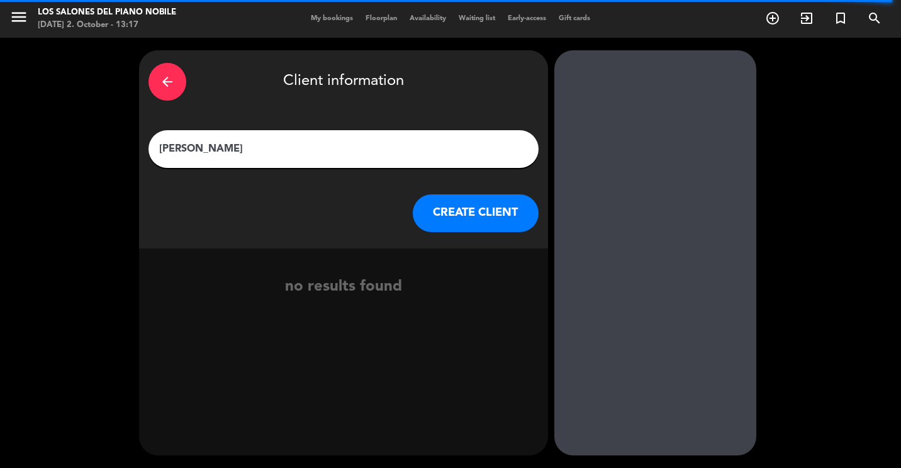
click at [200, 148] on input "[PERSON_NAME]" at bounding box center [343, 149] width 371 height 18
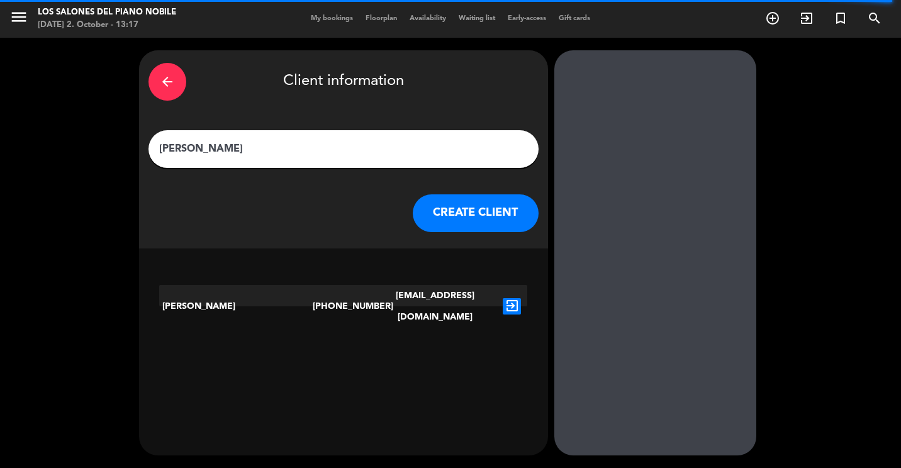
type input "[PERSON_NAME]"
click at [511, 298] on icon "exit_to_app" at bounding box center [512, 306] width 18 height 16
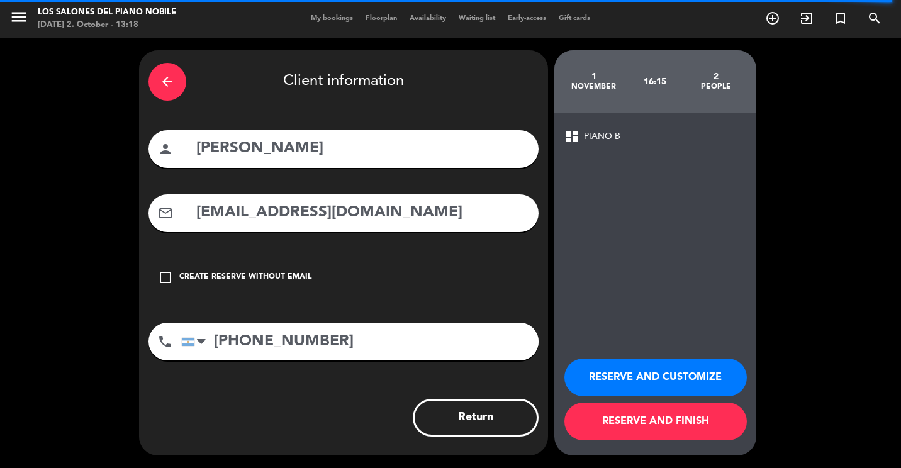
click at [653, 411] on button "RESERVE AND FINISH" at bounding box center [655, 422] width 182 height 38
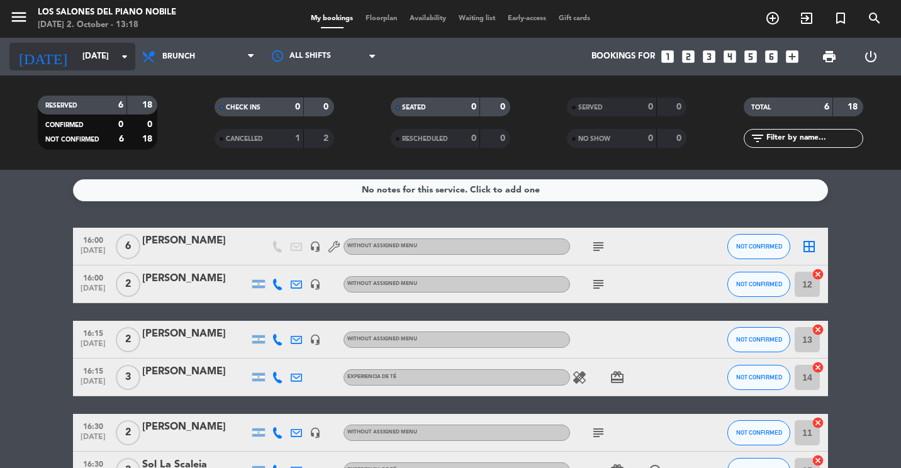
click at [82, 57] on input "[DATE]" at bounding box center [131, 56] width 110 height 23
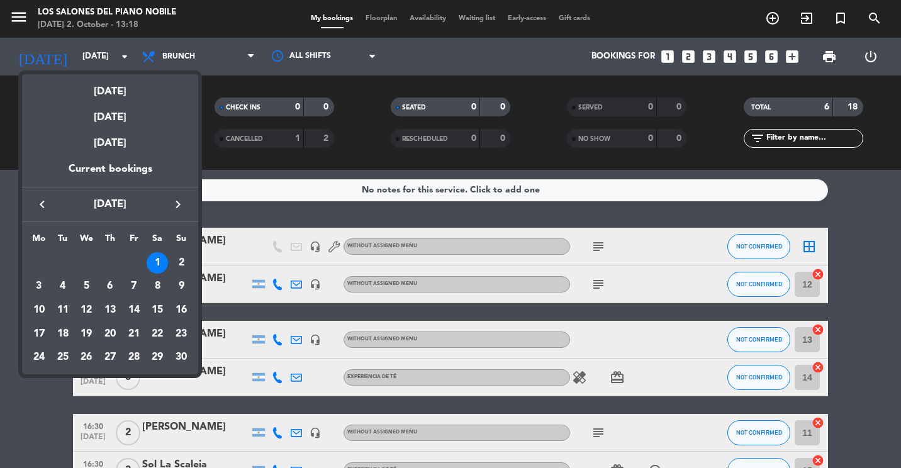
click at [42, 200] on icon "keyboard_arrow_left" at bounding box center [42, 204] width 15 height 15
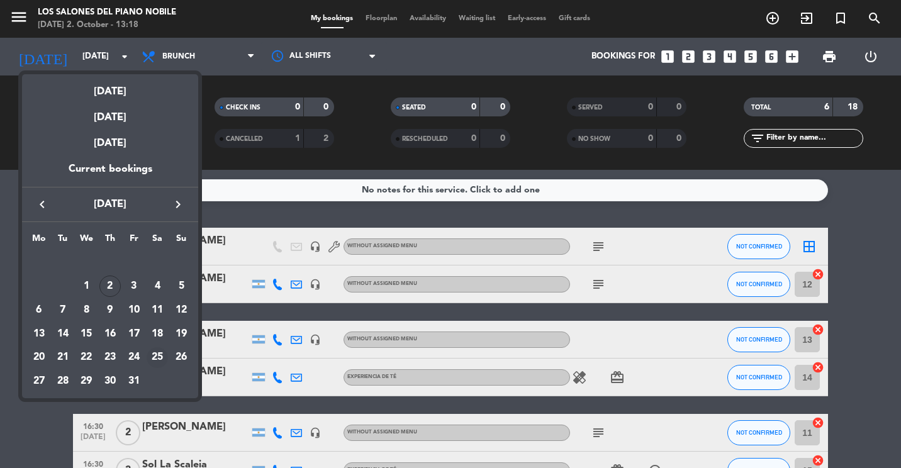
click at [163, 355] on div "25" at bounding box center [157, 357] width 21 height 21
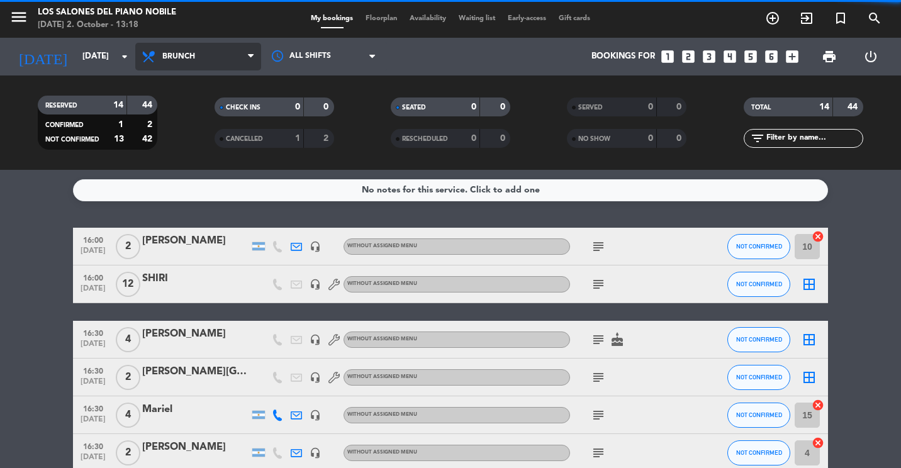
click at [180, 66] on span "Brunch" at bounding box center [198, 57] width 126 height 28
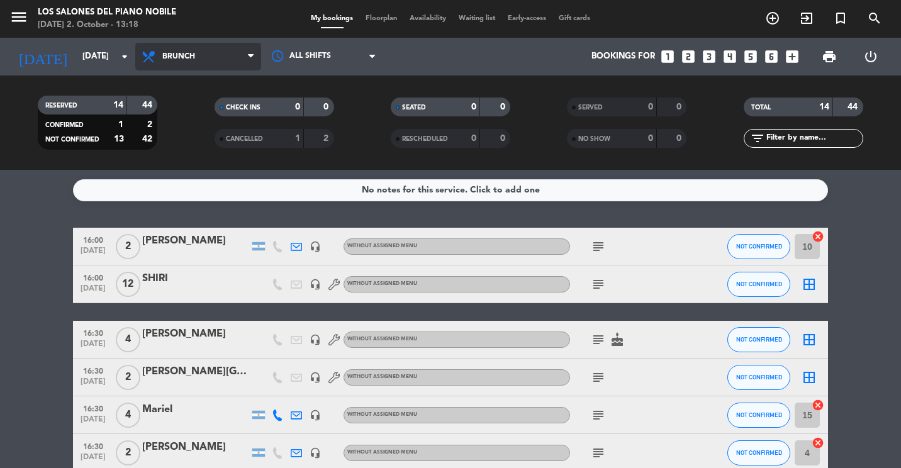
drag, startPoint x: 198, startPoint y: 142, endPoint x: 170, endPoint y: 64, distance: 82.0
click at [194, 138] on div "menu Los Salones del Piano [PERSON_NAME] [DATE] 2. October - 13:18 My bookings …" at bounding box center [450, 85] width 901 height 170
click at [166, 48] on span "Brunch" at bounding box center [198, 57] width 126 height 28
click at [178, 162] on div "menu Los Salones del Piano [PERSON_NAME] [DATE] 2. October - 13:18 My bookings …" at bounding box center [450, 85] width 901 height 170
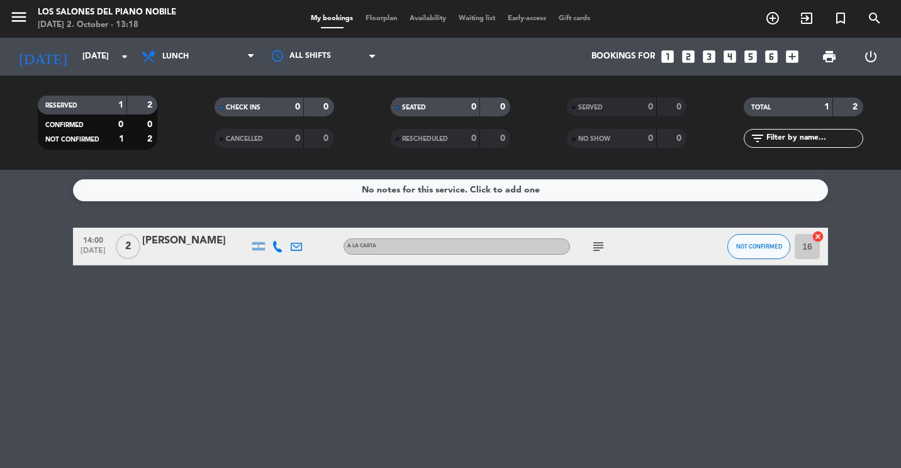
click at [180, 245] on div "[PERSON_NAME]" at bounding box center [195, 241] width 107 height 16
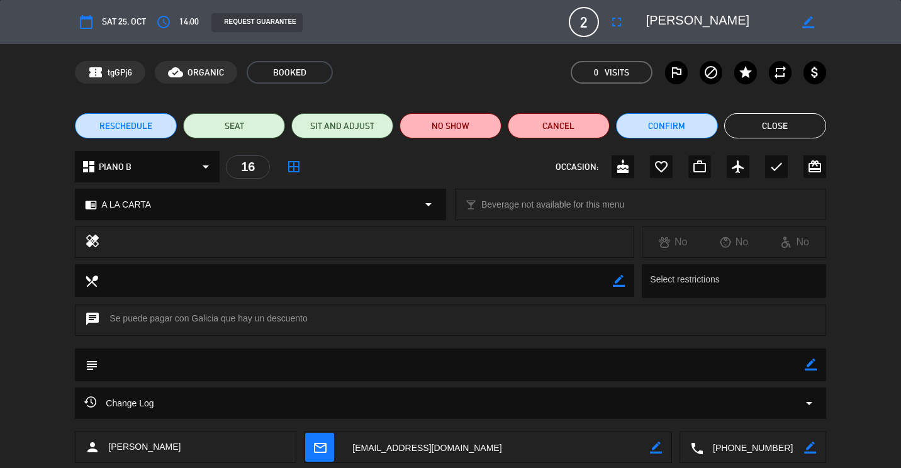
drag, startPoint x: 303, startPoint y: 328, endPoint x: 339, endPoint y: 318, distance: 37.4
click at [339, 318] on div "chat Se puede pagar con Galicia que hay un descuento" at bounding box center [450, 319] width 751 height 31
click at [548, 115] on button "Cancel" at bounding box center [559, 125] width 102 height 25
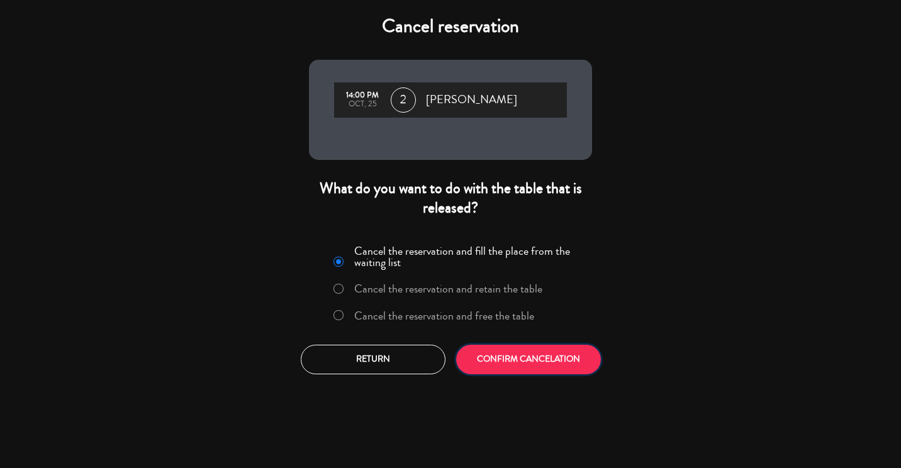
click at [538, 355] on button "CONFIRM CANCELATION" at bounding box center [528, 360] width 145 height 30
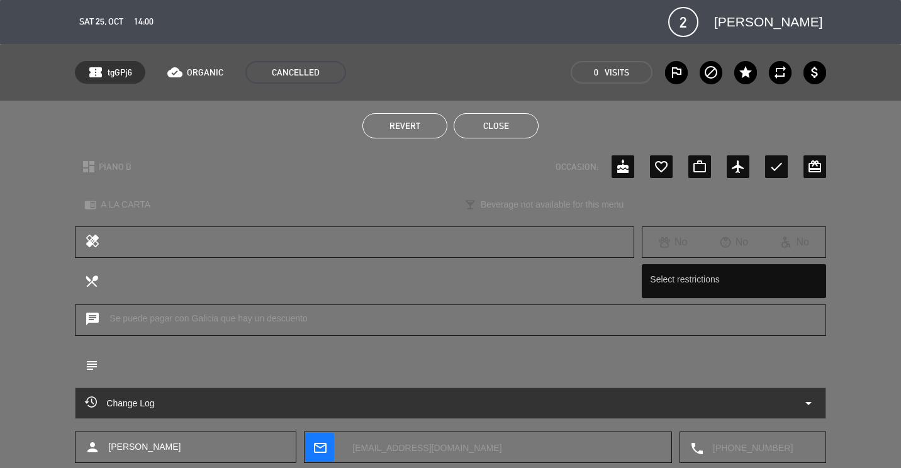
click at [514, 114] on button "Close" at bounding box center [496, 125] width 85 height 25
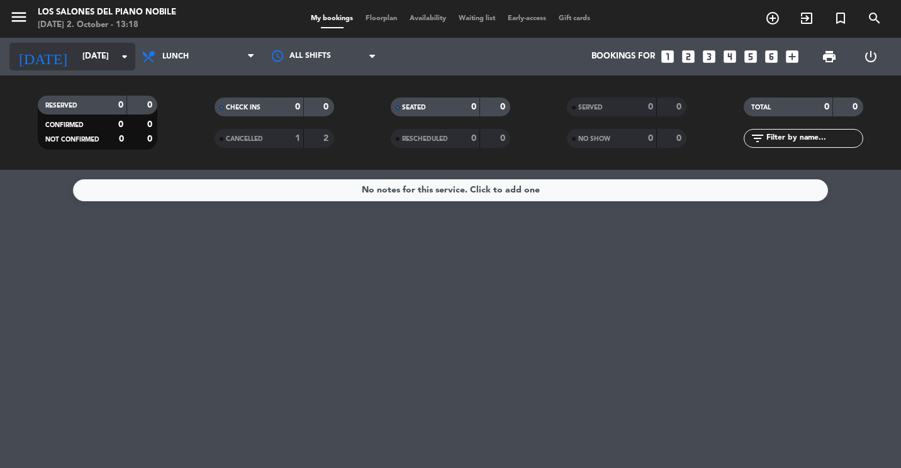
click at [98, 56] on input "[DATE]" at bounding box center [131, 56] width 110 height 23
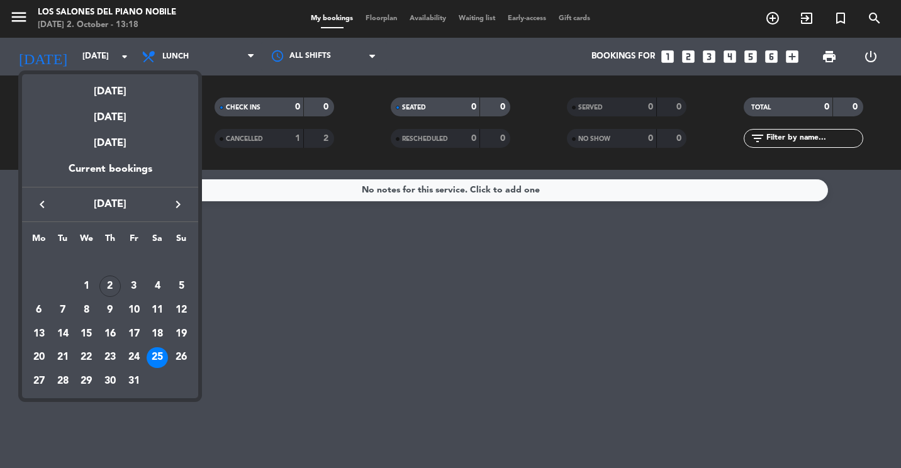
click at [176, 197] on icon "keyboard_arrow_right" at bounding box center [177, 204] width 15 height 15
click at [153, 262] on div "1" at bounding box center [157, 262] width 21 height 21
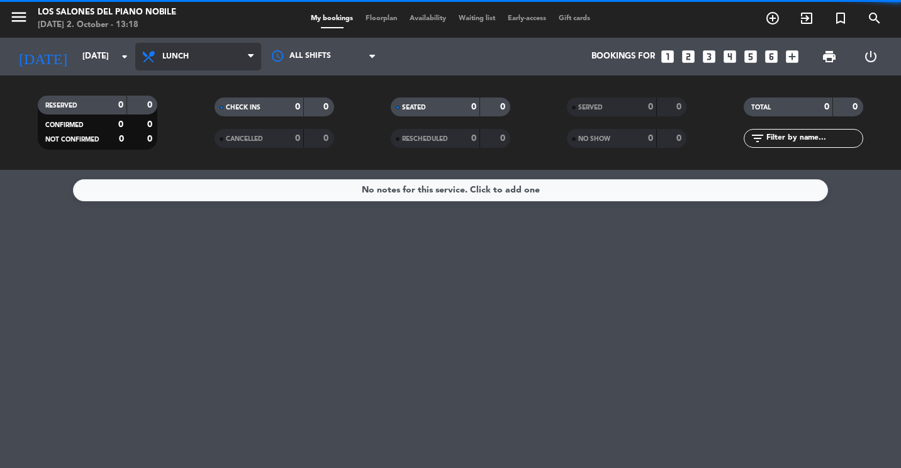
click at [211, 61] on span "Lunch" at bounding box center [198, 57] width 126 height 28
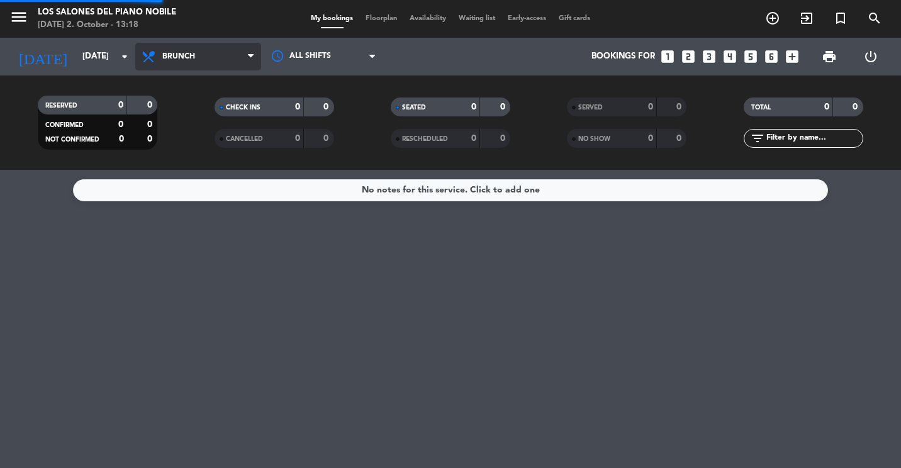
click at [191, 137] on div "menu Los Salones del Piano [PERSON_NAME] [DATE] 2. October - 13:18 My bookings …" at bounding box center [450, 85] width 901 height 170
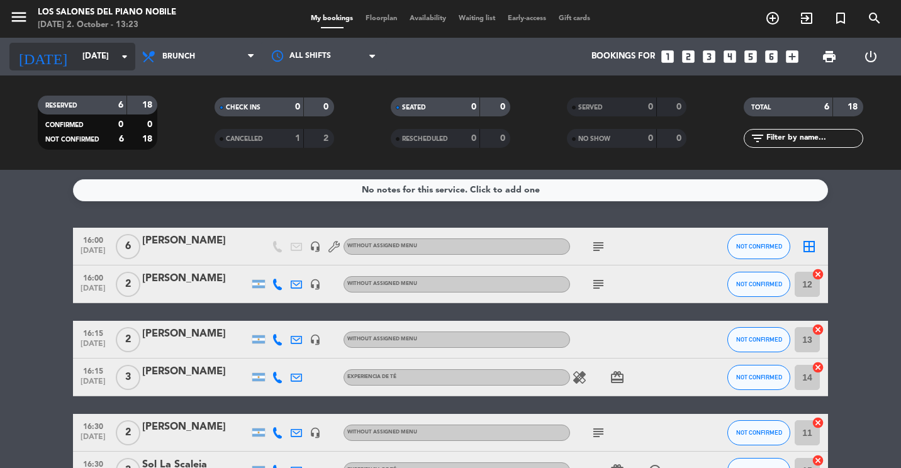
click at [114, 57] on input "[DATE]" at bounding box center [131, 56] width 110 height 23
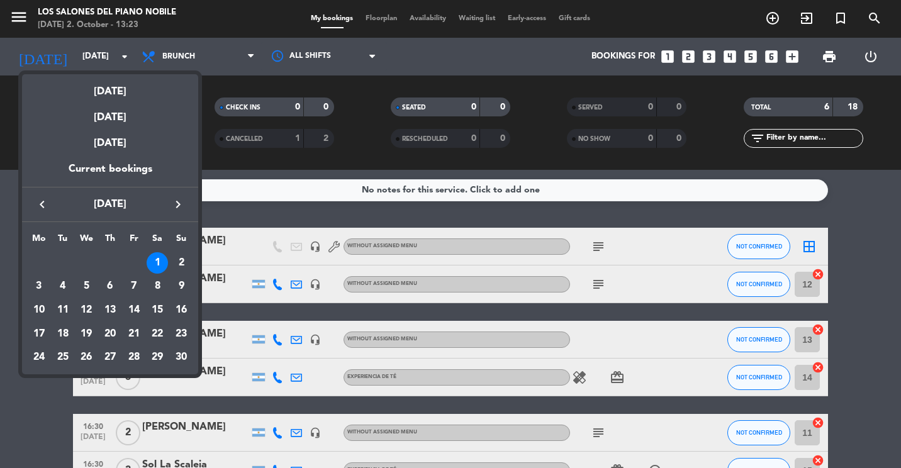
click at [43, 200] on icon "keyboard_arrow_left" at bounding box center [42, 204] width 15 height 15
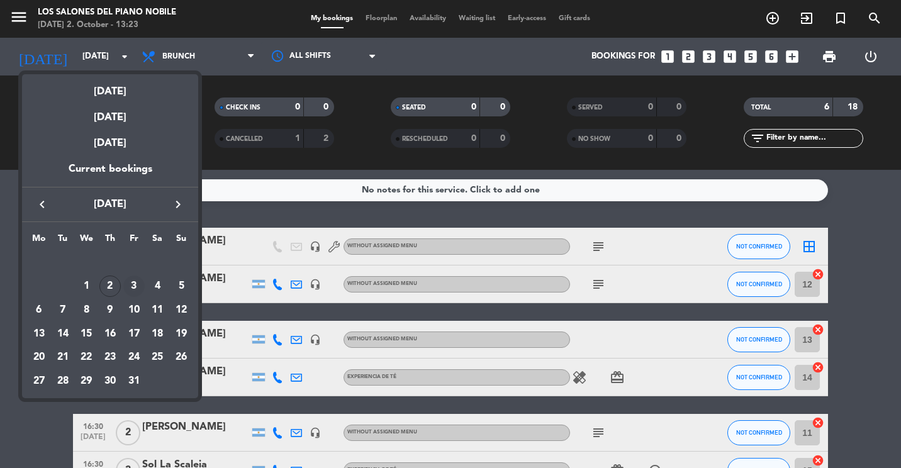
click at [130, 287] on div "3" at bounding box center [133, 286] width 21 height 21
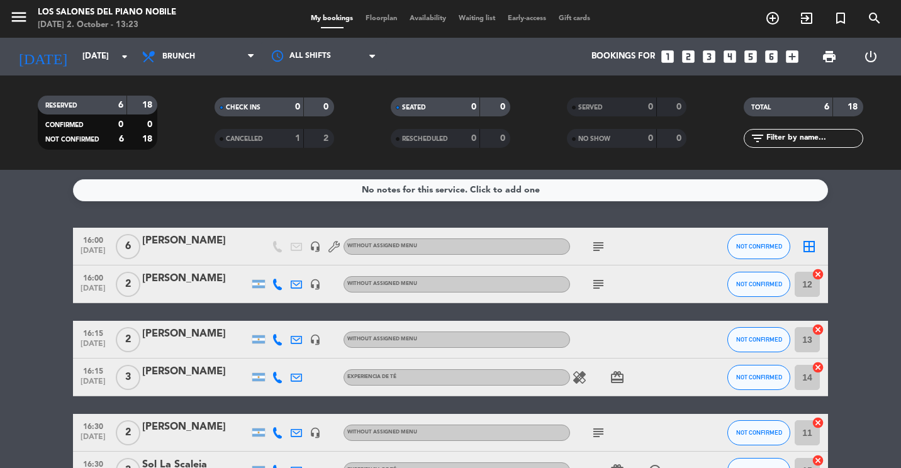
type input "[DATE]"
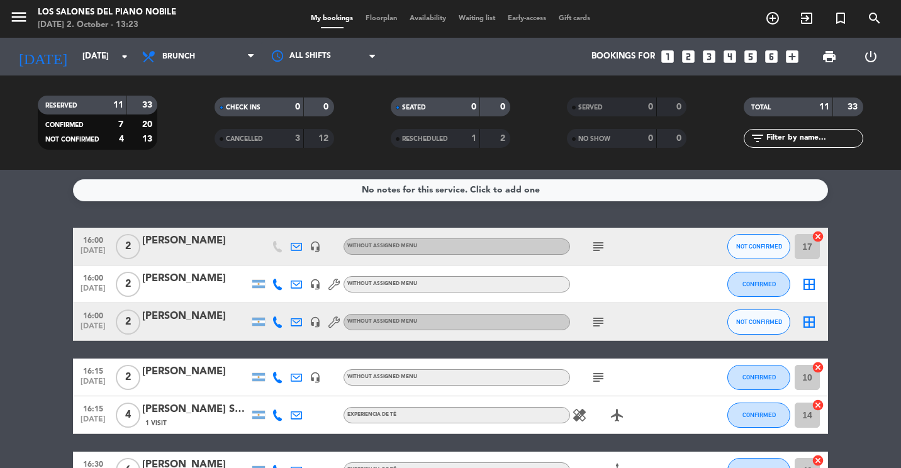
click at [177, 237] on div "[PERSON_NAME]" at bounding box center [195, 241] width 107 height 16
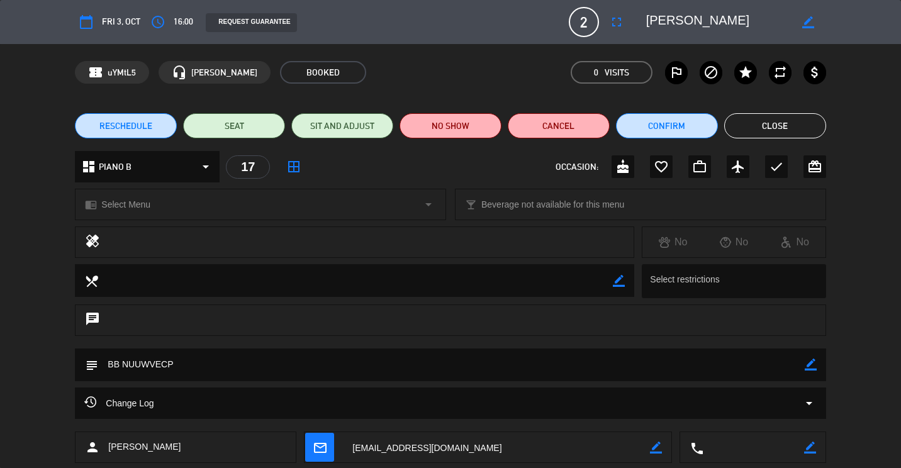
drag, startPoint x: 292, startPoint y: 294, endPoint x: 282, endPoint y: 293, distance: 9.5
click at [286, 294] on textarea at bounding box center [355, 280] width 515 height 32
click at [622, 281] on icon "border_color" at bounding box center [619, 281] width 12 height 12
click at [809, 371] on icon "border_color" at bounding box center [811, 365] width 12 height 12
type textarea "BB NUUWVECP - vendrá con su perro. Quiere mesa afuera."
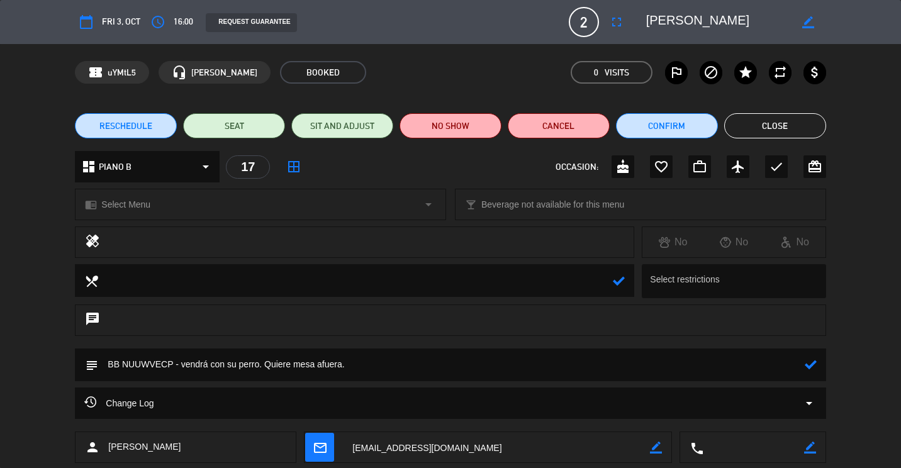
click at [810, 22] on icon "border_color" at bounding box center [808, 22] width 12 height 12
type textarea "[PERSON_NAME] GIH"
click at [805, 20] on icon at bounding box center [808, 22] width 12 height 12
click at [815, 364] on icon at bounding box center [811, 365] width 12 height 12
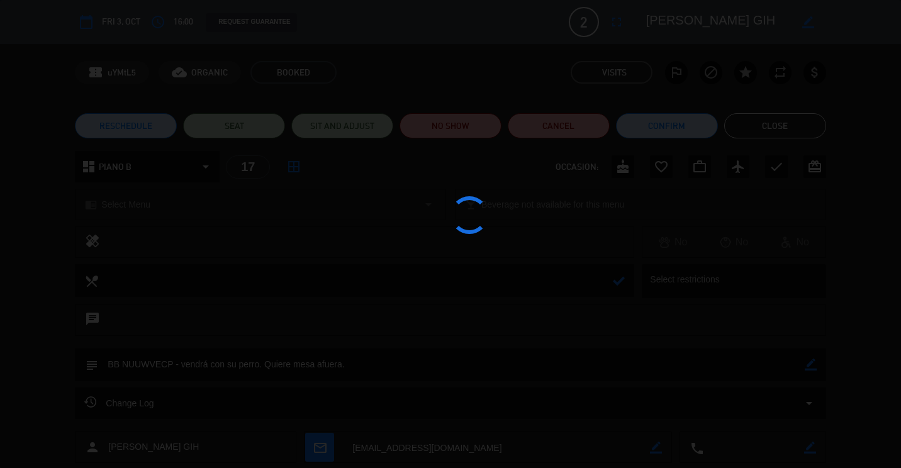
type textarea "BB NUUWVECP - vendrá con su perro. Quiere mesa afuera."
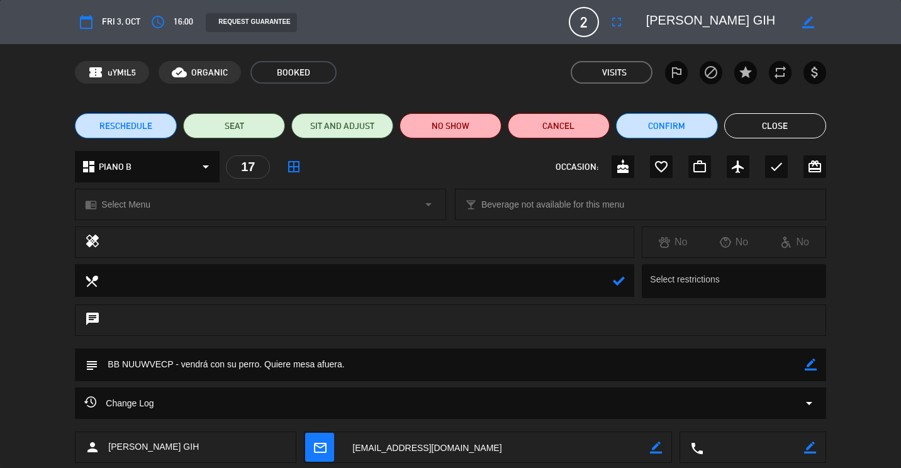
click at [774, 128] on button "Close" at bounding box center [775, 125] width 102 height 25
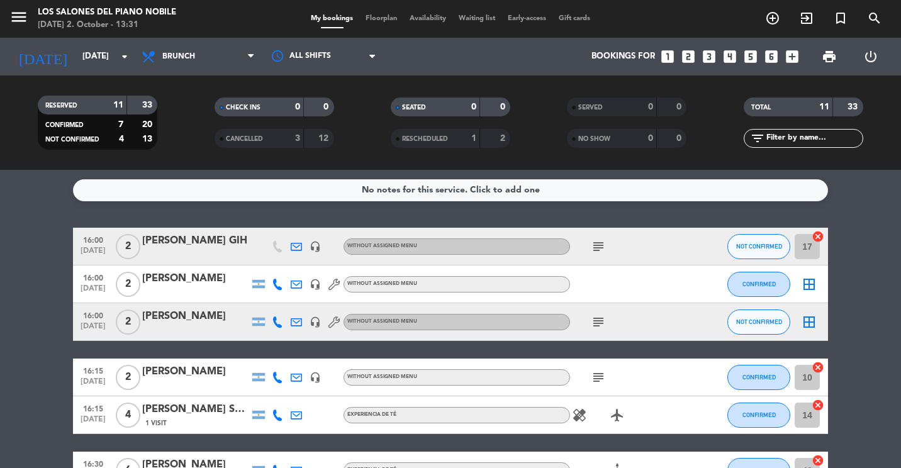
click at [194, 248] on div "[PERSON_NAME] GIH" at bounding box center [195, 241] width 107 height 16
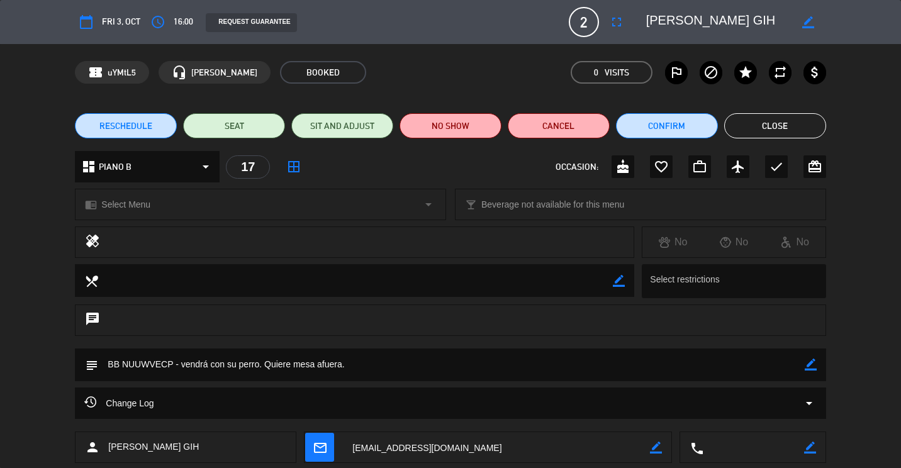
click at [766, 121] on button "Close" at bounding box center [775, 125] width 102 height 25
